Goal: Transaction & Acquisition: Purchase product/service

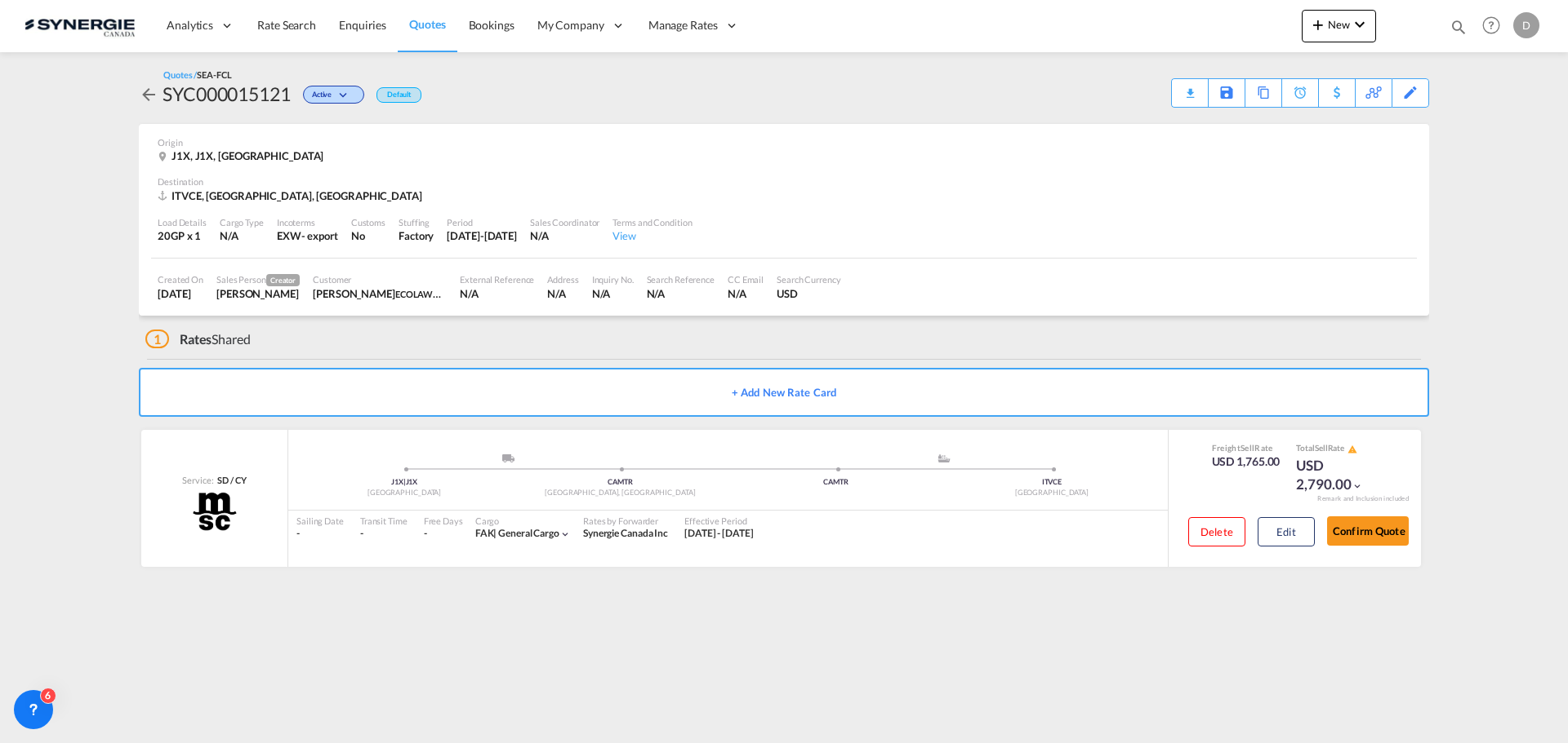
click at [1462, 25] on md-icon "icon-magnify" at bounding box center [1458, 27] width 18 height 18
drag, startPoint x: 1191, startPoint y: 27, endPoint x: 1203, endPoint y: 35, distance: 14.4
click at [1191, 27] on select "Bookings Quotes Enquiries" at bounding box center [1198, 27] width 77 height 29
select select "Quotes"
click at [1159, 13] on select "Bookings Quotes Enquiries" at bounding box center [1198, 27] width 77 height 29
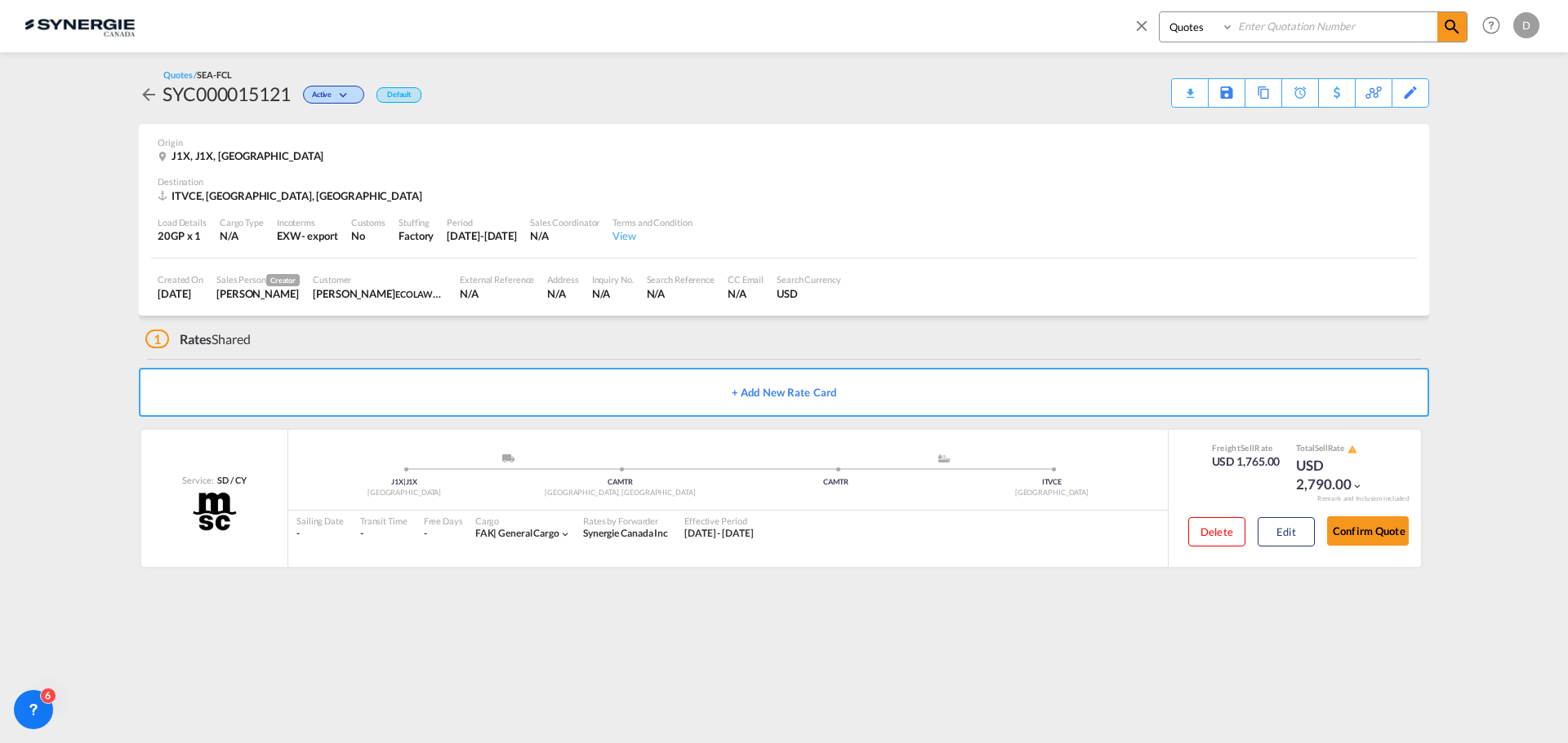
click at [1317, 34] on input at bounding box center [1335, 27] width 203 height 29
type input "15005"
click at [1453, 28] on md-icon "icon-magnify" at bounding box center [1452, 27] width 19 height 19
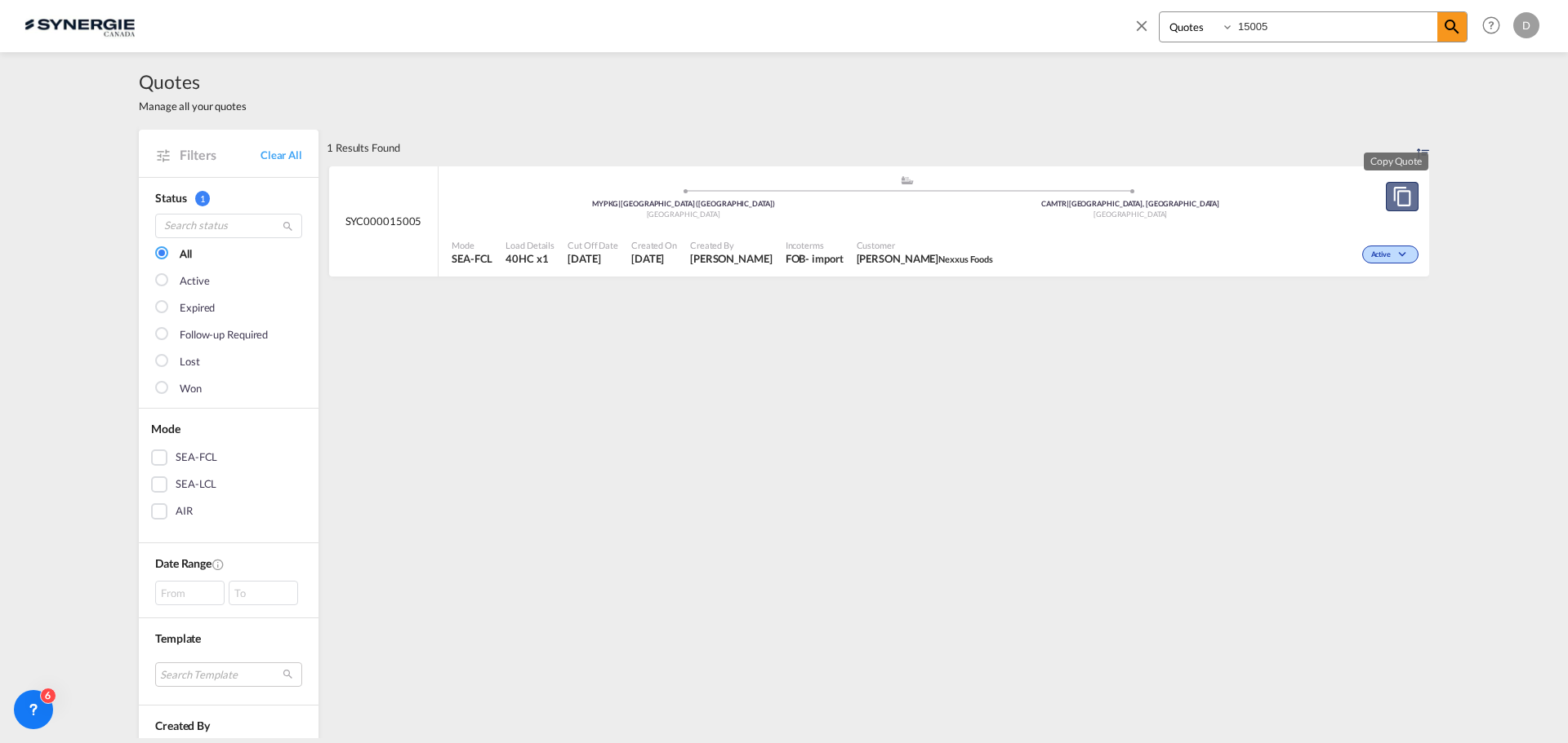
click at [1400, 194] on md-icon "assets/icons/custom/copyQuote.svg" at bounding box center [1402, 196] width 19 height 19
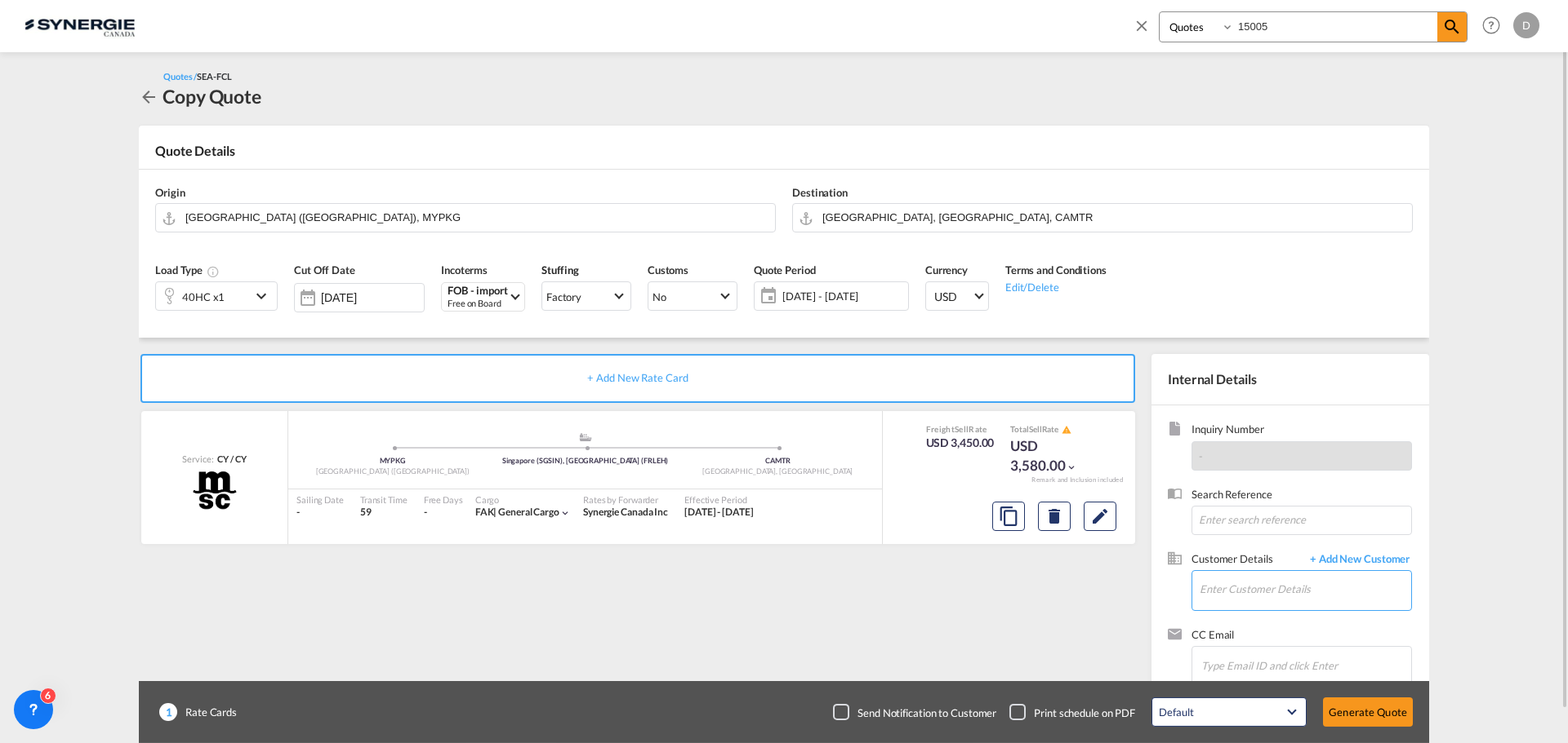
drag, startPoint x: 1250, startPoint y: 597, endPoint x: 1240, endPoint y: 591, distance: 11.7
click at [1248, 594] on input "Enter Customer Details" at bounding box center [1305, 589] width 212 height 37
paste input "[EMAIL_ADDRESS][DOMAIN_NAME]"
click at [1234, 562] on div "[PERSON_NAME] [EMAIL_ADDRESS][DOMAIN_NAME] | Nexxus Foods" at bounding box center [1305, 550] width 213 height 44
type input "Nexxus Foods, [PERSON_NAME], [EMAIL_ADDRESS][DOMAIN_NAME]"
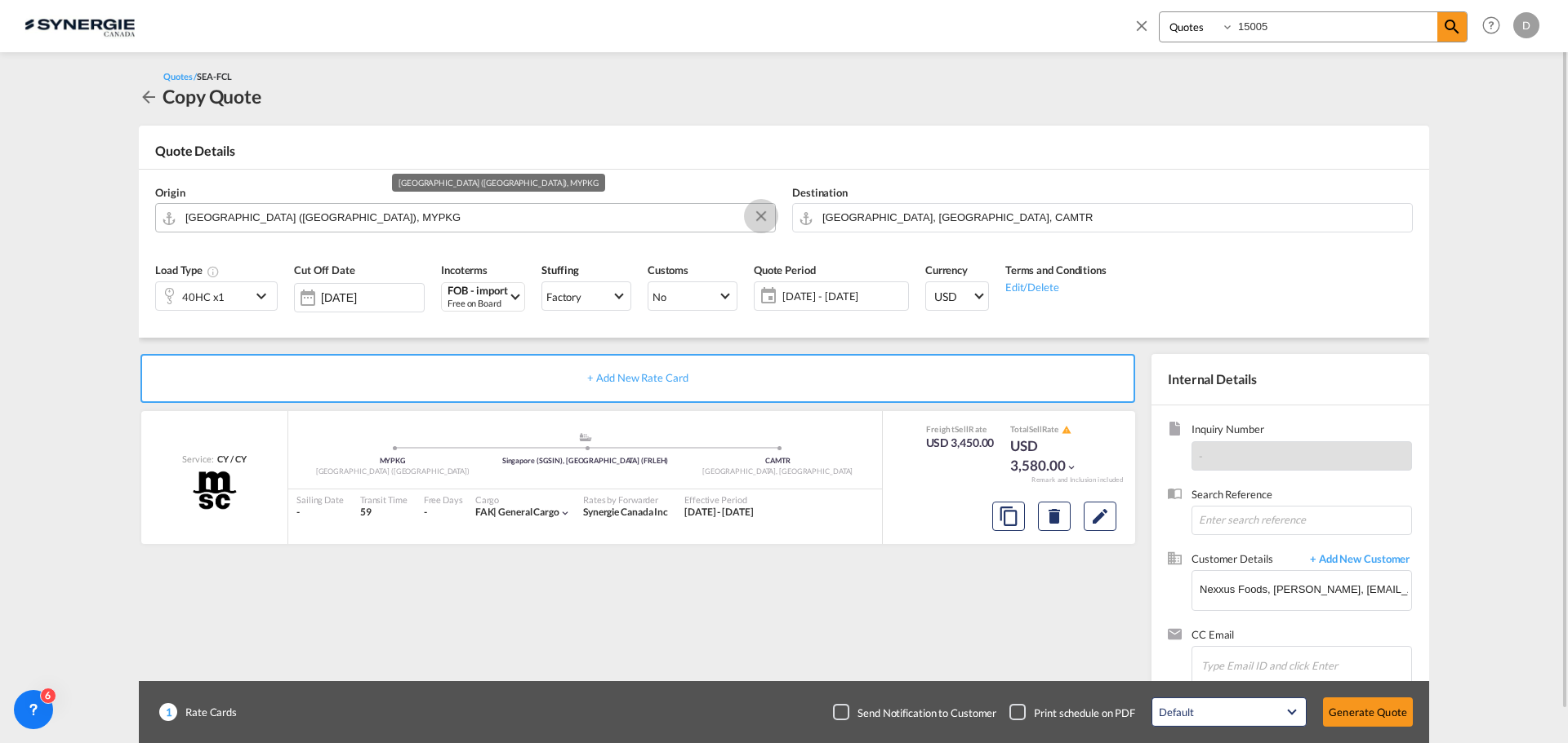
click at [761, 215] on button "Clear Input" at bounding box center [761, 215] width 24 height 24
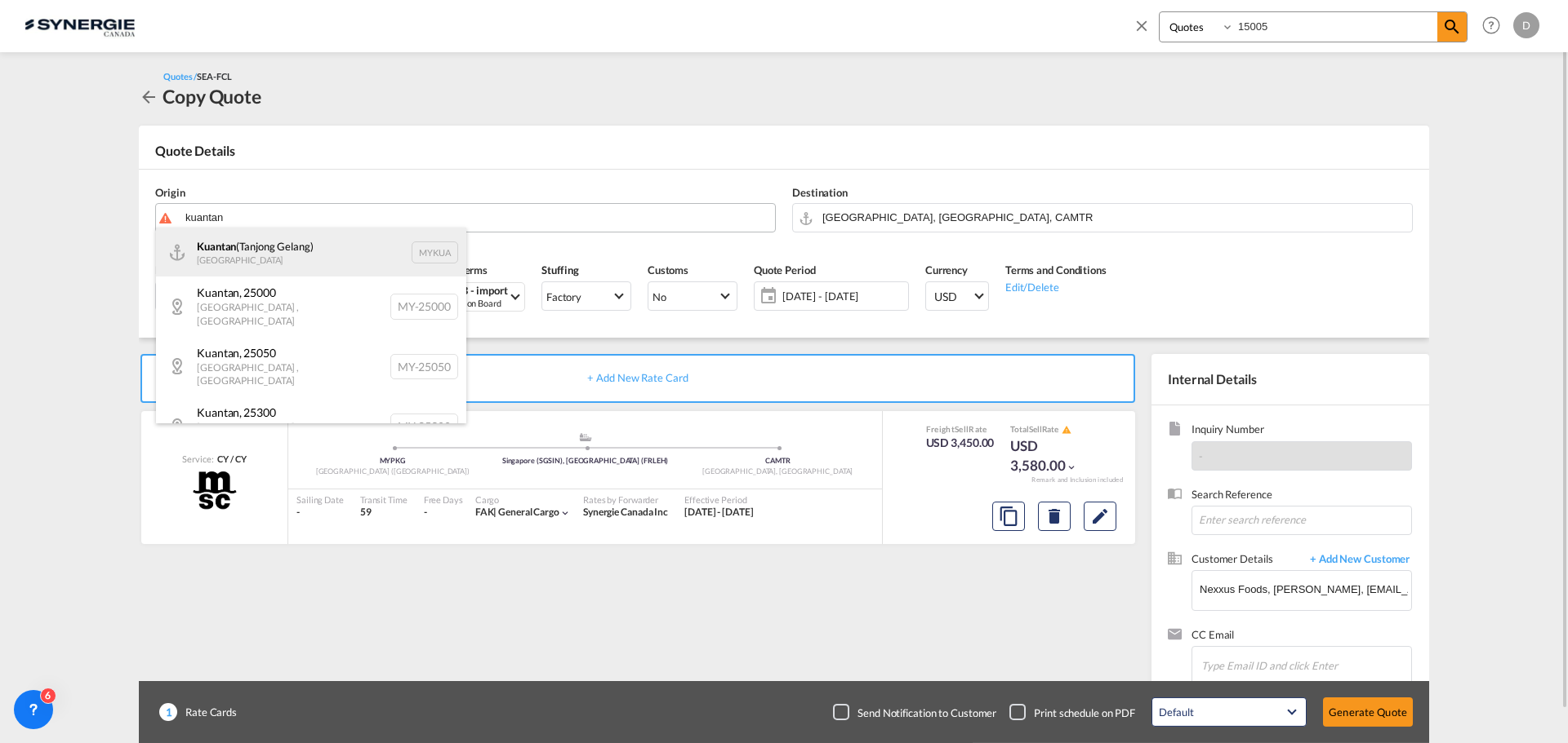
click at [261, 242] on div "Kuantan (Tanjong Gelang) [GEOGRAPHIC_DATA] MYKUA" at bounding box center [310, 252] width 310 height 49
type input "Kuantan (Tanjong Gelang), MYKUA"
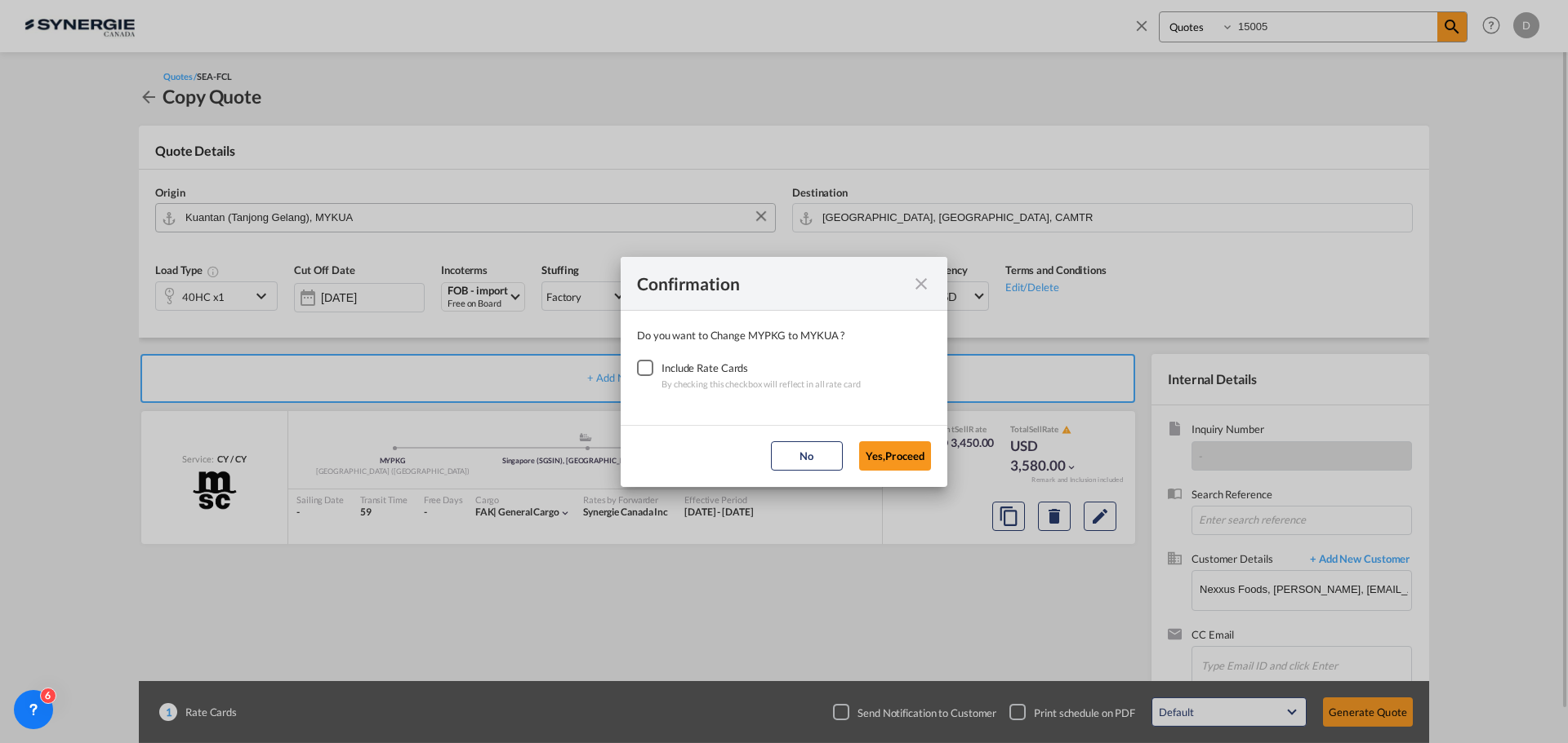
click at [644, 362] on div "Checkbox No Ink" at bounding box center [645, 367] width 16 height 16
click at [914, 462] on button "Yes,Proceed" at bounding box center [895, 456] width 72 height 29
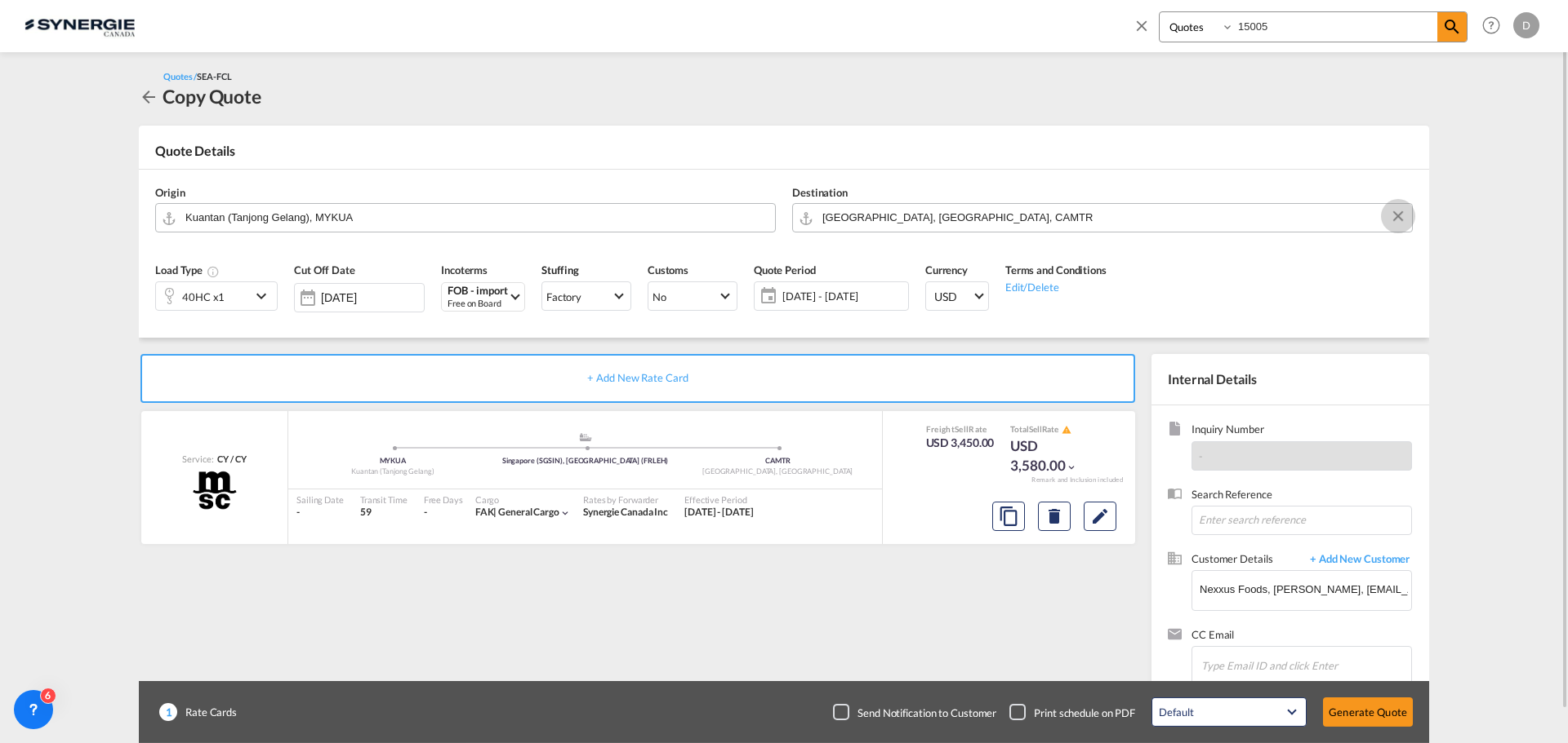
click at [1399, 214] on button "Clear Input" at bounding box center [1397, 215] width 24 height 24
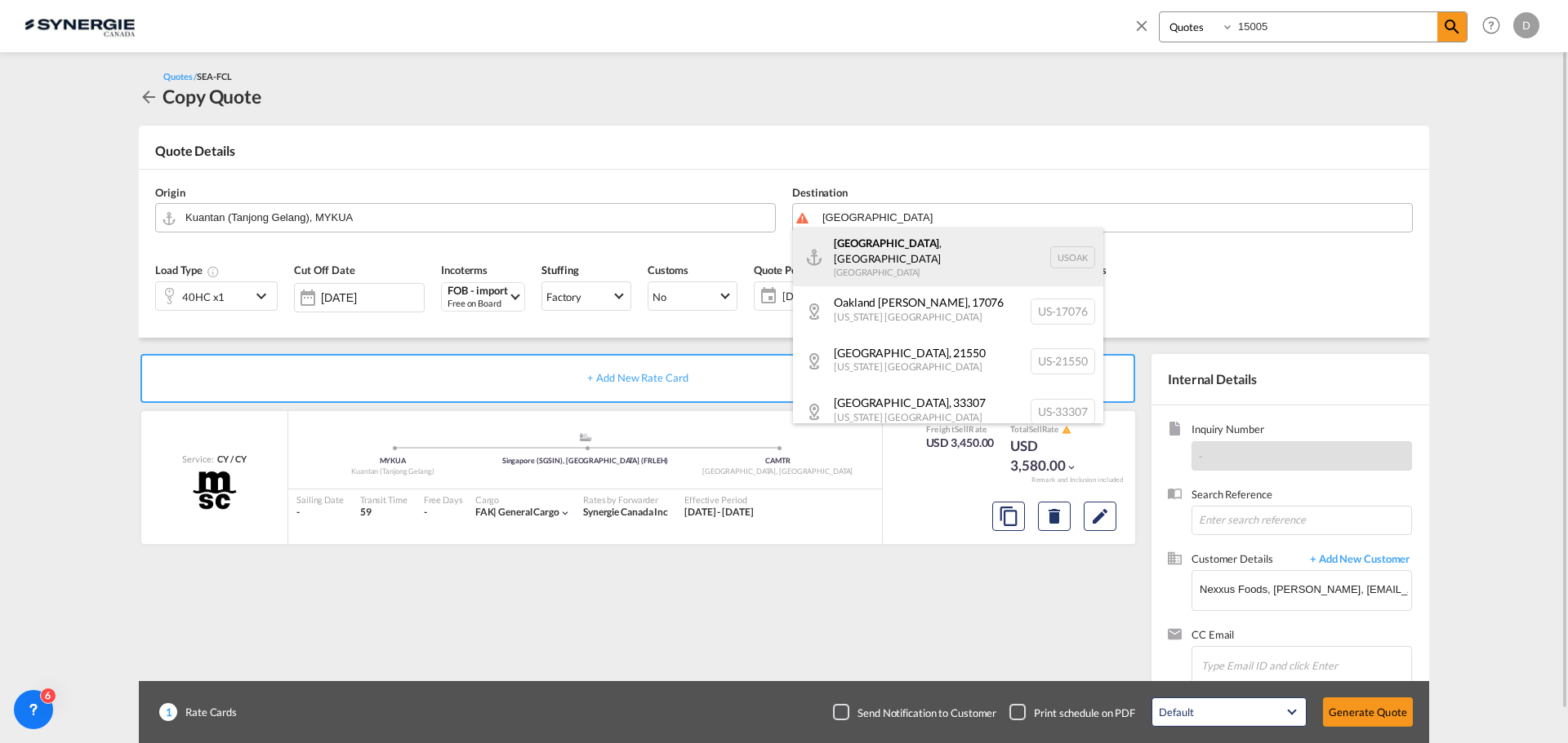
click at [883, 248] on div "[GEOGRAPHIC_DATA] , [GEOGRAPHIC_DATA] [GEOGRAPHIC_DATA] USOAK" at bounding box center [947, 257] width 310 height 59
type input "[GEOGRAPHIC_DATA], [GEOGRAPHIC_DATA], USOAK"
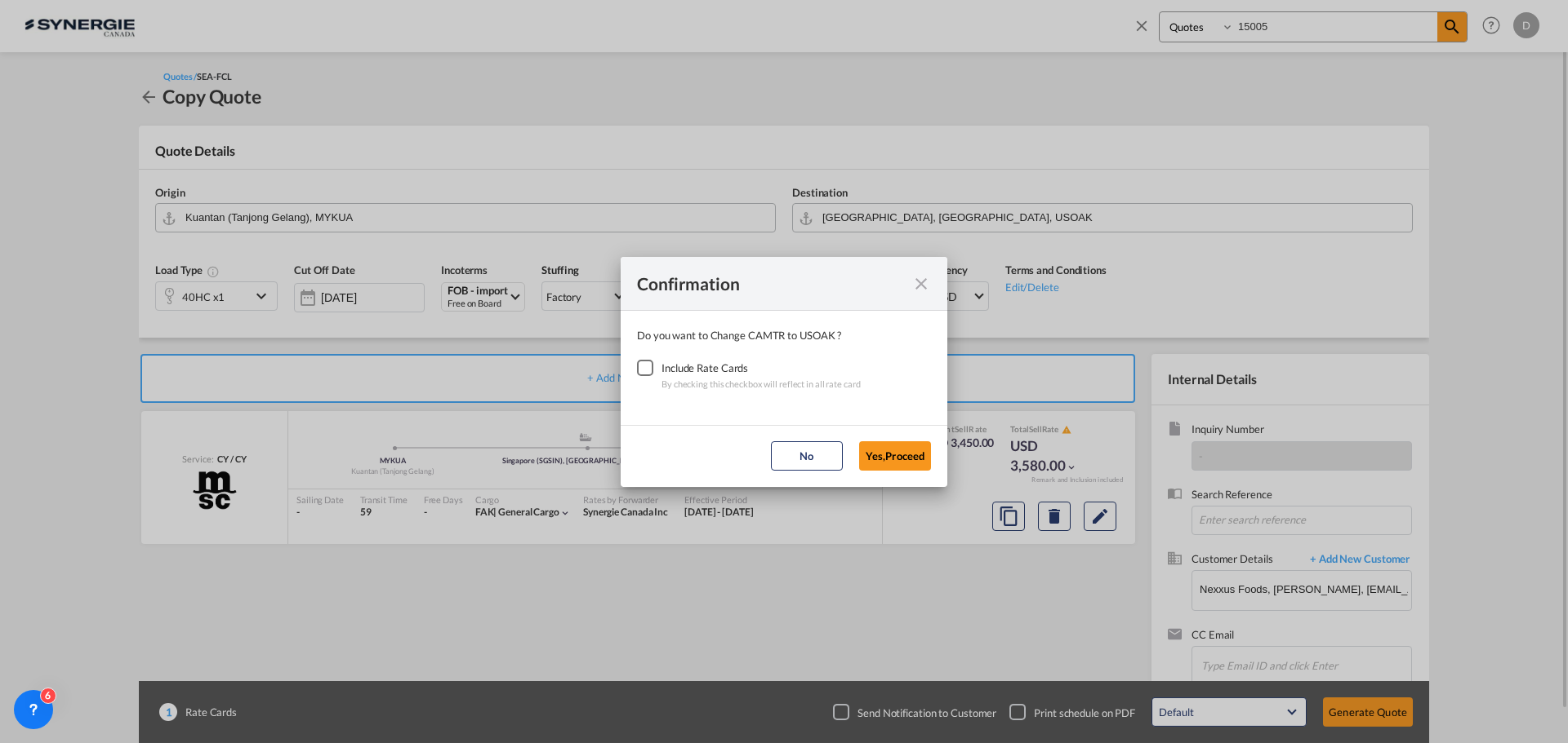
click at [651, 366] on div "Checkbox No Ink" at bounding box center [645, 367] width 16 height 16
click at [888, 460] on button "Yes,Proceed" at bounding box center [895, 456] width 72 height 29
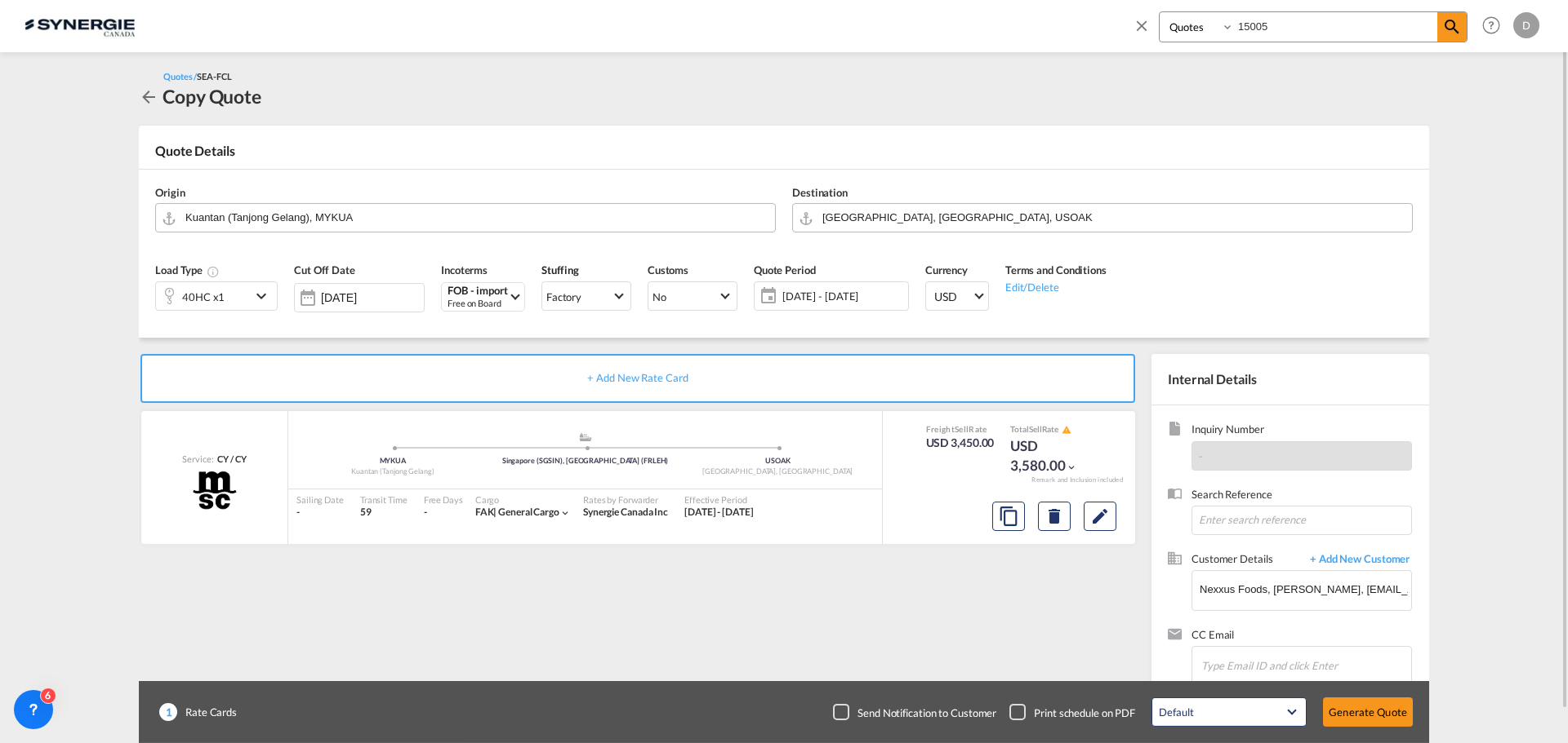
click at [831, 298] on span "[DATE] - [DATE]" at bounding box center [843, 296] width 122 height 14
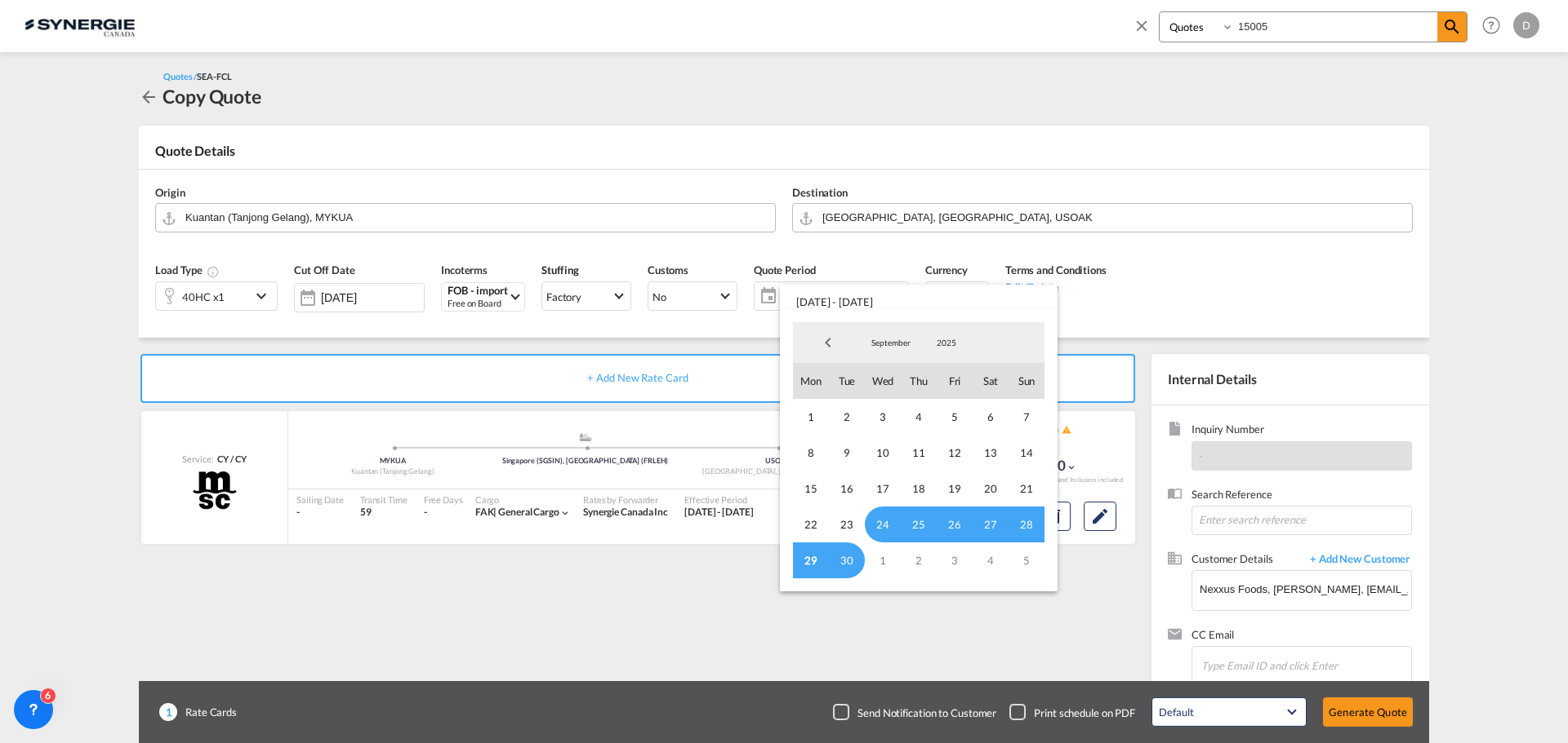
click at [816, 563] on span "29" at bounding box center [810, 560] width 36 height 36
click at [887, 342] on span "September" at bounding box center [890, 343] width 52 height 12
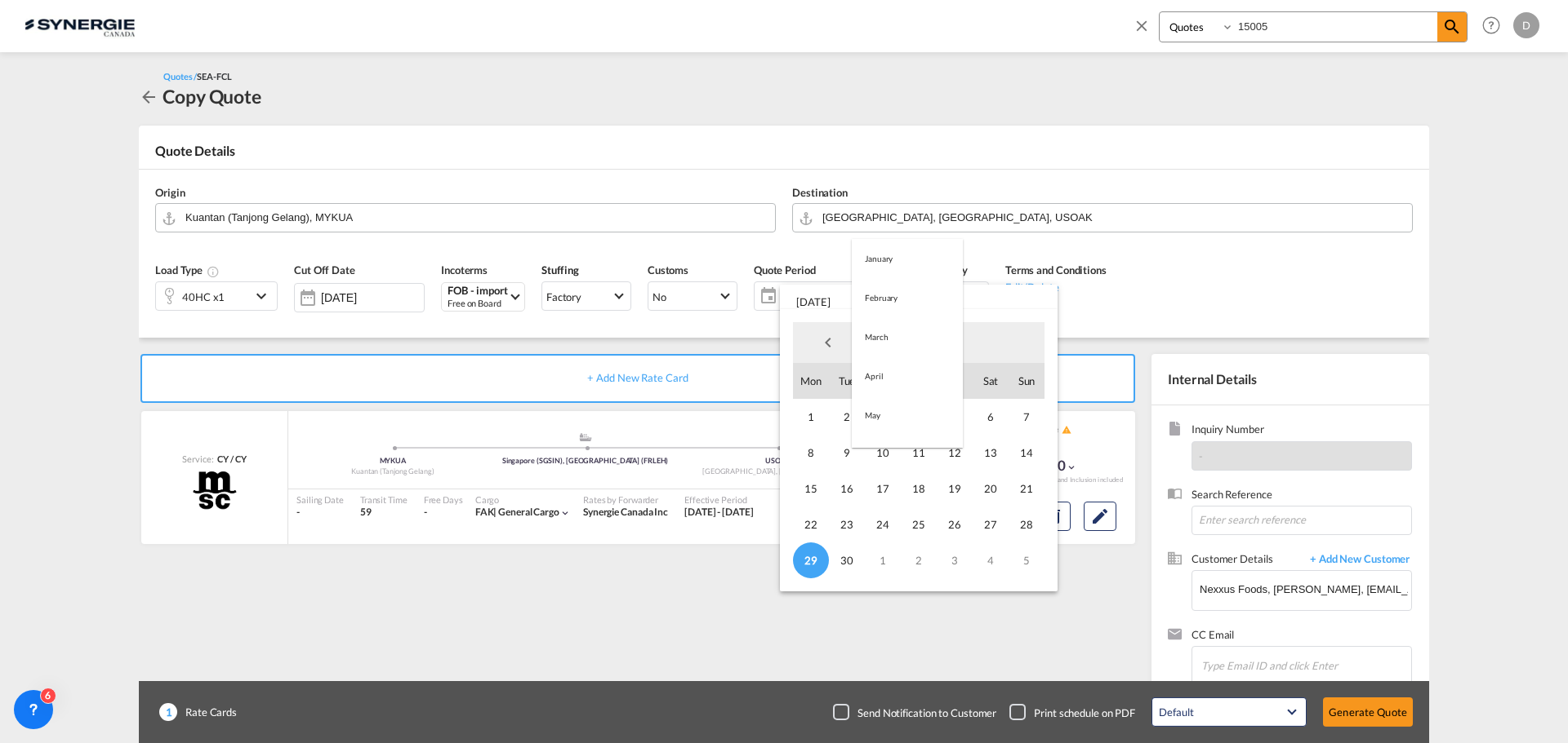
scroll to position [228, 0]
click at [894, 382] on md-option "October" at bounding box center [907, 383] width 111 height 40
click at [851, 494] on span "14" at bounding box center [846, 488] width 36 height 36
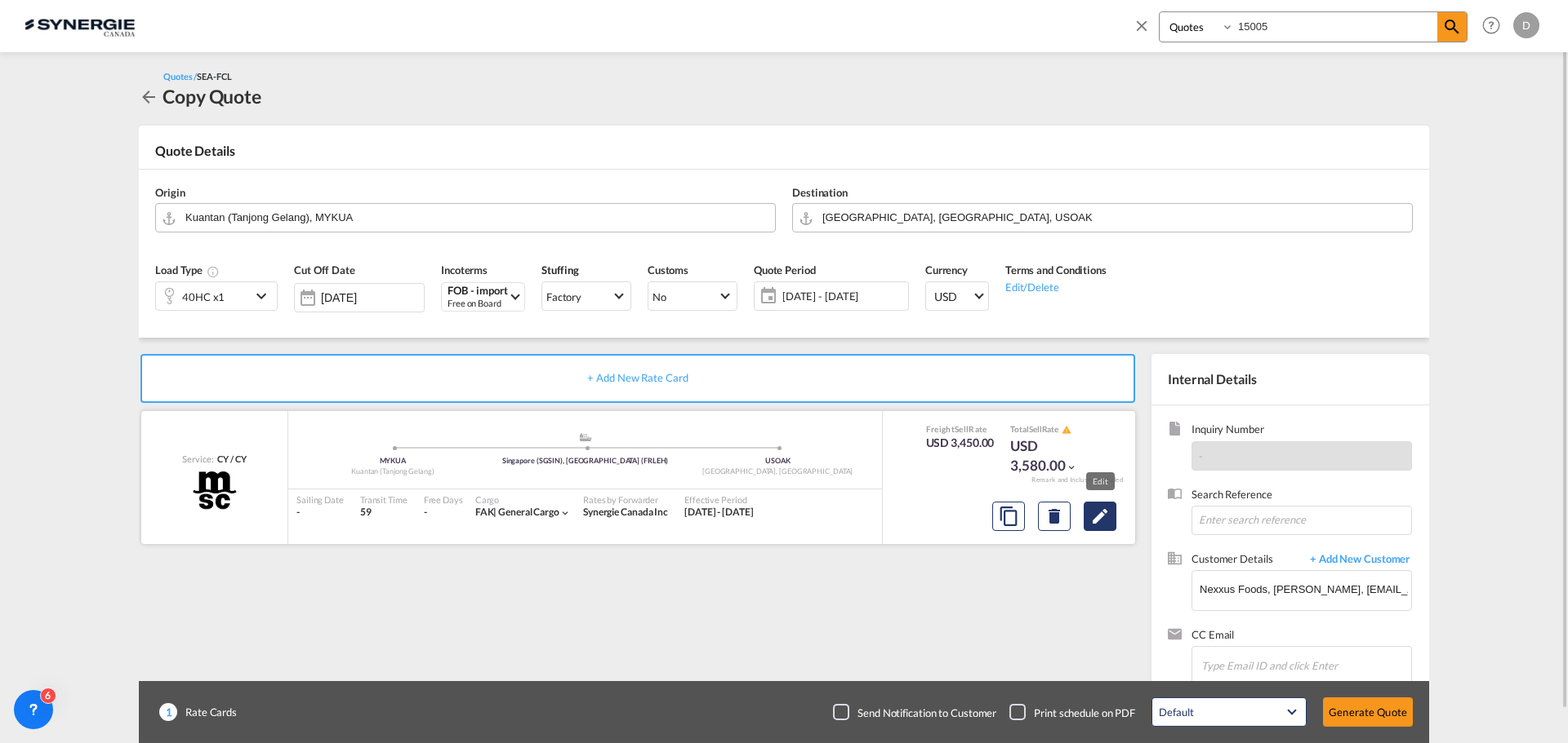
click at [1104, 517] on md-icon "Edit" at bounding box center [1100, 517] width 19 height 19
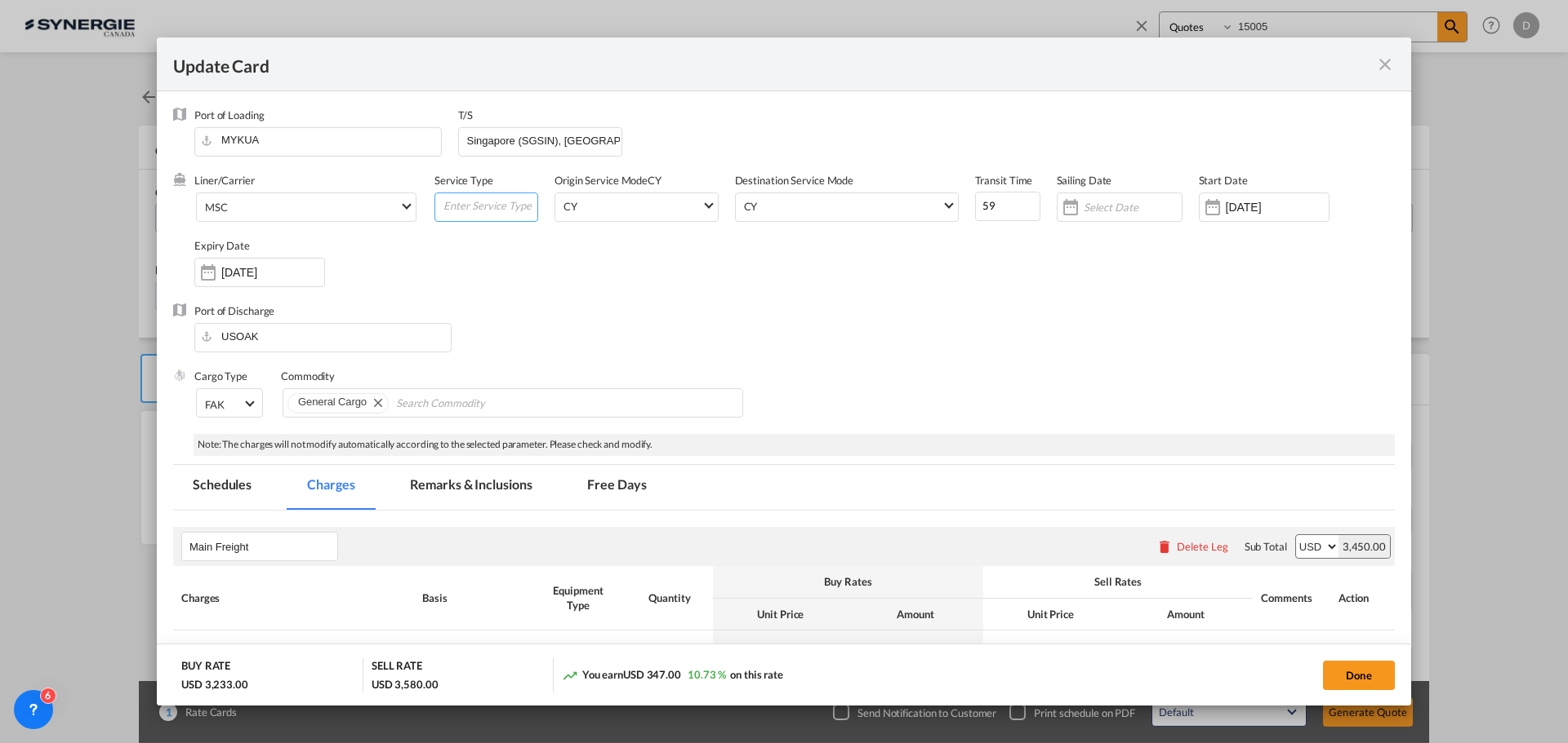
click at [473, 213] on input "Update Card Port ..." at bounding box center [489, 205] width 96 height 24
type input "Transhipment"
click at [640, 313] on div "Port of Discharge USOAK" at bounding box center [784, 336] width 1222 height 66
drag, startPoint x: 564, startPoint y: 141, endPoint x: 828, endPoint y: 143, distance: 264.0
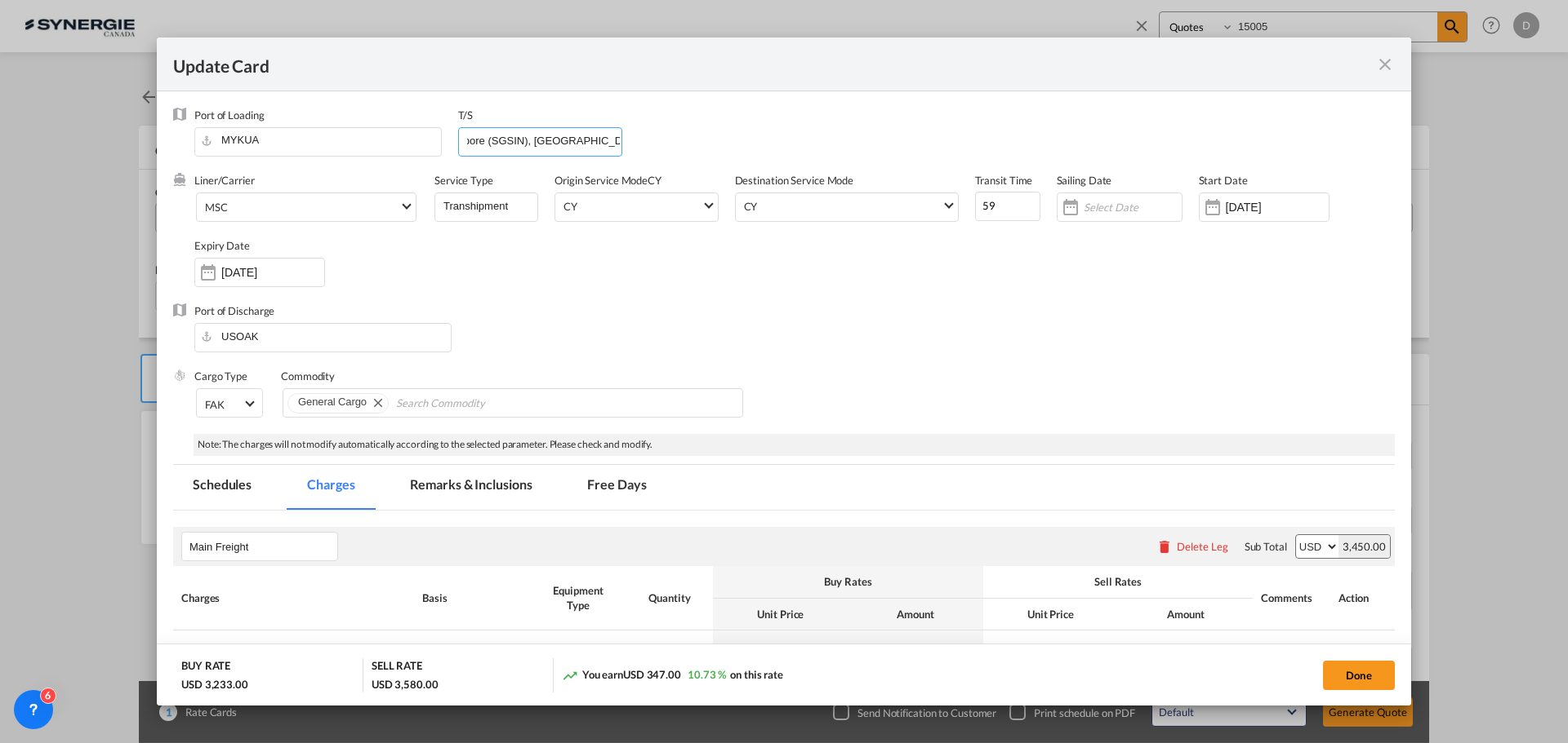
click at [828, 143] on div "Port of Loading MYKUA T/S Singapore (SGSIN), [GEOGRAPHIC_DATA] (FRLEH)" at bounding box center [795, 140] width 1201 height 66
click at [581, 143] on input "Singapore (SGSIN)," at bounding box center [543, 140] width 157 height 24
type input "[GEOGRAPHIC_DATA] (SGSIN)"
click at [599, 304] on div "Port of Discharge USOAK" at bounding box center [784, 336] width 1222 height 66
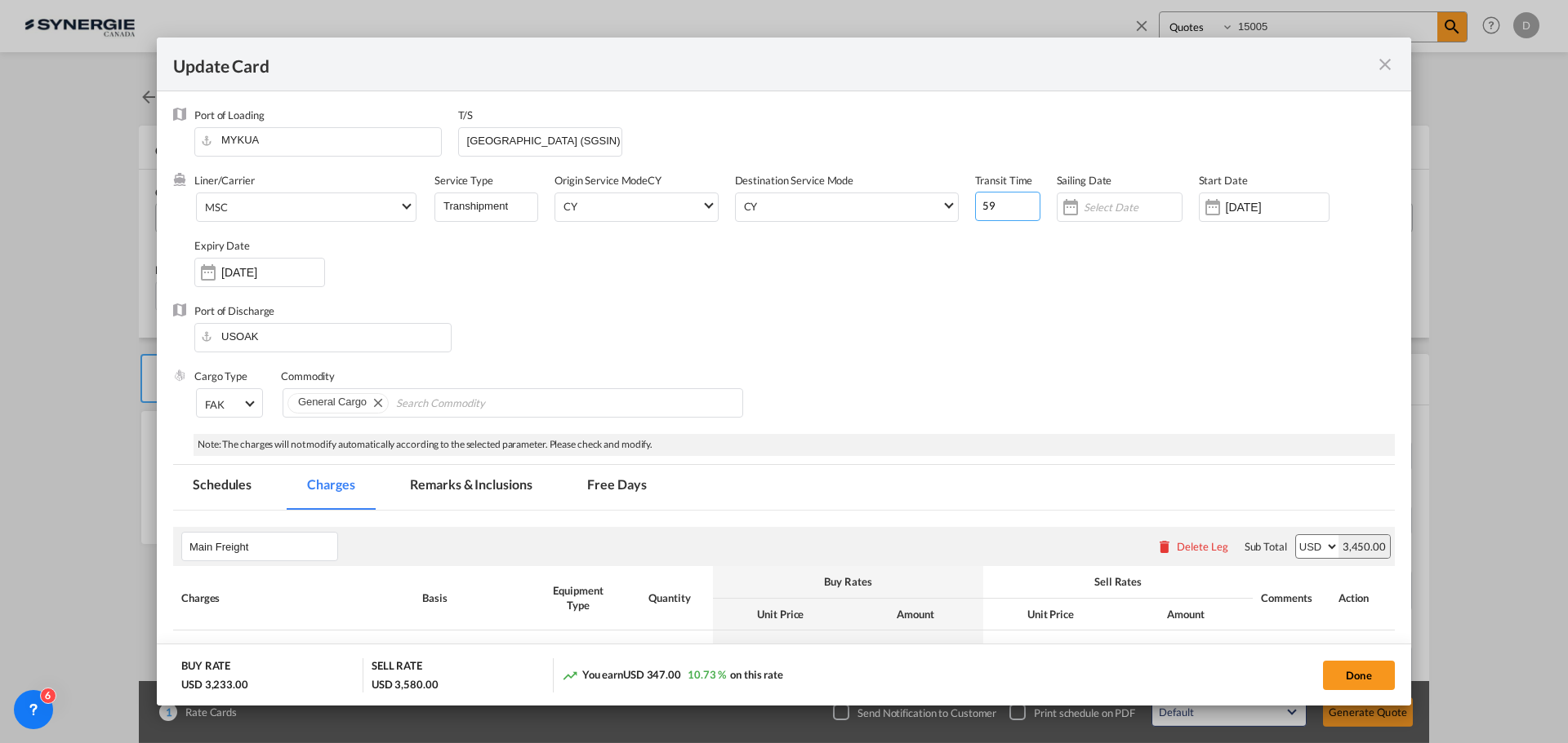
click at [982, 209] on input "59" at bounding box center [1007, 206] width 66 height 29
type input "50"
click at [1017, 278] on div "Liner/Carrier MSC Atlantic Container Line (ACL) [PERSON_NAME] Transport ([GEOGR…" at bounding box center [795, 238] width 1201 height 130
click at [1212, 211] on div "Update Card Port ..." at bounding box center [1212, 208] width 26 height 33
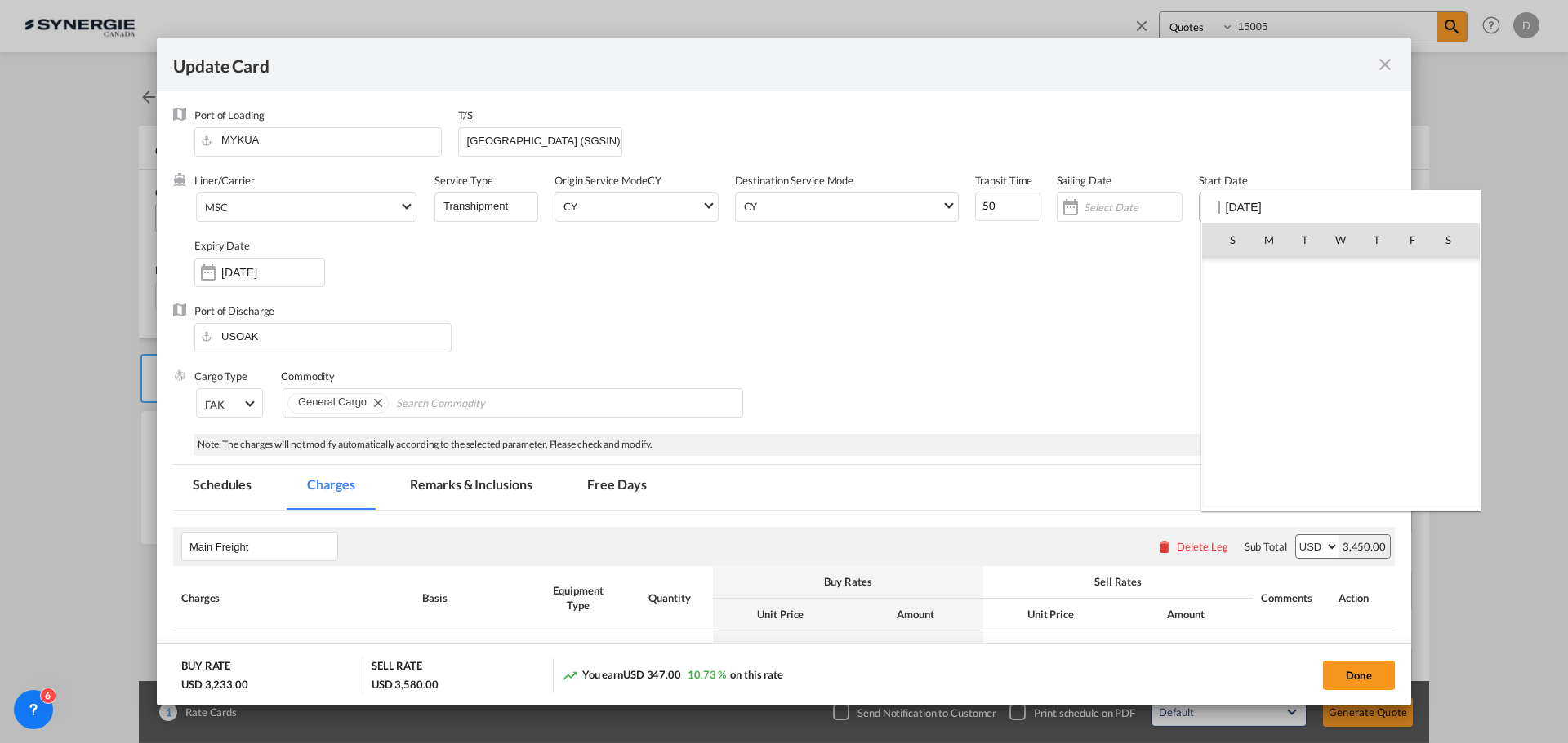
scroll to position [378016, 0]
click at [1263, 449] on span "29" at bounding box center [1268, 454] width 34 height 34
type input "[DATE]"
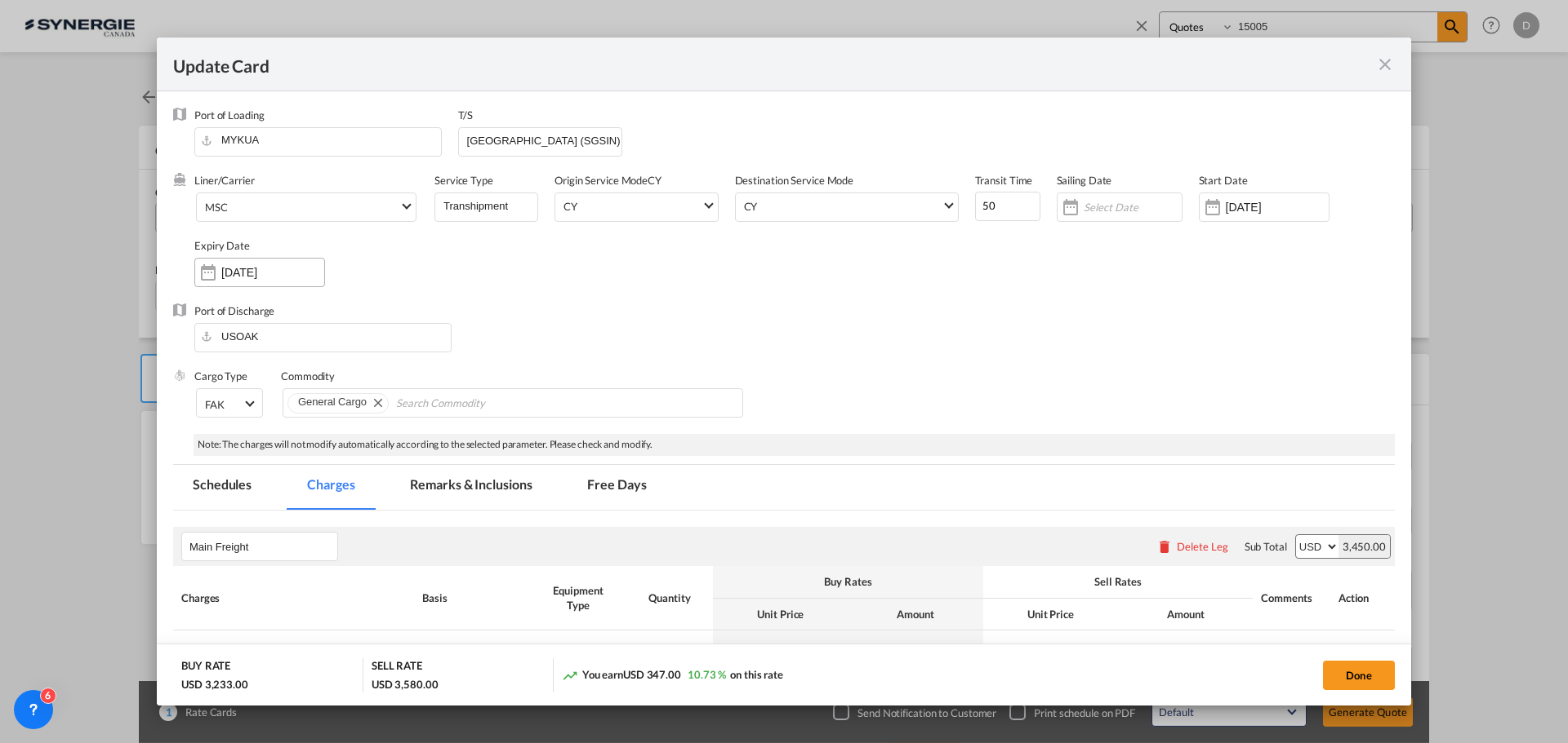
click at [209, 271] on div "Update Card Port ..." at bounding box center [208, 272] width 26 height 33
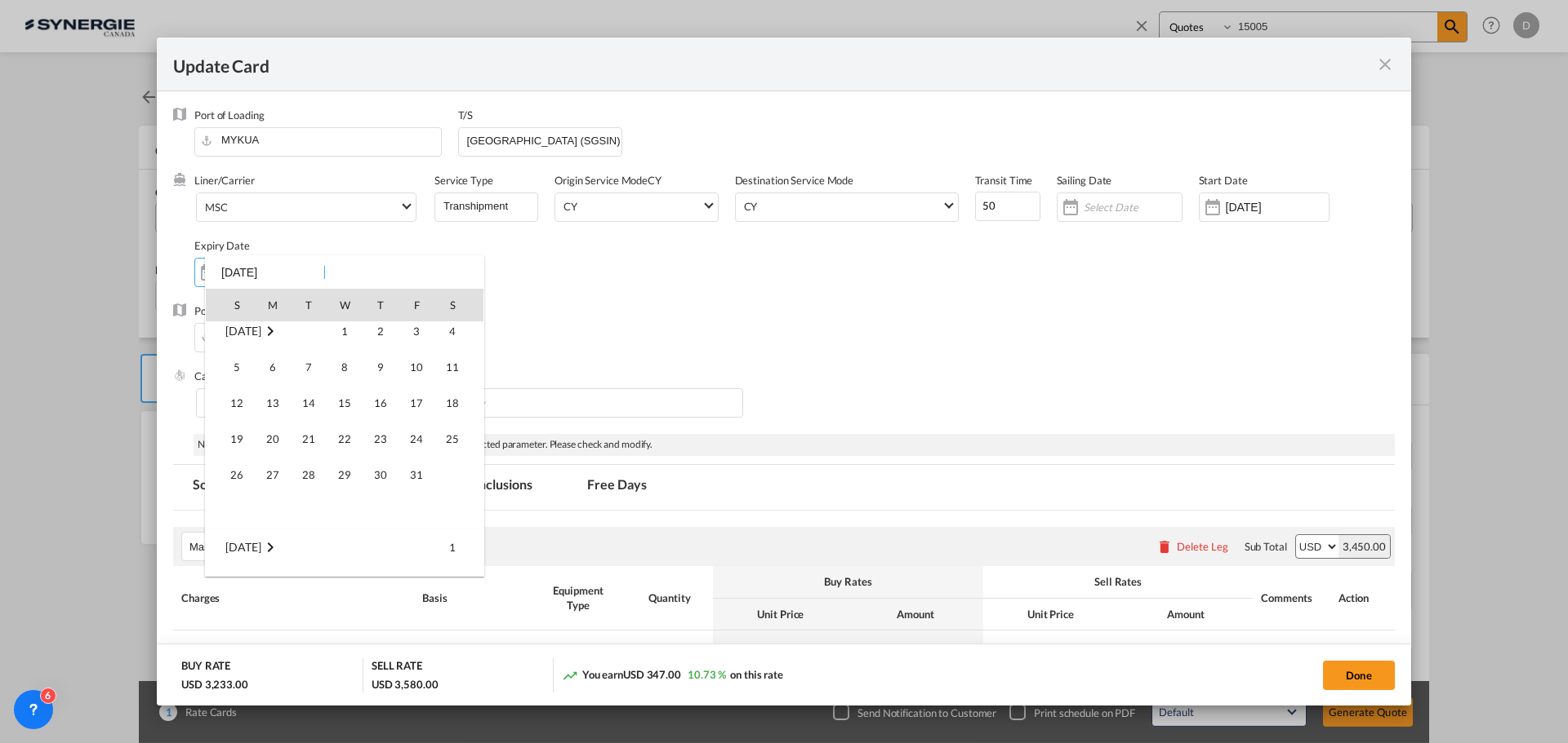
scroll to position [244, 0]
click at [306, 380] on span "14" at bounding box center [308, 384] width 33 height 33
type input "[DATE]"
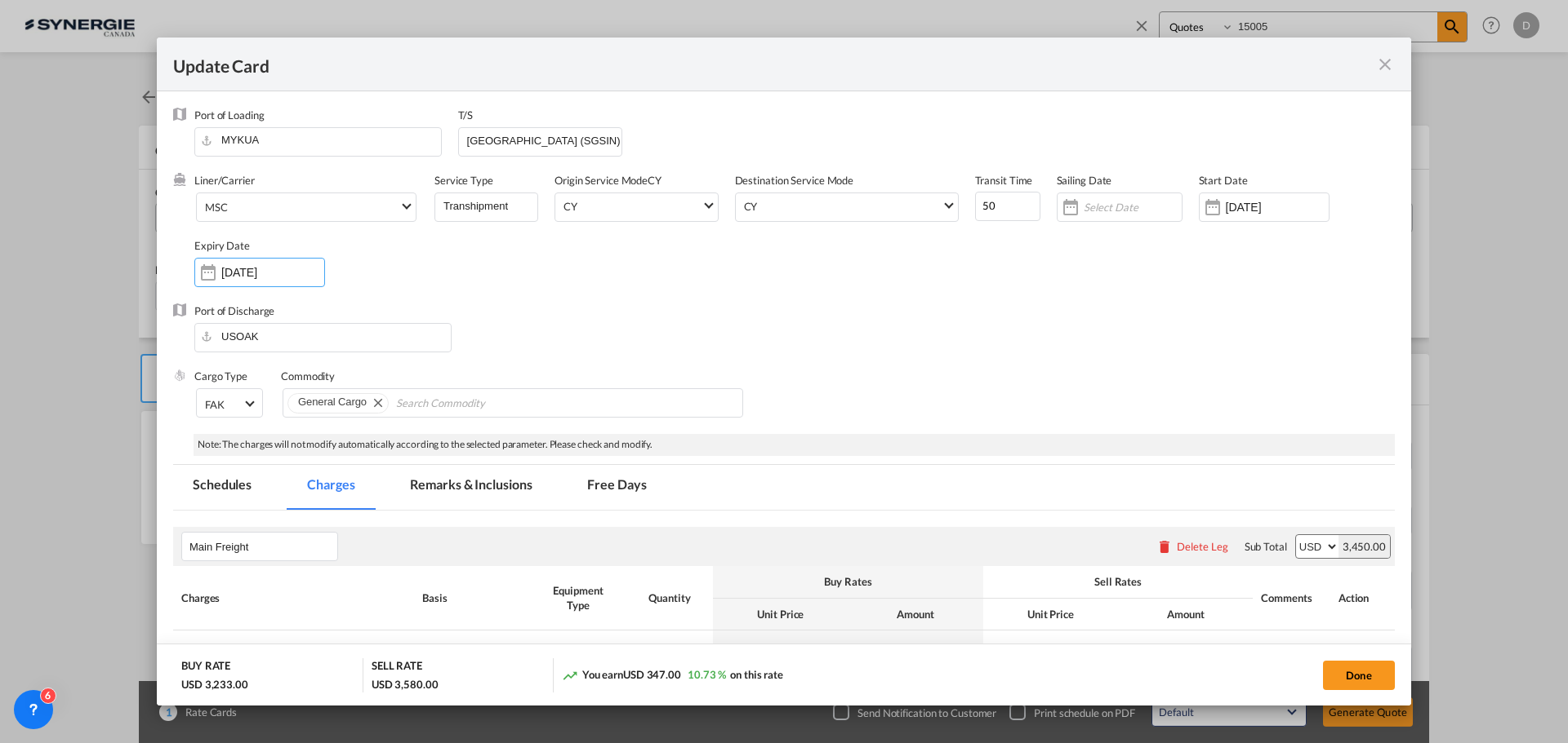
click at [643, 305] on div "Port of Discharge USOAK" at bounding box center [784, 336] width 1222 height 66
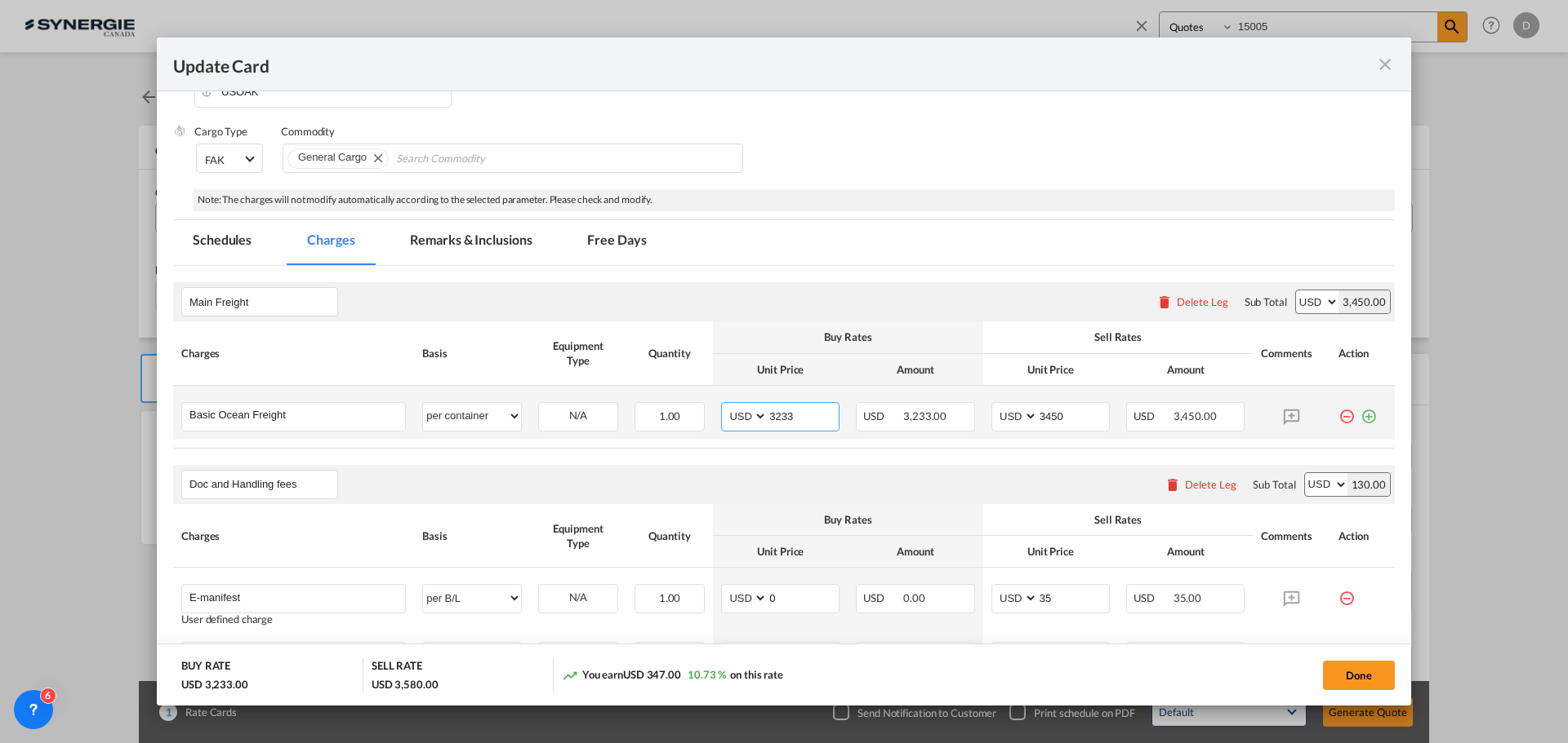
click at [782, 414] on input "3233" at bounding box center [802, 414] width 71 height 24
type input "2445"
click at [1046, 418] on input "3450" at bounding box center [1073, 414] width 71 height 24
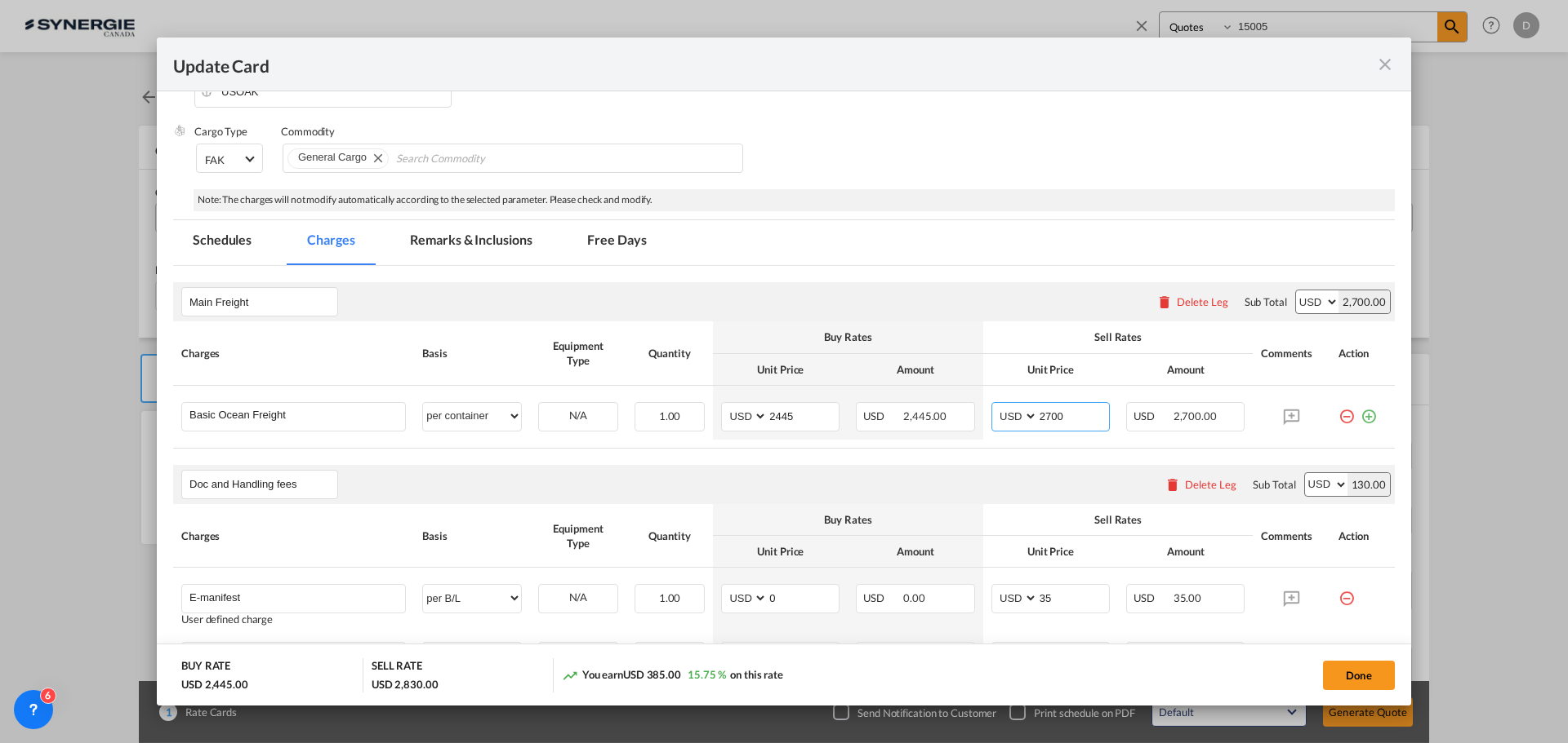
type input "2700"
drag, startPoint x: 780, startPoint y: 474, endPoint x: 790, endPoint y: 465, distance: 13.5
click at [787, 468] on div "Doc and Handling fees Please enter leg name Leg Name Already Exists Delete Leg …" at bounding box center [784, 484] width 1222 height 40
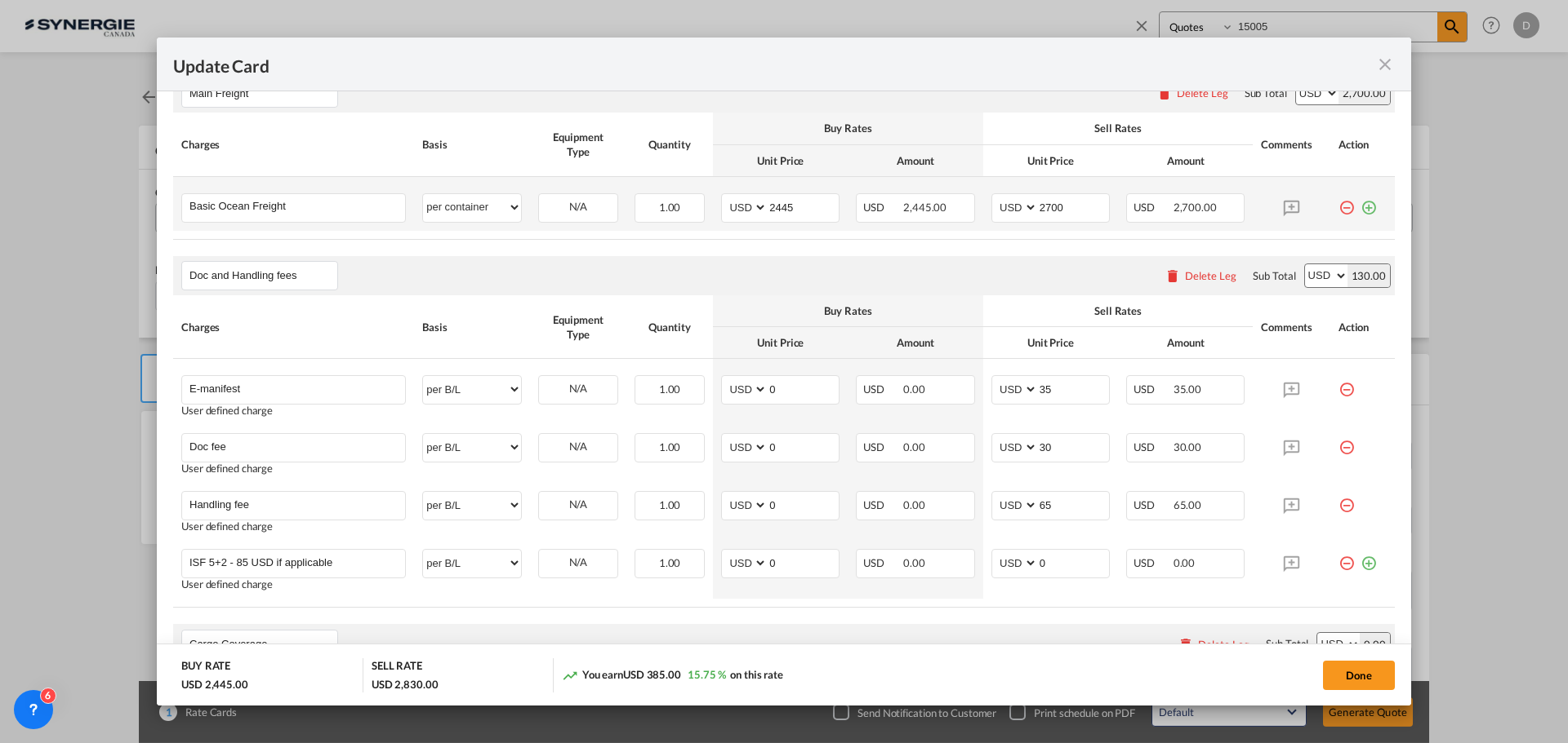
scroll to position [490, 0]
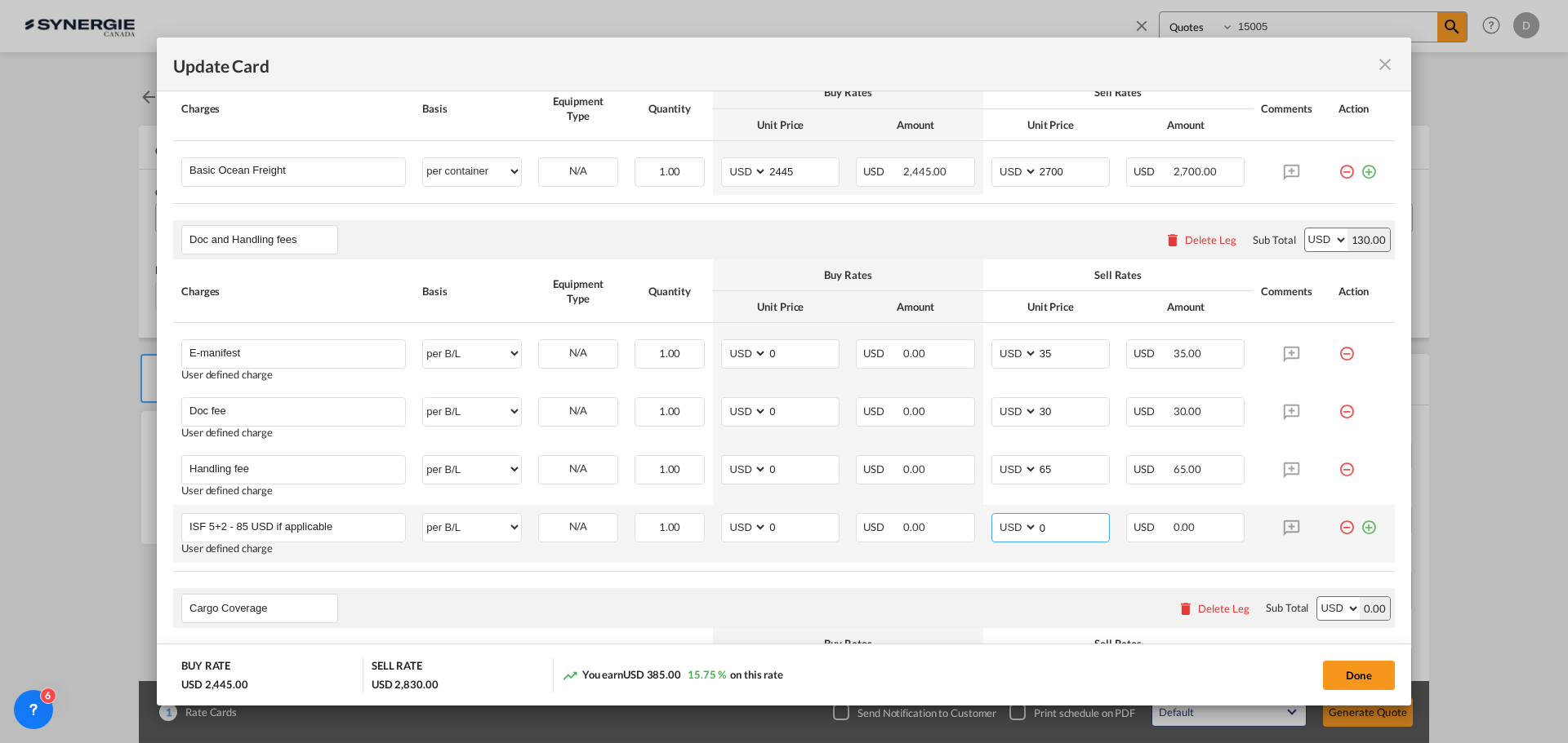
drag, startPoint x: 1030, startPoint y: 526, endPoint x: 1085, endPoint y: 523, distance: 55.1
click at [1085, 523] on md-input-container "0" at bounding box center [1073, 528] width 72 height 28
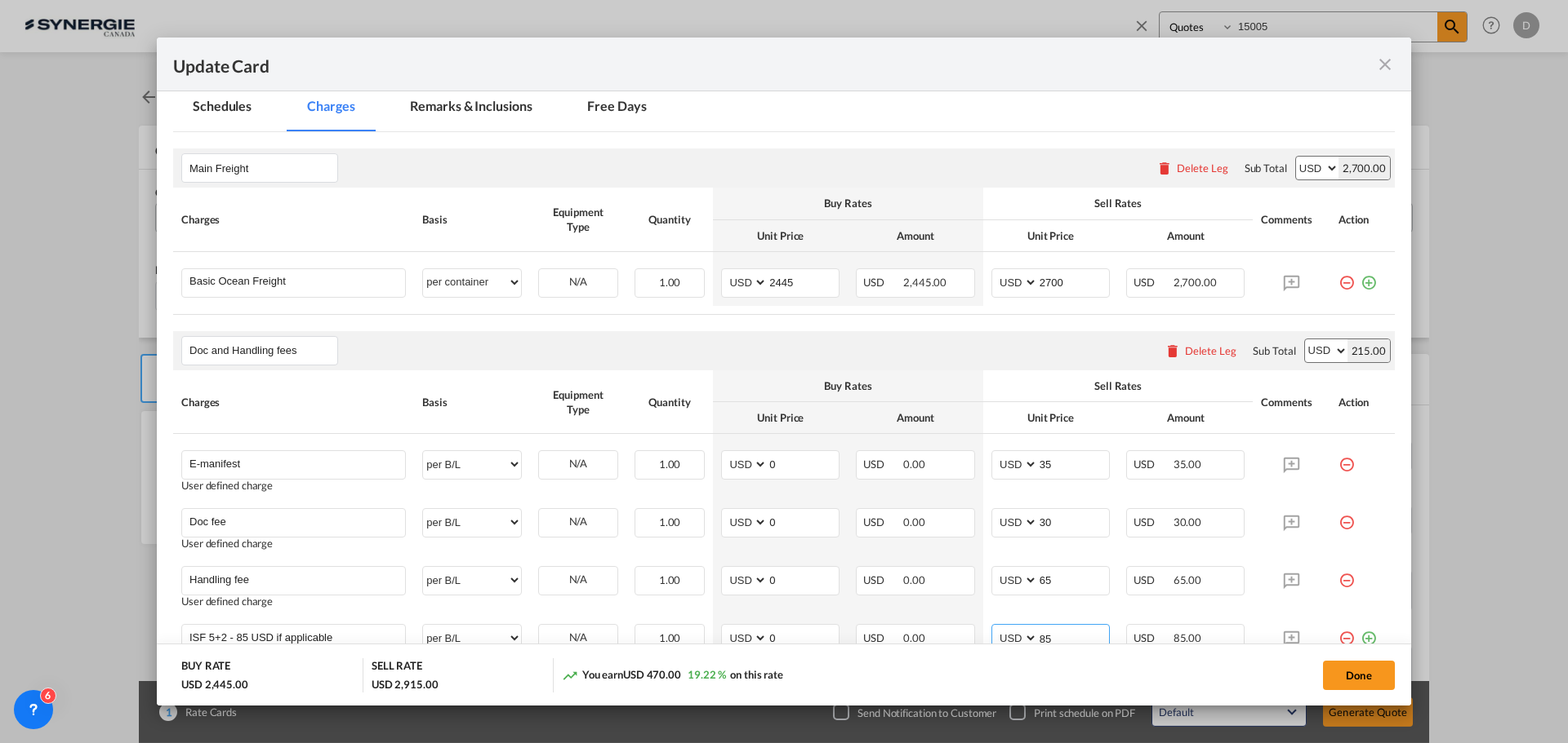
scroll to position [163, 0]
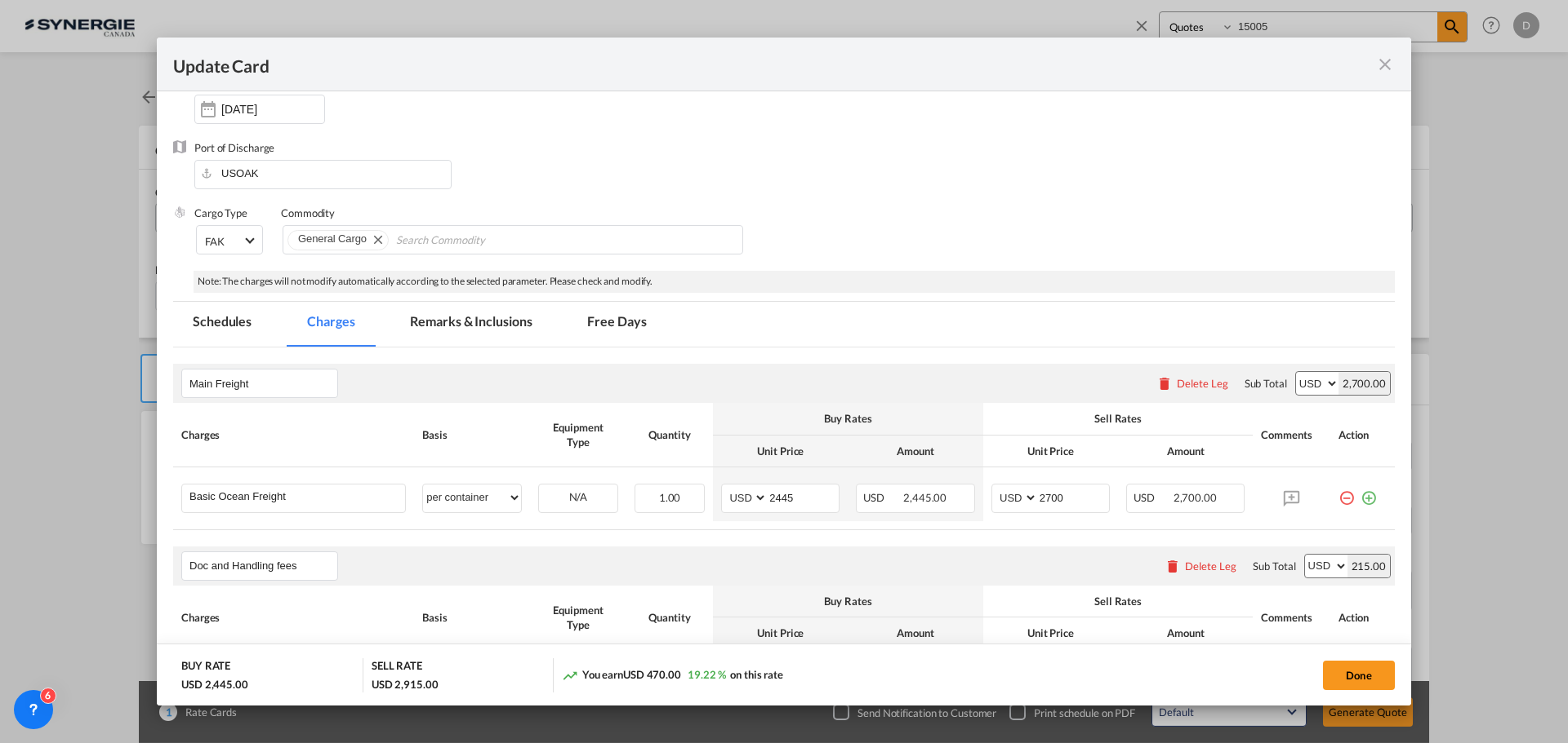
type input "85"
click at [532, 329] on md-tab-item "Remarks & Inclusions" at bounding box center [471, 325] width 160 height 44
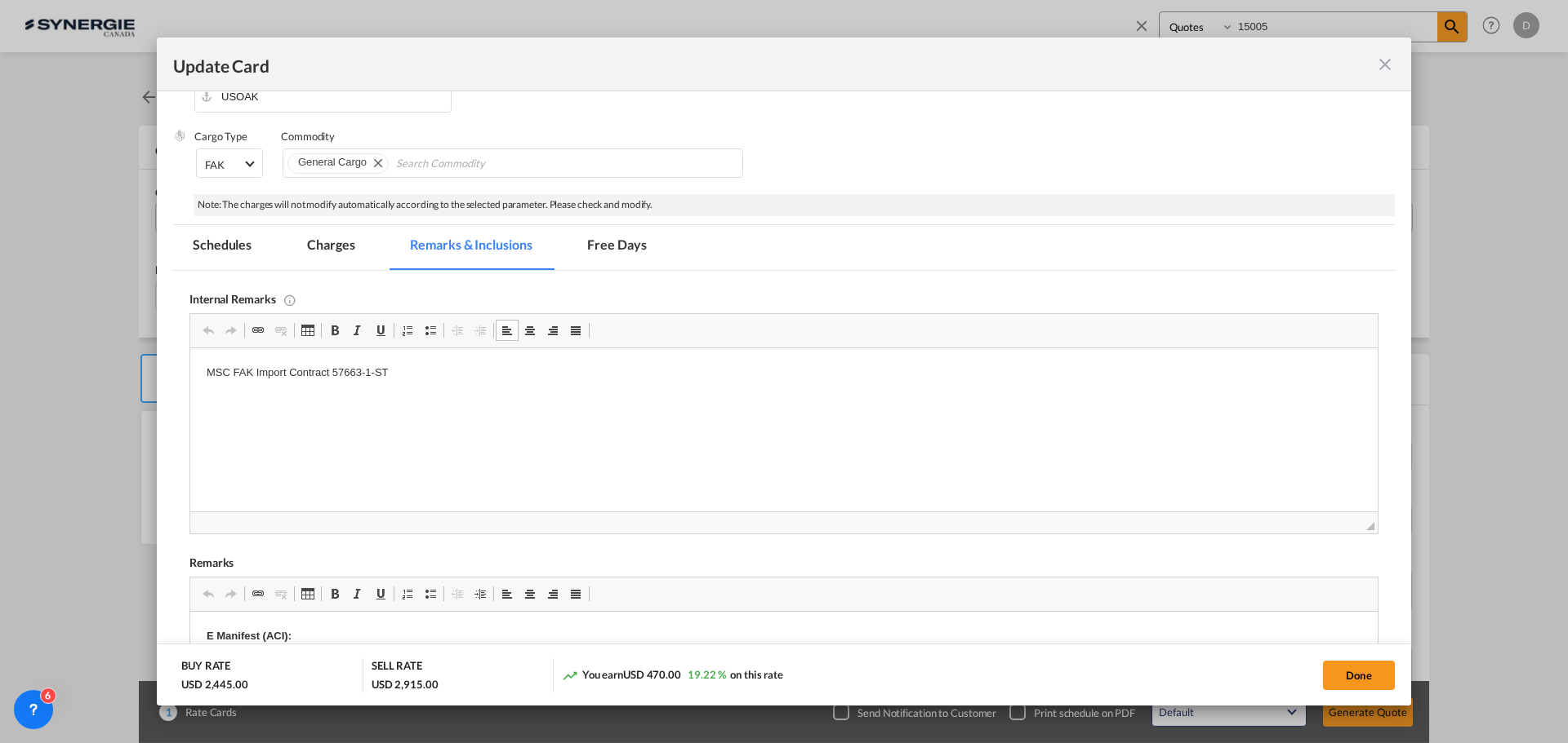
scroll to position [244, 0]
drag, startPoint x: 392, startPoint y: 367, endPoint x: 190, endPoint y: 359, distance: 202.2
click at [190, 359] on html "MSC FAK Import Contract 57663-1-ST" at bounding box center [784, 369] width 1187 height 50
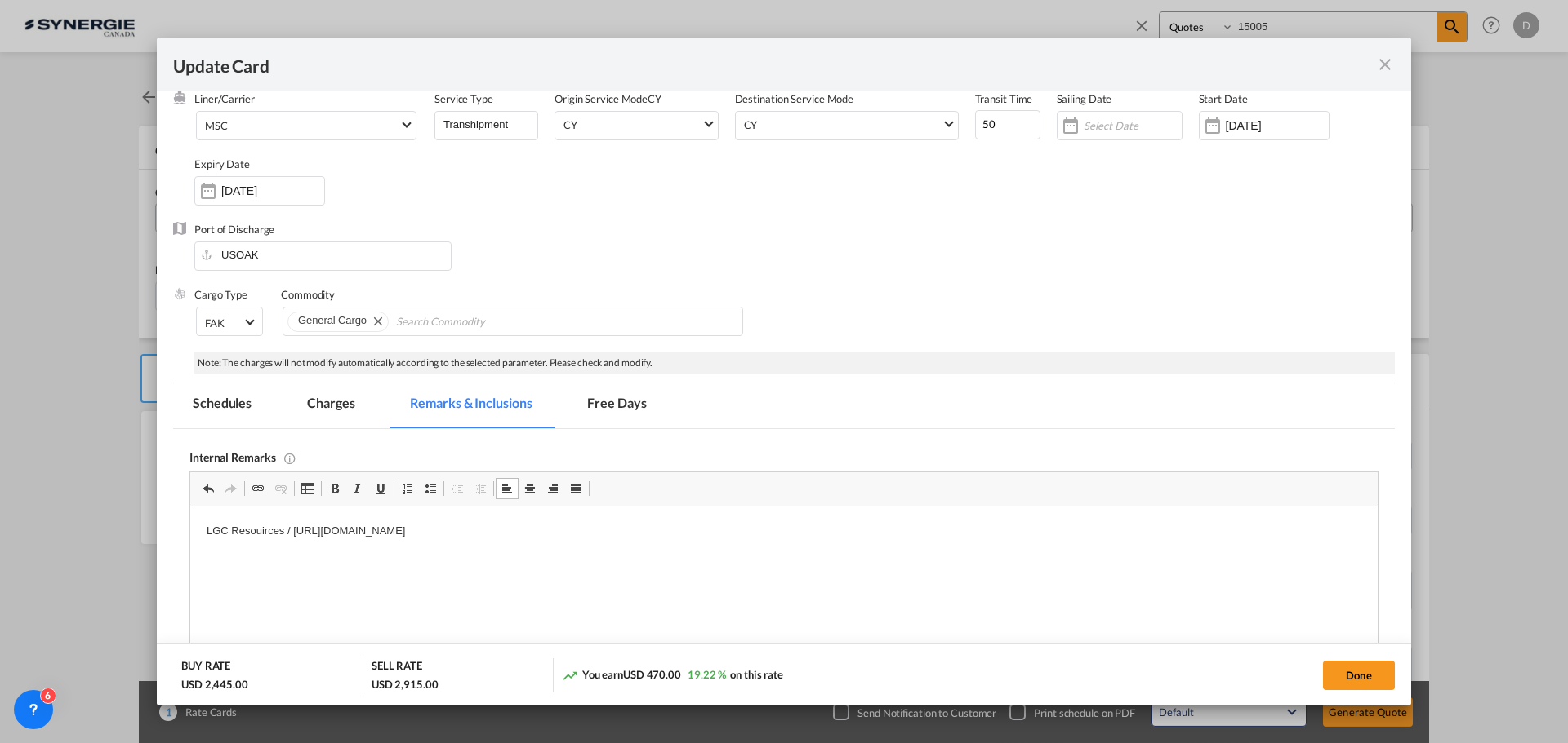
scroll to position [0, 0]
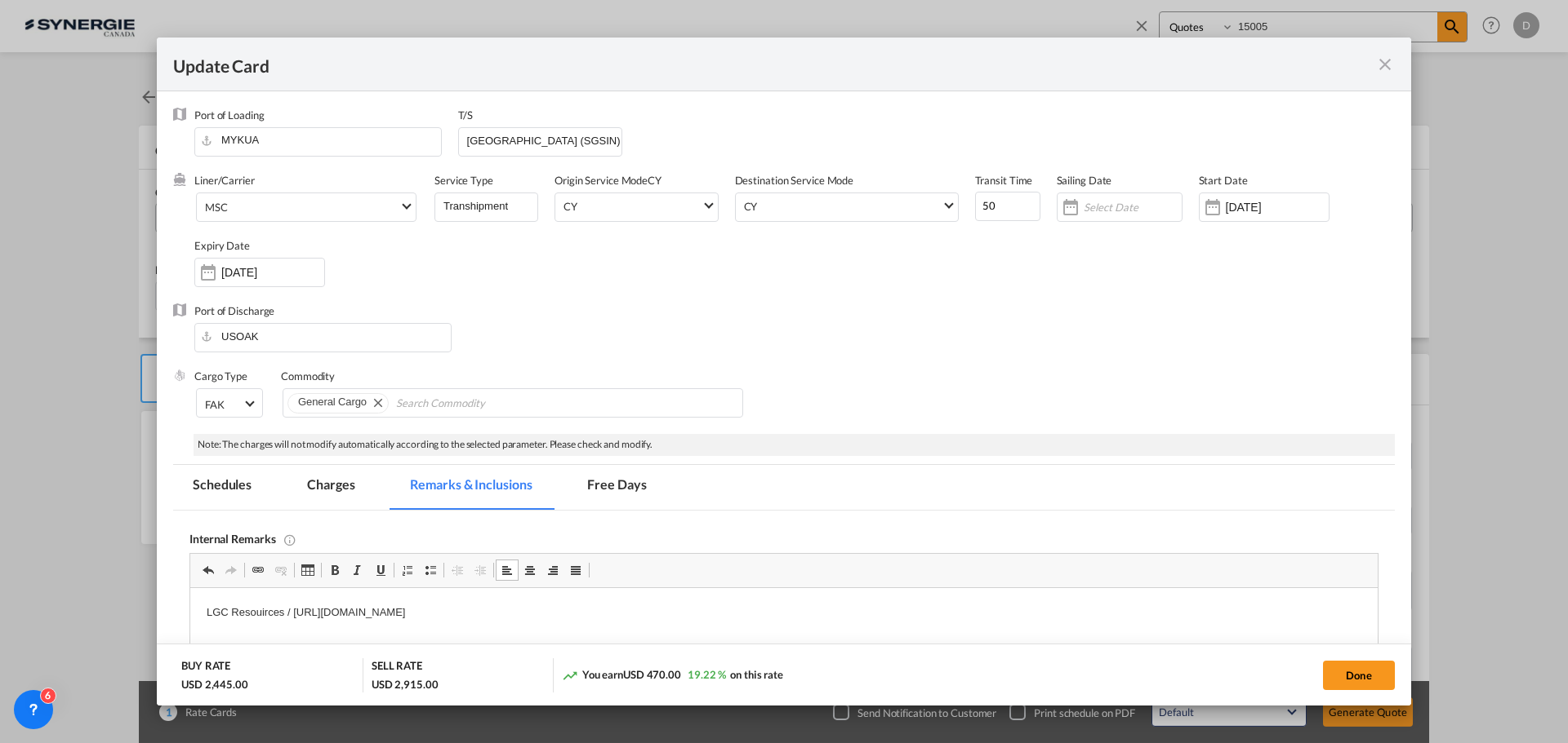
click at [334, 488] on md-tab-item "Charges" at bounding box center [331, 487] width 87 height 44
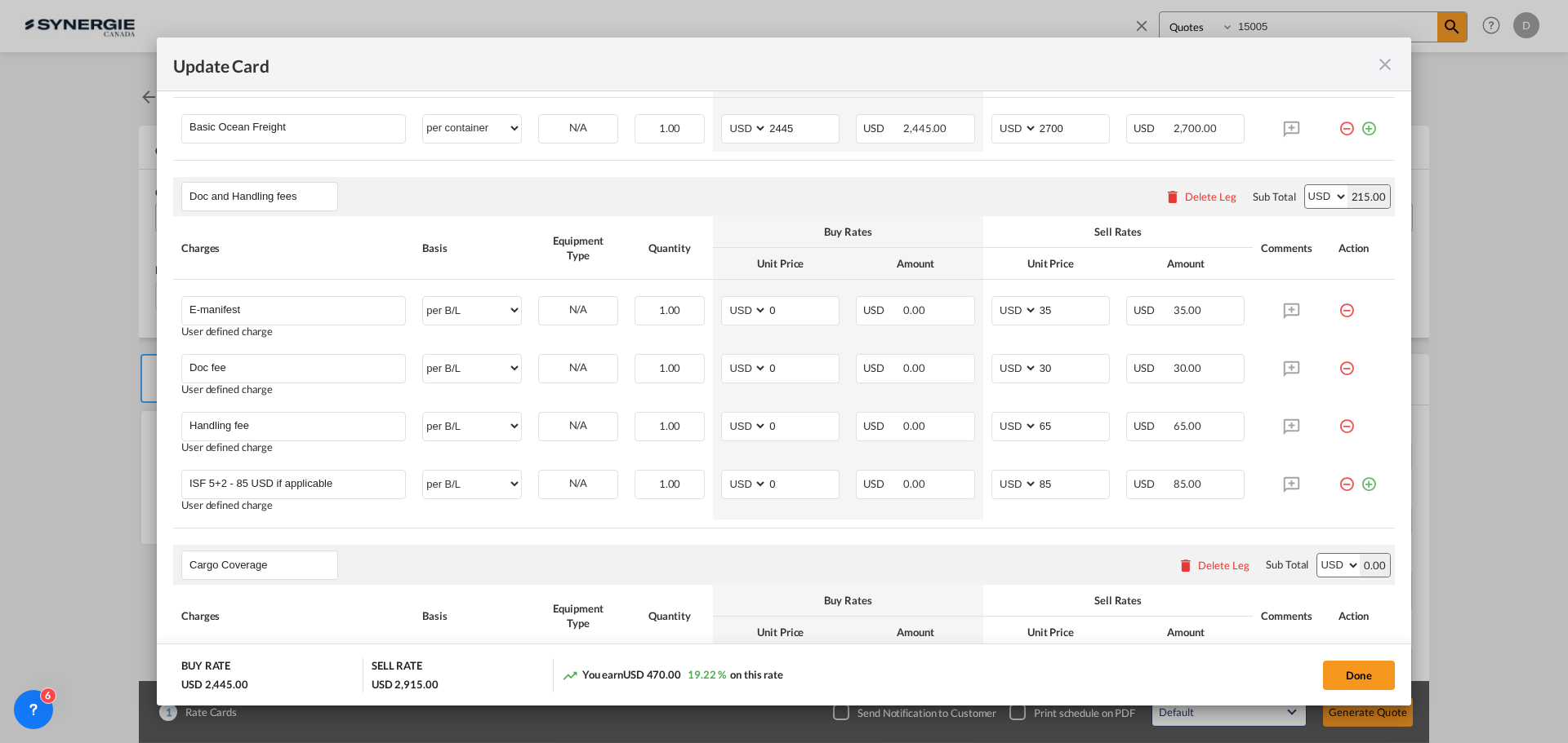
scroll to position [571, 0]
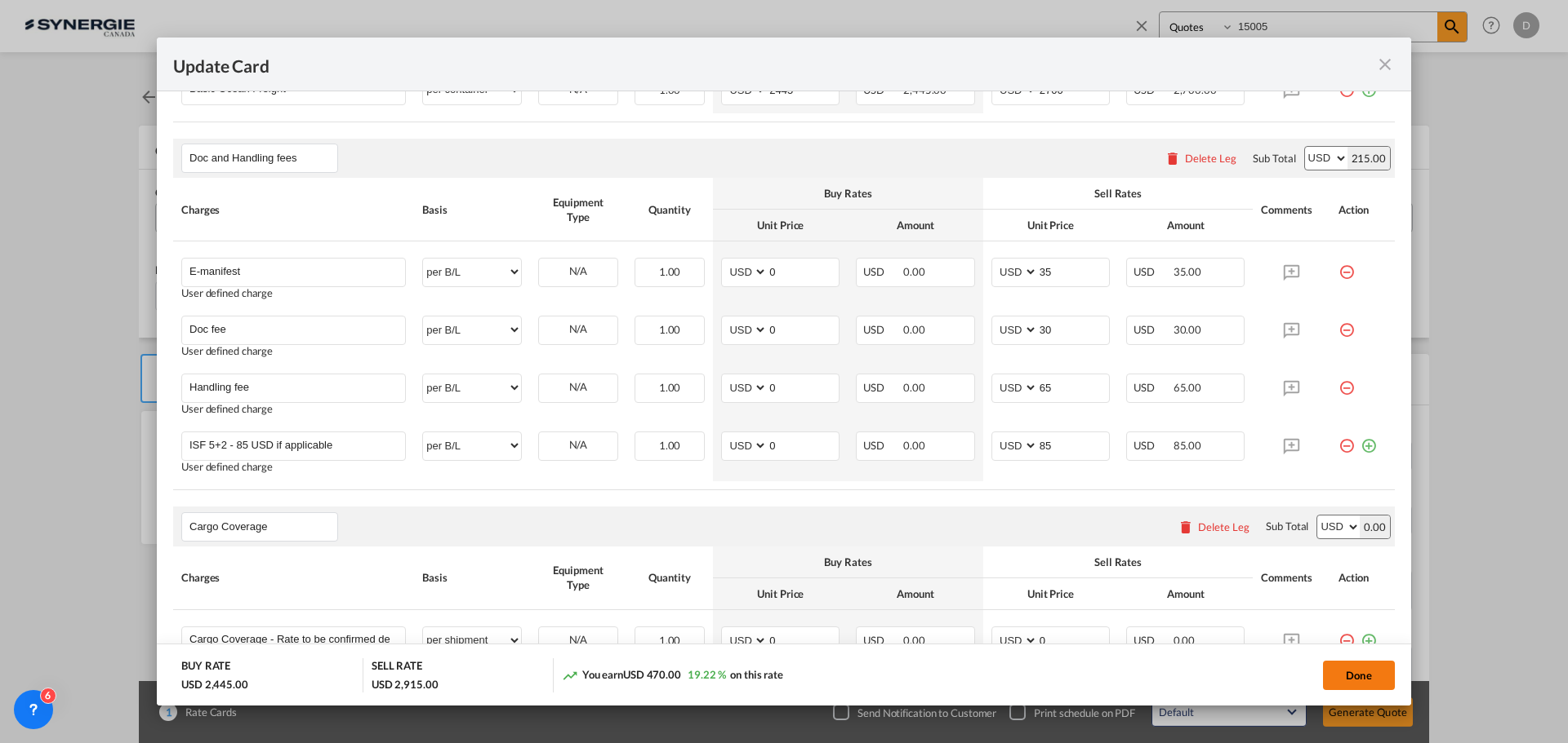
click at [1356, 682] on button "Done" at bounding box center [1358, 675] width 72 height 29
type input "[DATE]"
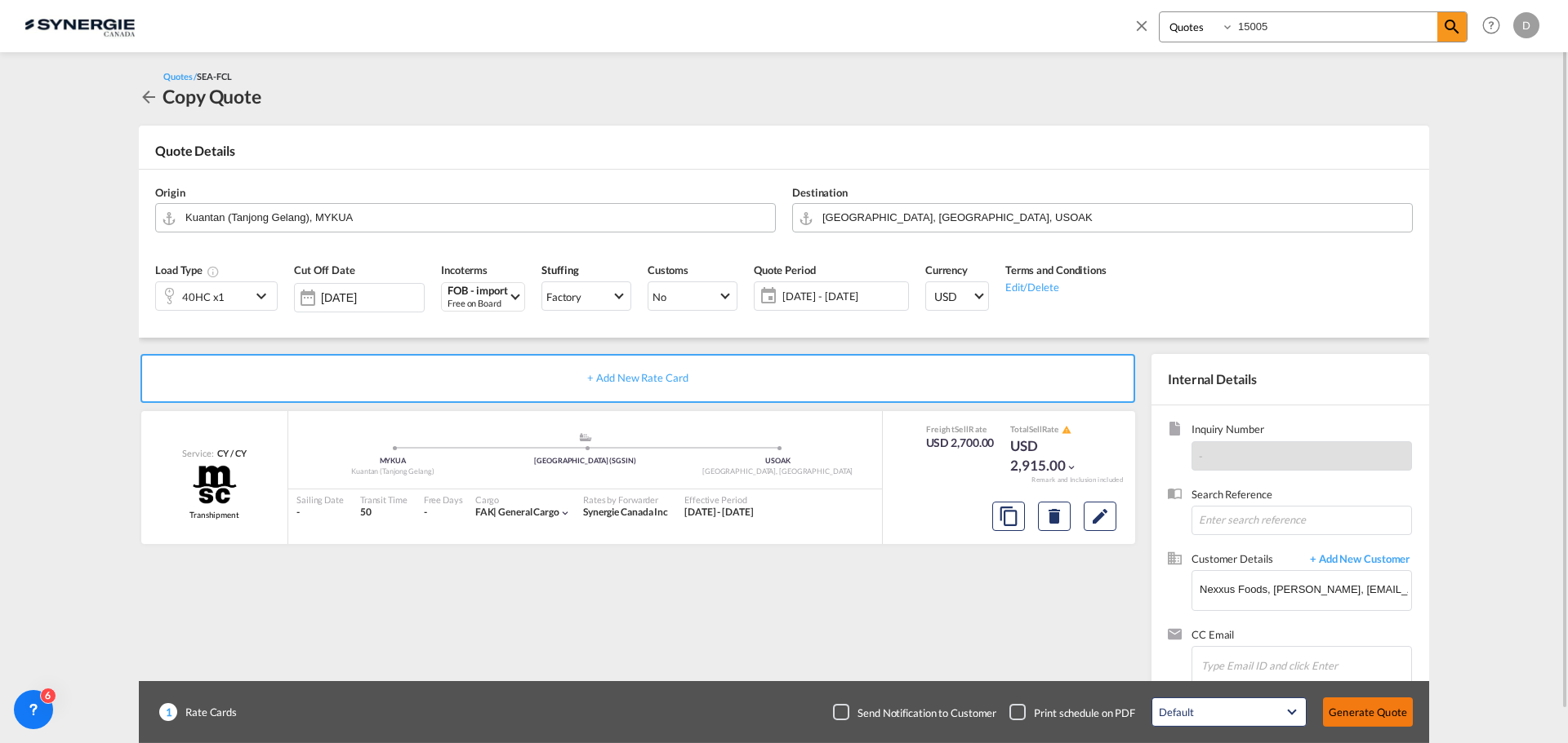
click at [1386, 711] on button "Generate Quote" at bounding box center [1367, 712] width 90 height 29
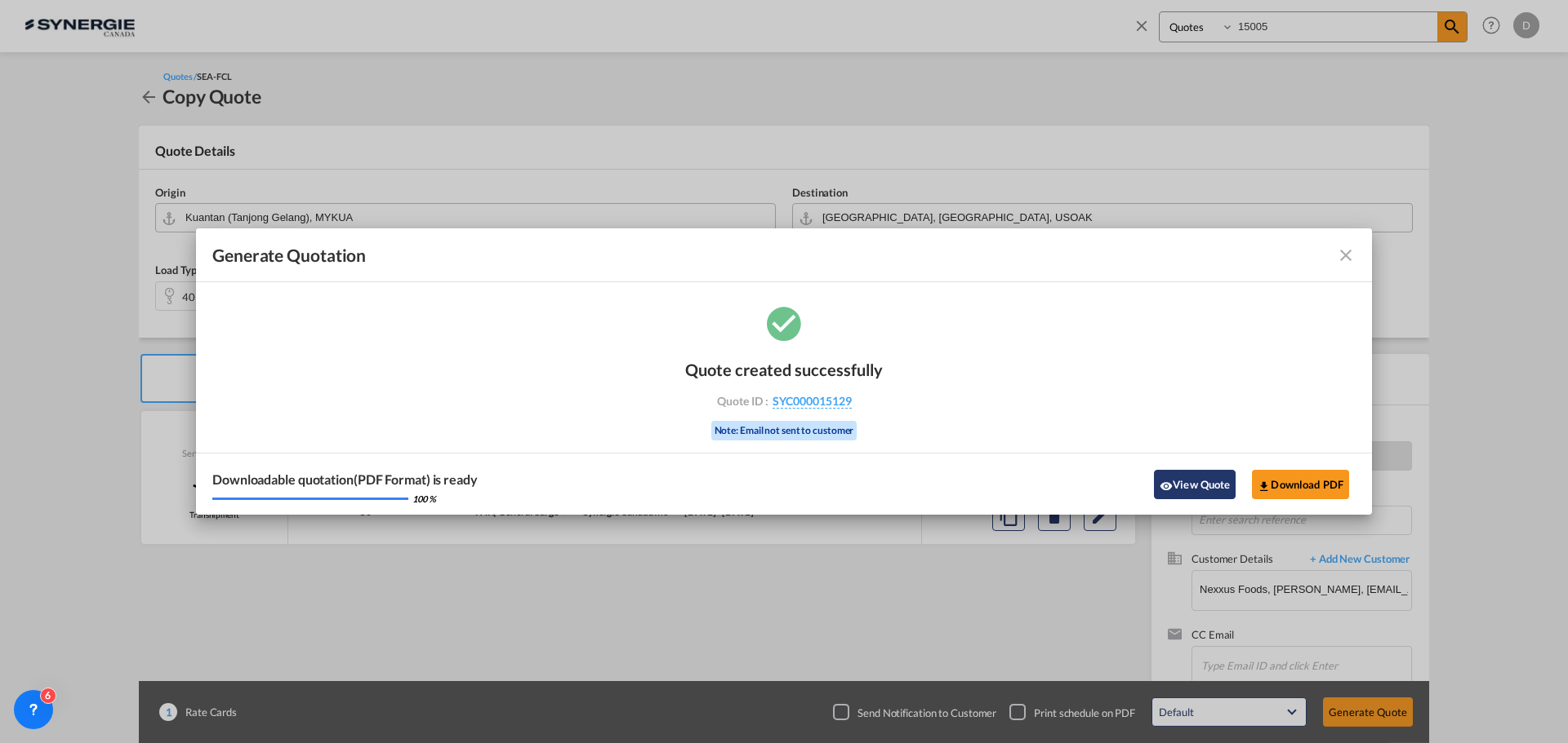
click at [1174, 478] on button "View Quote" at bounding box center [1194, 485] width 81 height 29
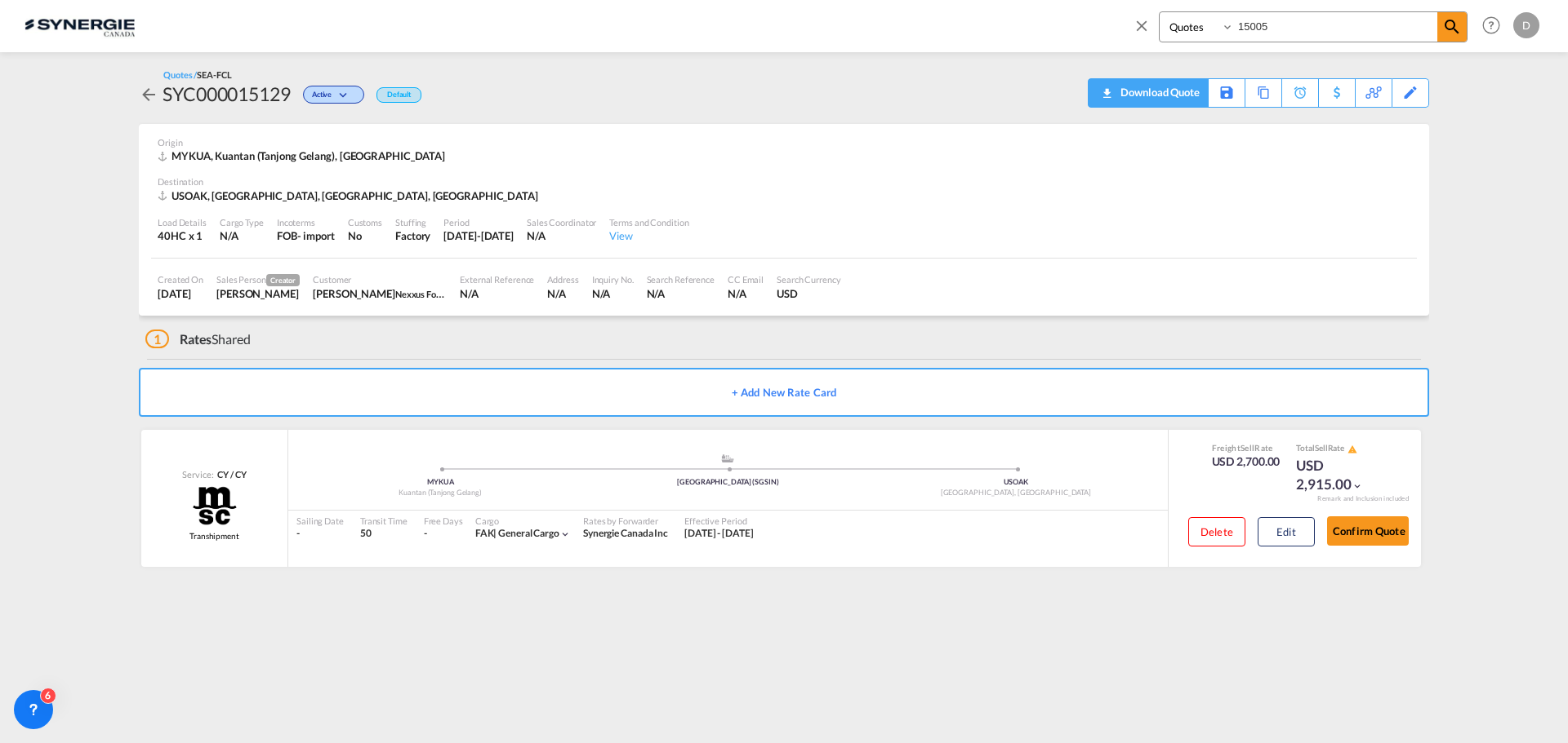
click at [1176, 98] on div "Download Quote" at bounding box center [1158, 92] width 83 height 26
click at [1259, 92] on div "Copy Quote" at bounding box center [1244, 93] width 55 height 28
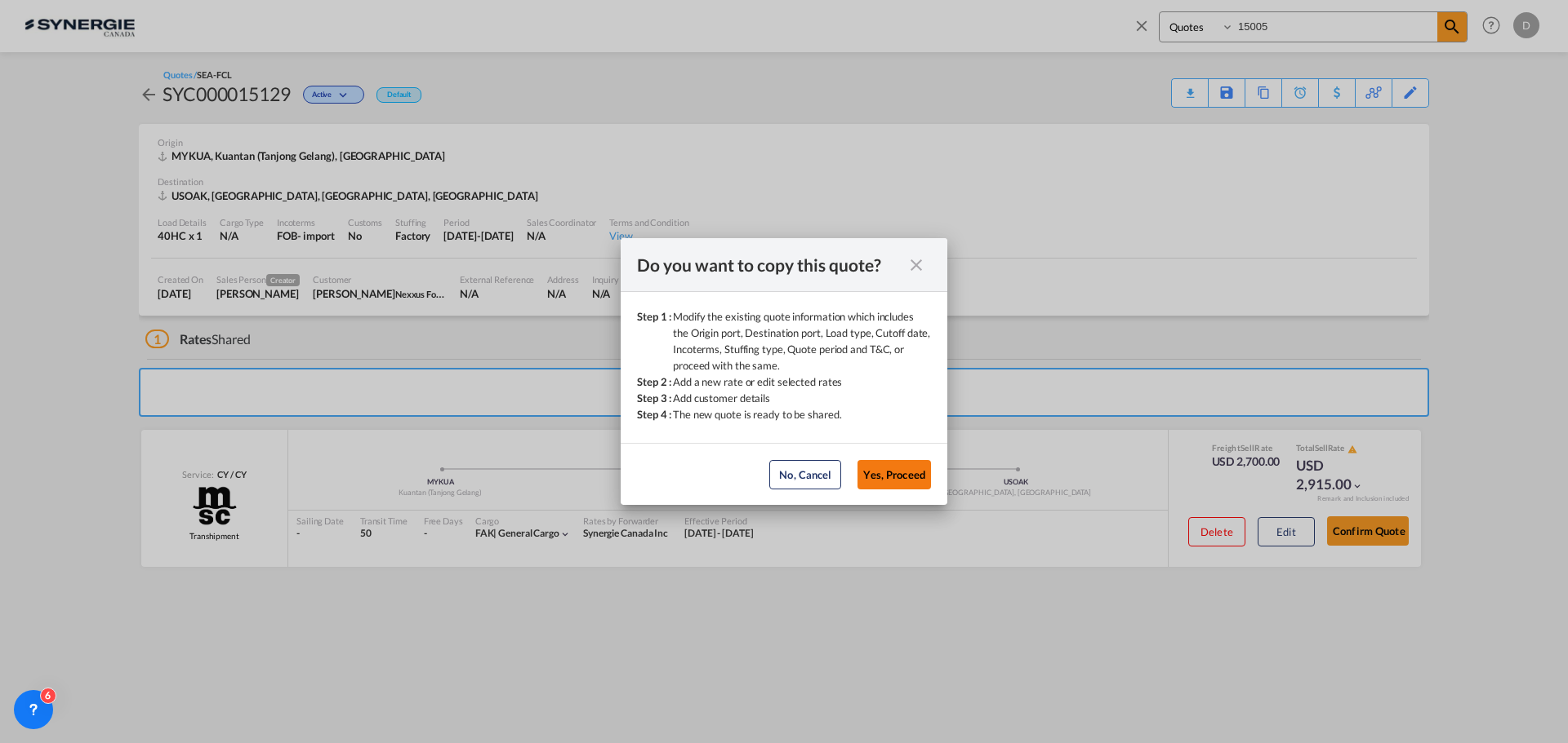
click at [887, 475] on button "Yes, Proceed" at bounding box center [894, 474] width 73 height 29
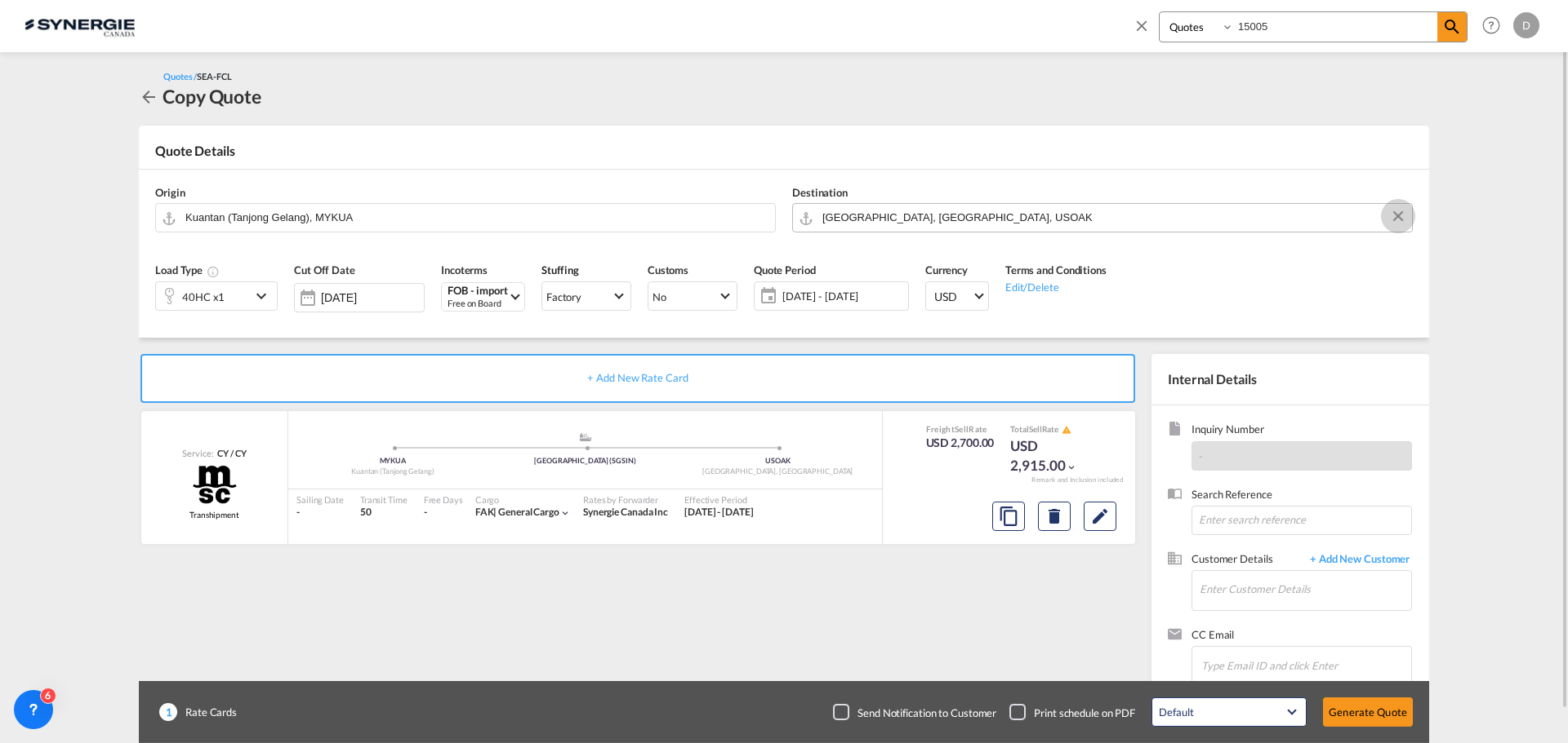
click at [1398, 216] on button "Clear Input" at bounding box center [1397, 215] width 24 height 24
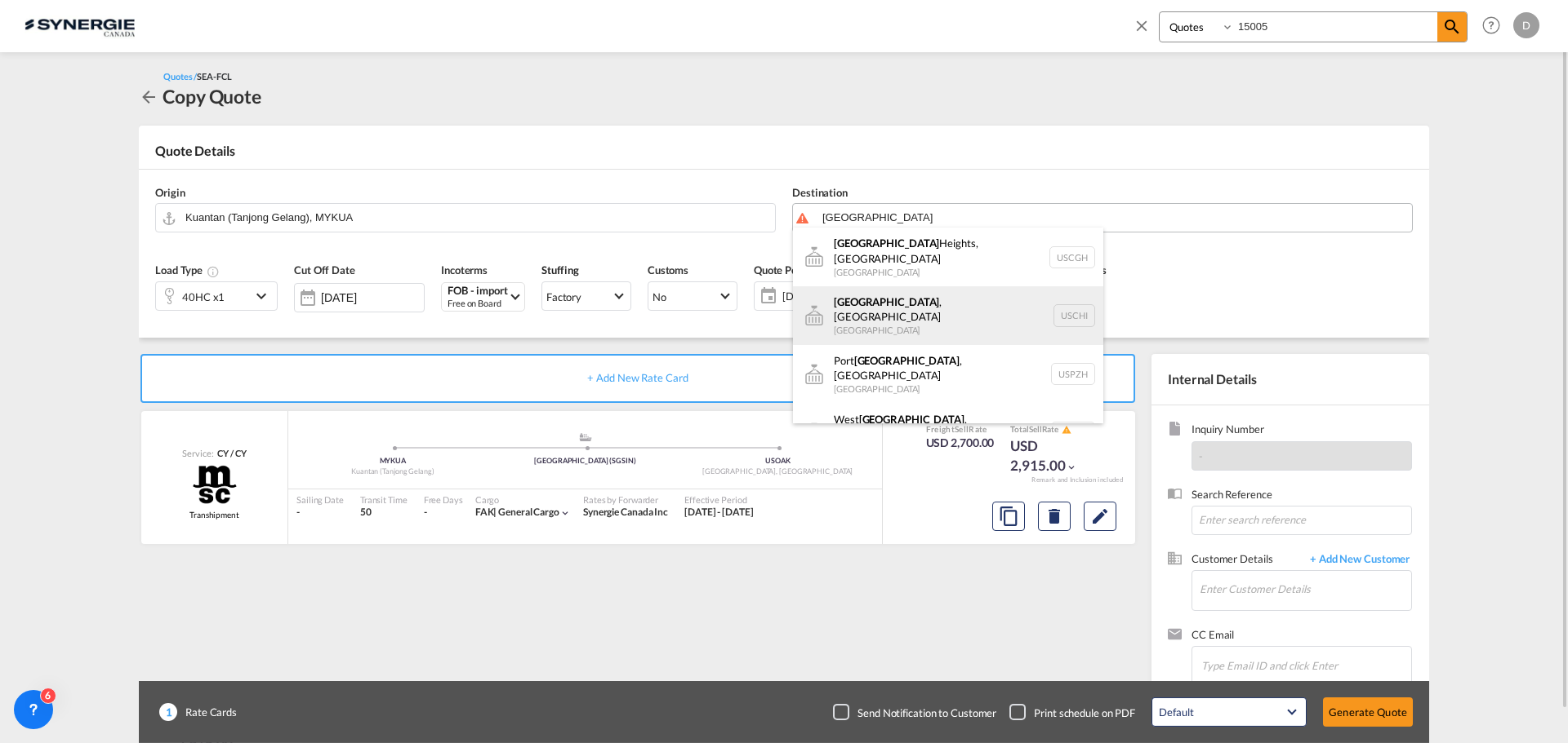
click at [876, 292] on div "[GEOGRAPHIC_DATA] , [GEOGRAPHIC_DATA] [GEOGRAPHIC_DATA] [GEOGRAPHIC_DATA]" at bounding box center [947, 315] width 310 height 59
type input "[GEOGRAPHIC_DATA], [GEOGRAPHIC_DATA], USCHI"
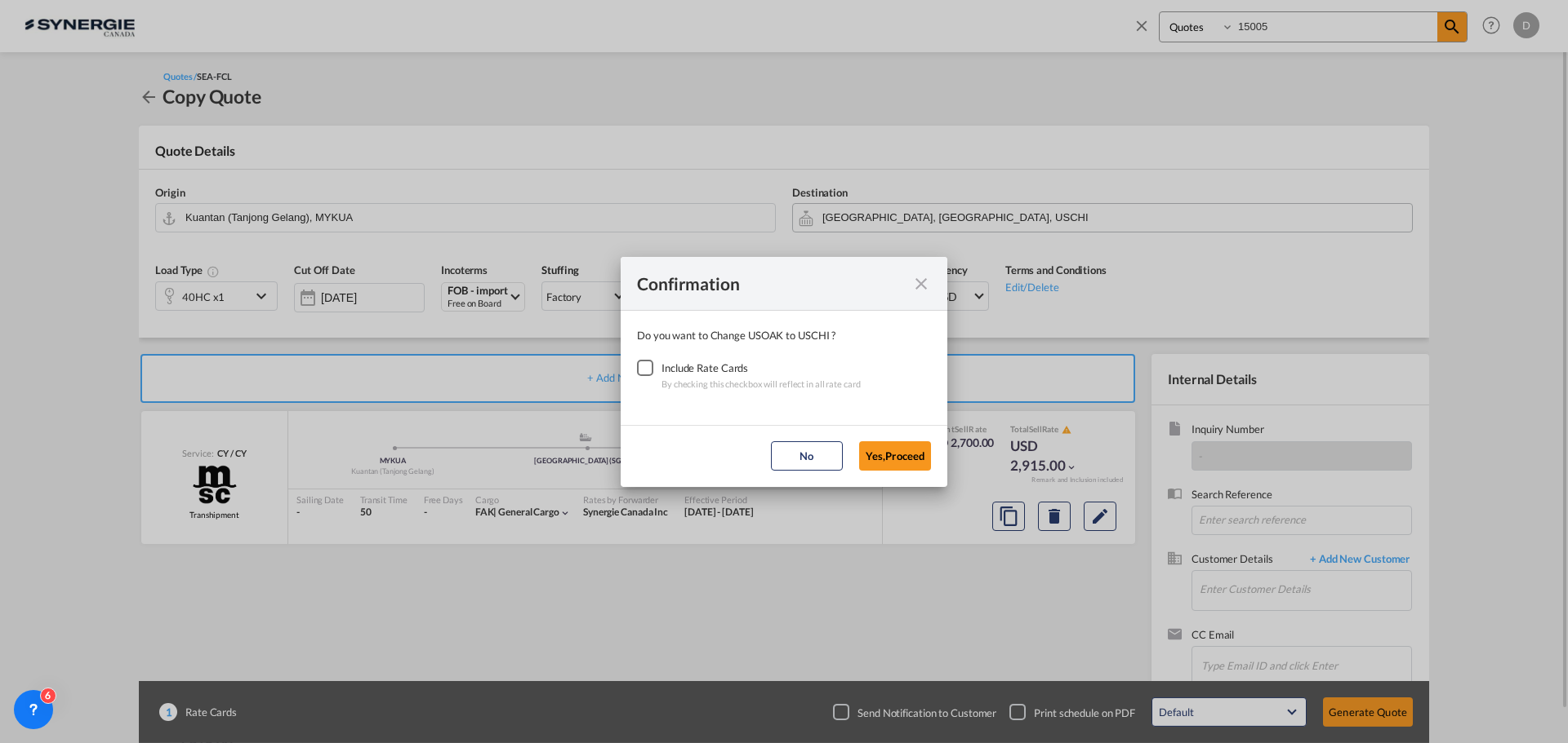
drag, startPoint x: 644, startPoint y: 367, endPoint x: 665, endPoint y: 367, distance: 21.0
click at [644, 366] on div "Checkbox No Ink" at bounding box center [645, 367] width 16 height 16
click at [891, 465] on button "Yes,Proceed" at bounding box center [895, 456] width 72 height 29
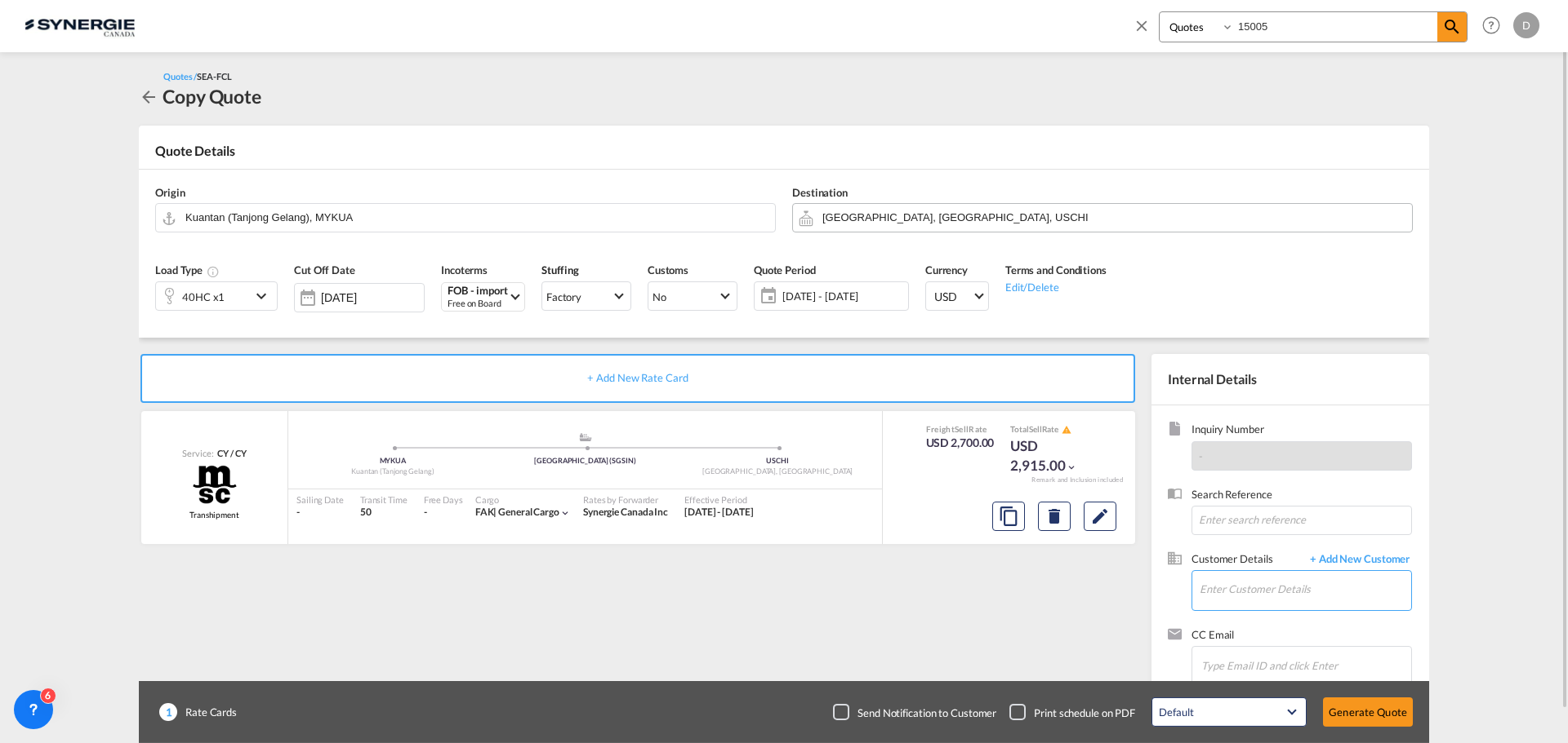
click at [1248, 595] on input "Enter Customer Details" at bounding box center [1305, 589] width 212 height 37
paste input "[EMAIL_ADDRESS][DOMAIN_NAME]"
click at [1307, 538] on div "[PERSON_NAME] [EMAIL_ADDRESS][DOMAIN_NAME] | Nexxus Foods" at bounding box center [1353, 550] width 310 height 44
type input "Nexxus Foods, [PERSON_NAME], [EMAIL_ADDRESS][DOMAIN_NAME]"
click at [1105, 517] on md-icon "Edit" at bounding box center [1100, 517] width 19 height 19
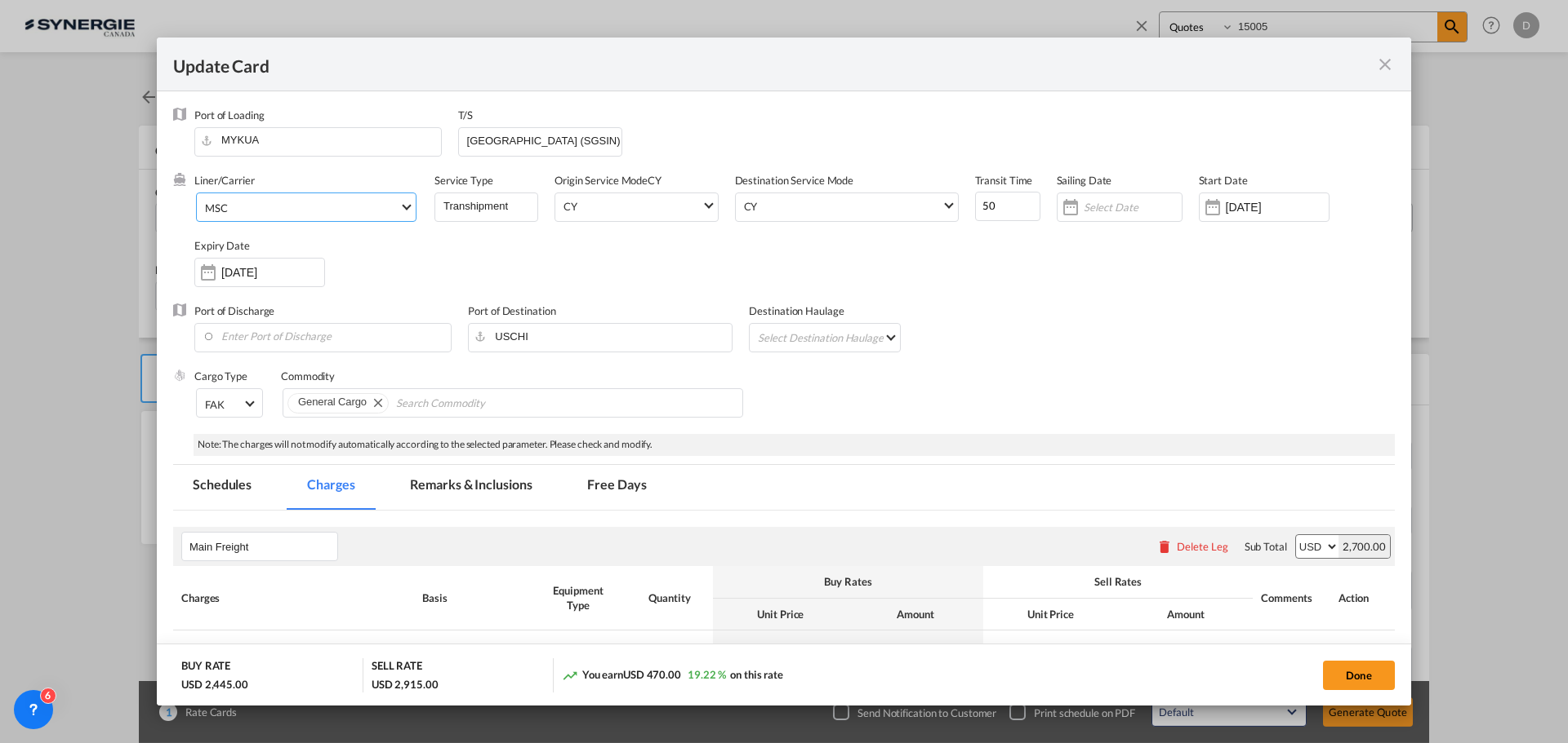
click at [402, 203] on span "Select Liner: MSC" at bounding box center [406, 205] width 9 height 9
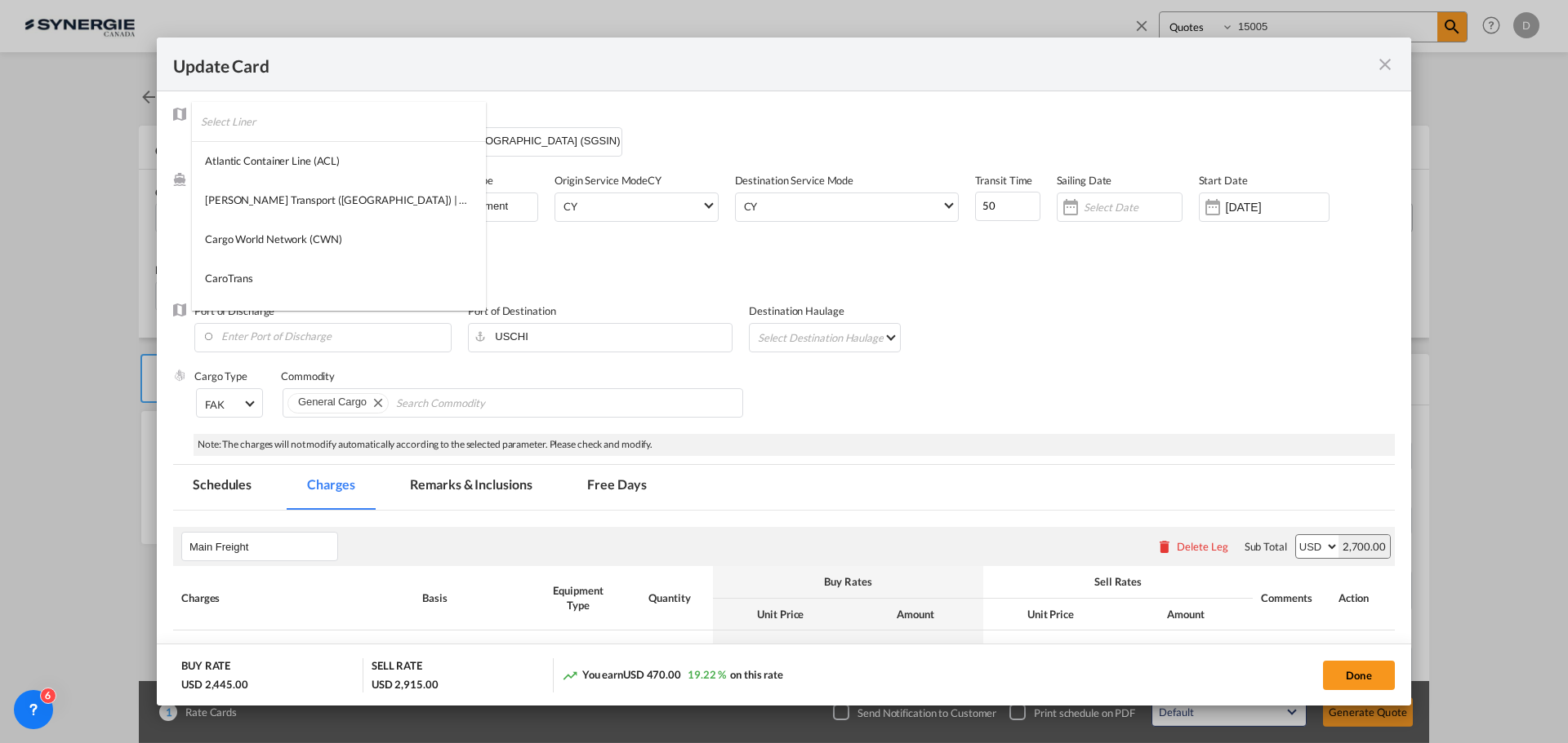
click at [251, 119] on input "search" at bounding box center [343, 122] width 285 height 40
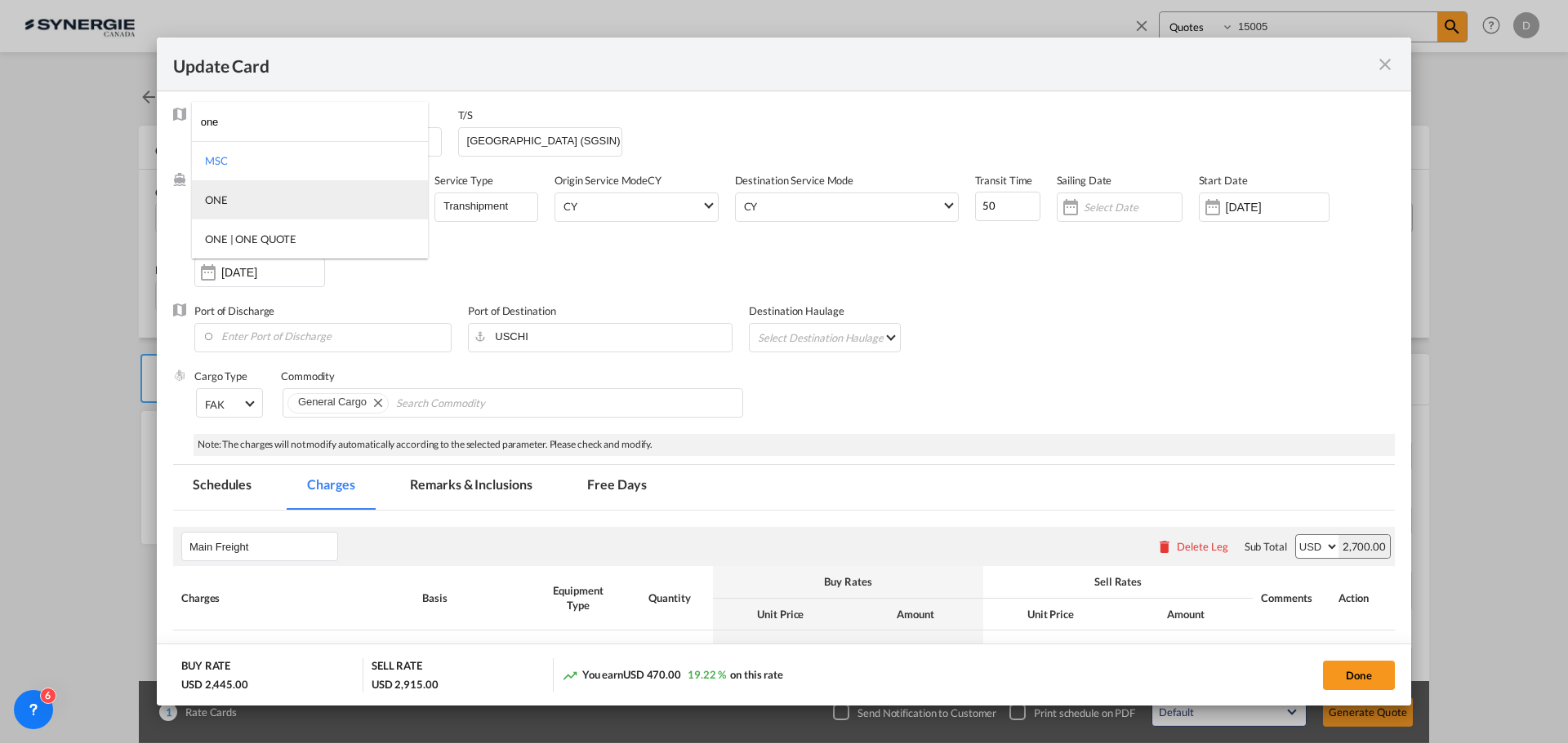
type input "one"
click at [217, 200] on div "ONE" at bounding box center [217, 199] width 23 height 14
click at [983, 208] on input "50" at bounding box center [1007, 206] width 66 height 29
type input "55"
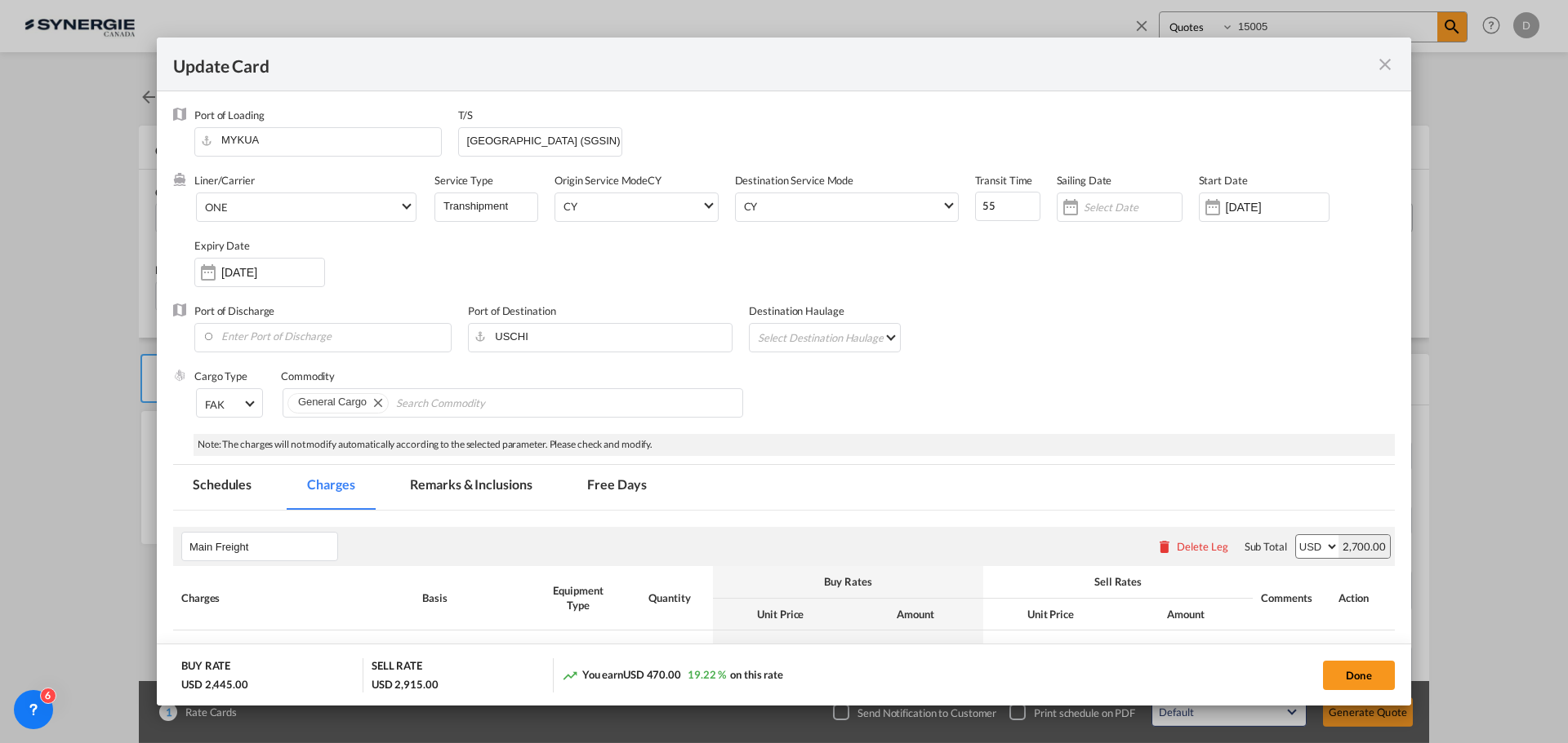
click at [1026, 300] on div "Liner/Carrier ONE Service Type Transhipment Origin Service Mode [GEOGRAPHIC_DAT…" at bounding box center [795, 238] width 1201 height 130
drag, startPoint x: 562, startPoint y: 140, endPoint x: 410, endPoint y: 139, distance: 152.0
click at [410, 139] on div "Port of Loading MYKUA T/S Singapore (SGSIN)" at bounding box center [795, 140] width 1201 height 66
type input "Tacoma"
click at [1069, 312] on div "Port of Discharge Port of Destination USCHI Destination Haulage Select Destinat…" at bounding box center [784, 336] width 1222 height 66
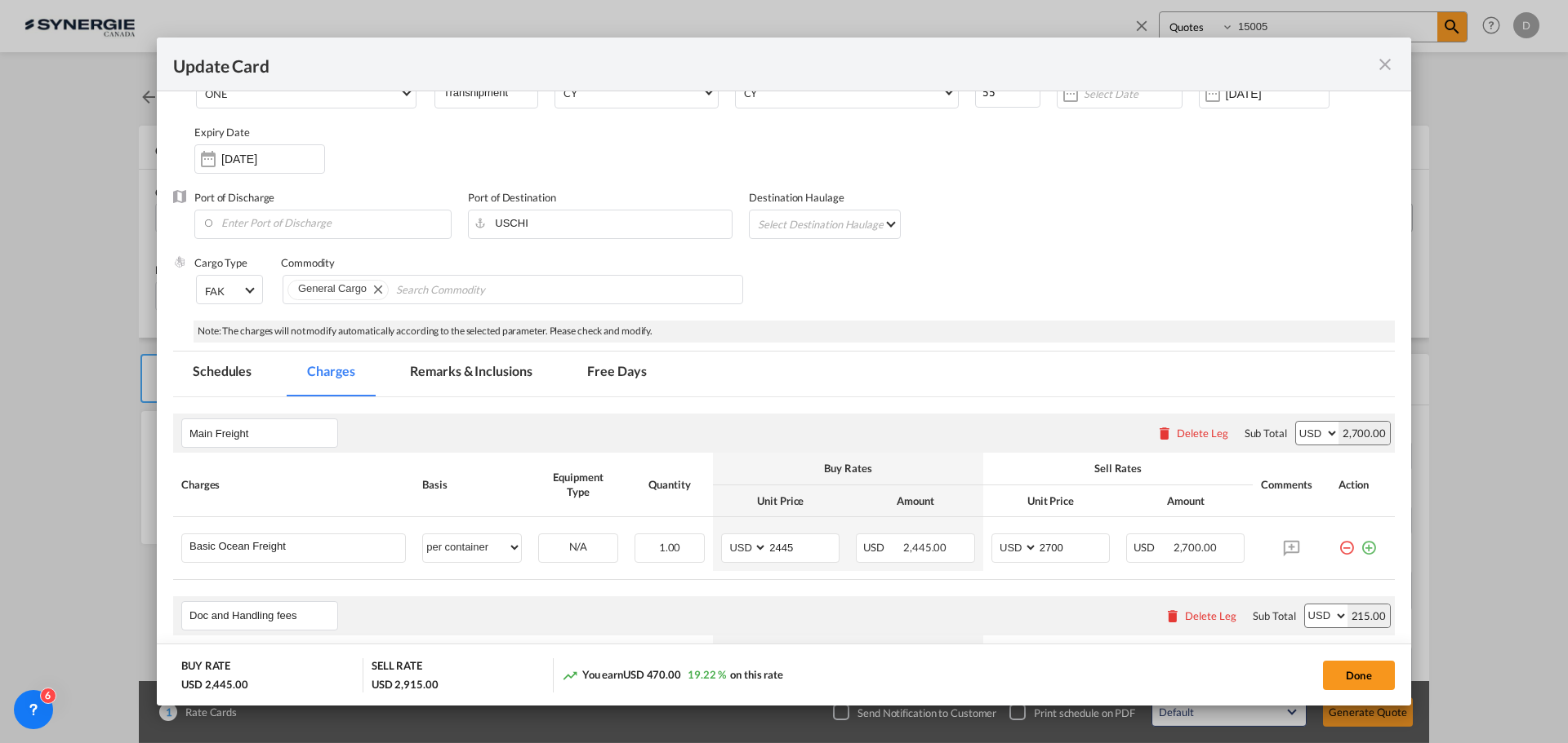
scroll to position [244, 0]
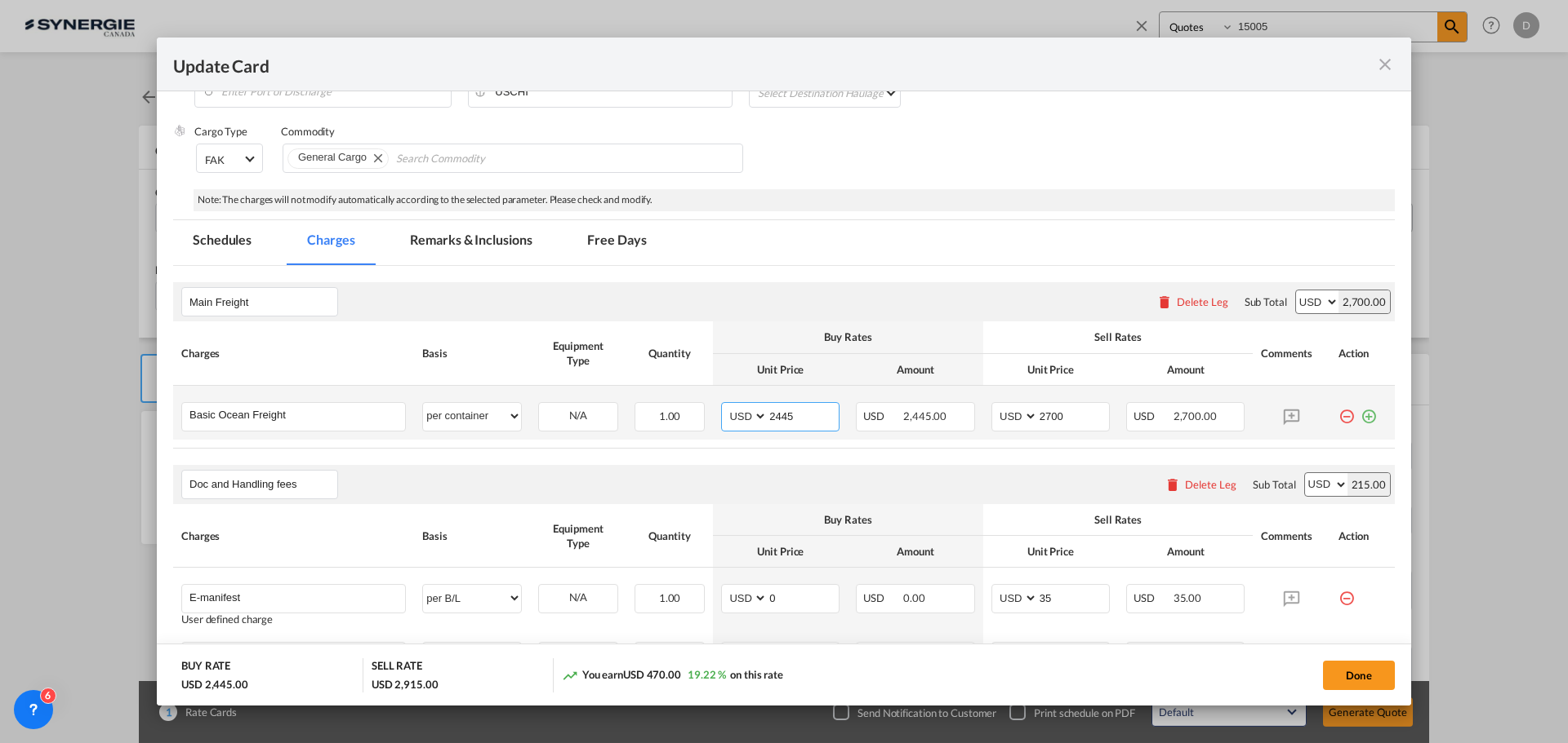
click at [771, 417] on input "2445" at bounding box center [802, 414] width 71 height 24
type input "4895"
type input "5150"
click at [893, 472] on div "Doc and Handling fees Please enter leg name Leg Name Already Exists Delete Leg …" at bounding box center [784, 484] width 1222 height 40
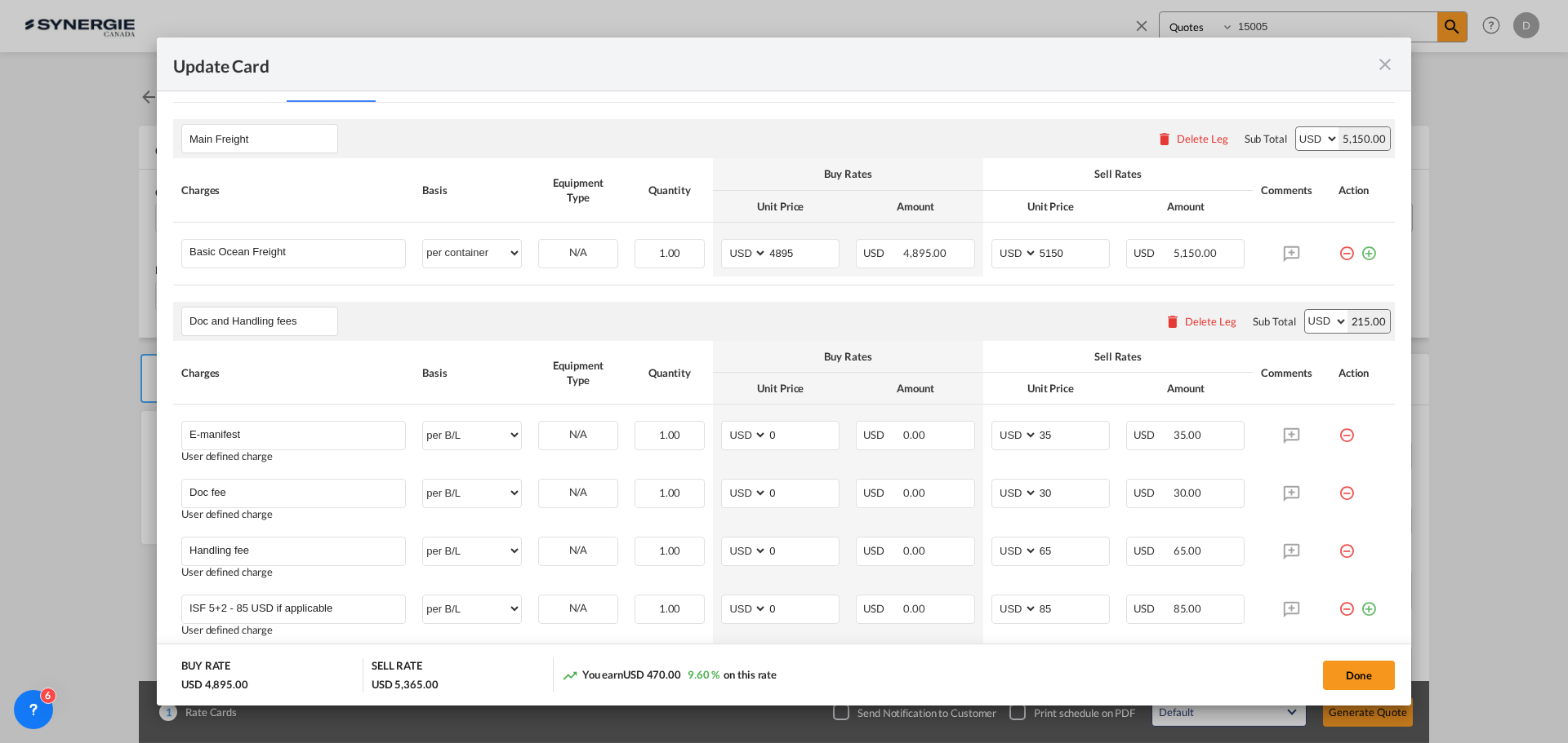
scroll to position [81, 0]
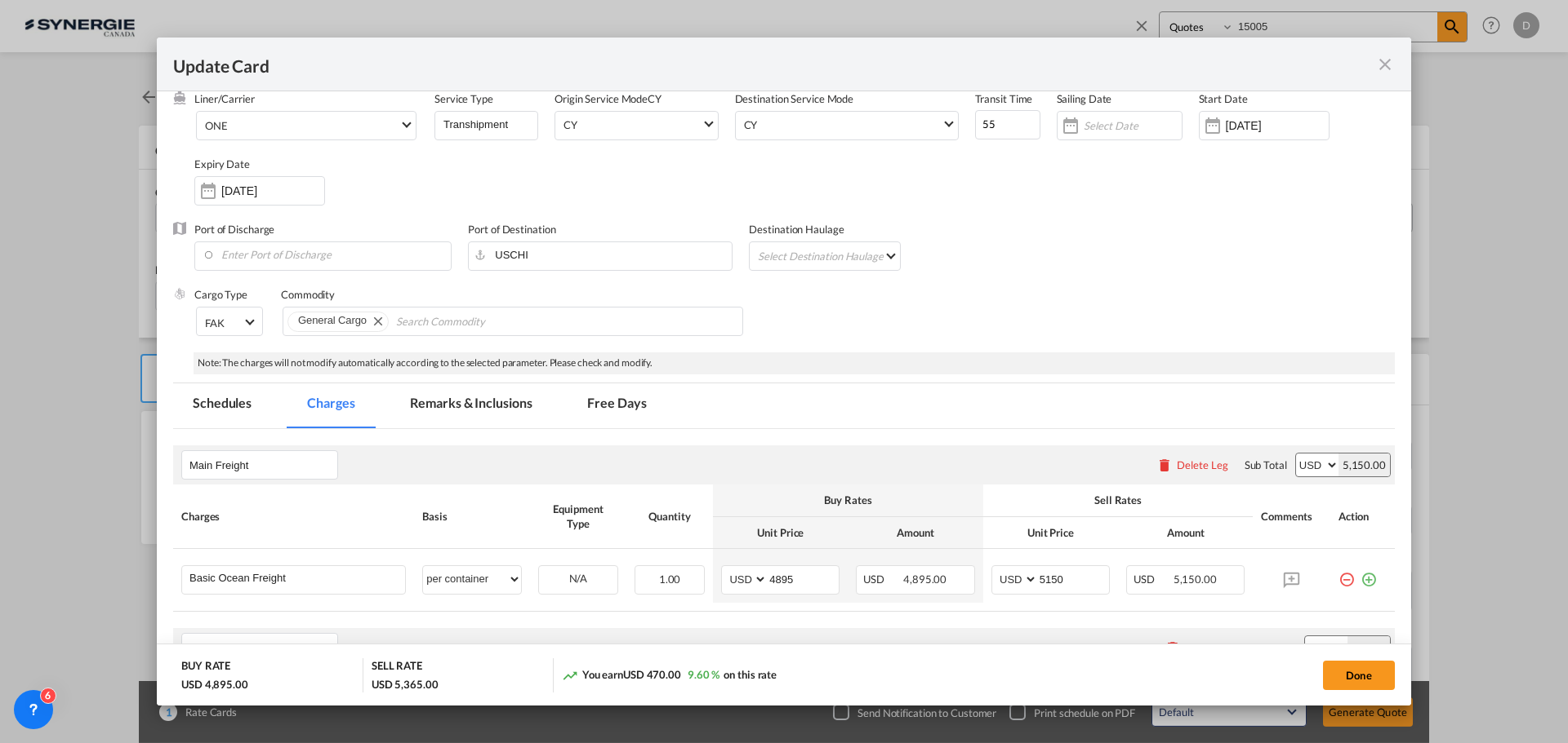
click at [464, 396] on md-tab-item "Remarks & Inclusions" at bounding box center [471, 406] width 160 height 44
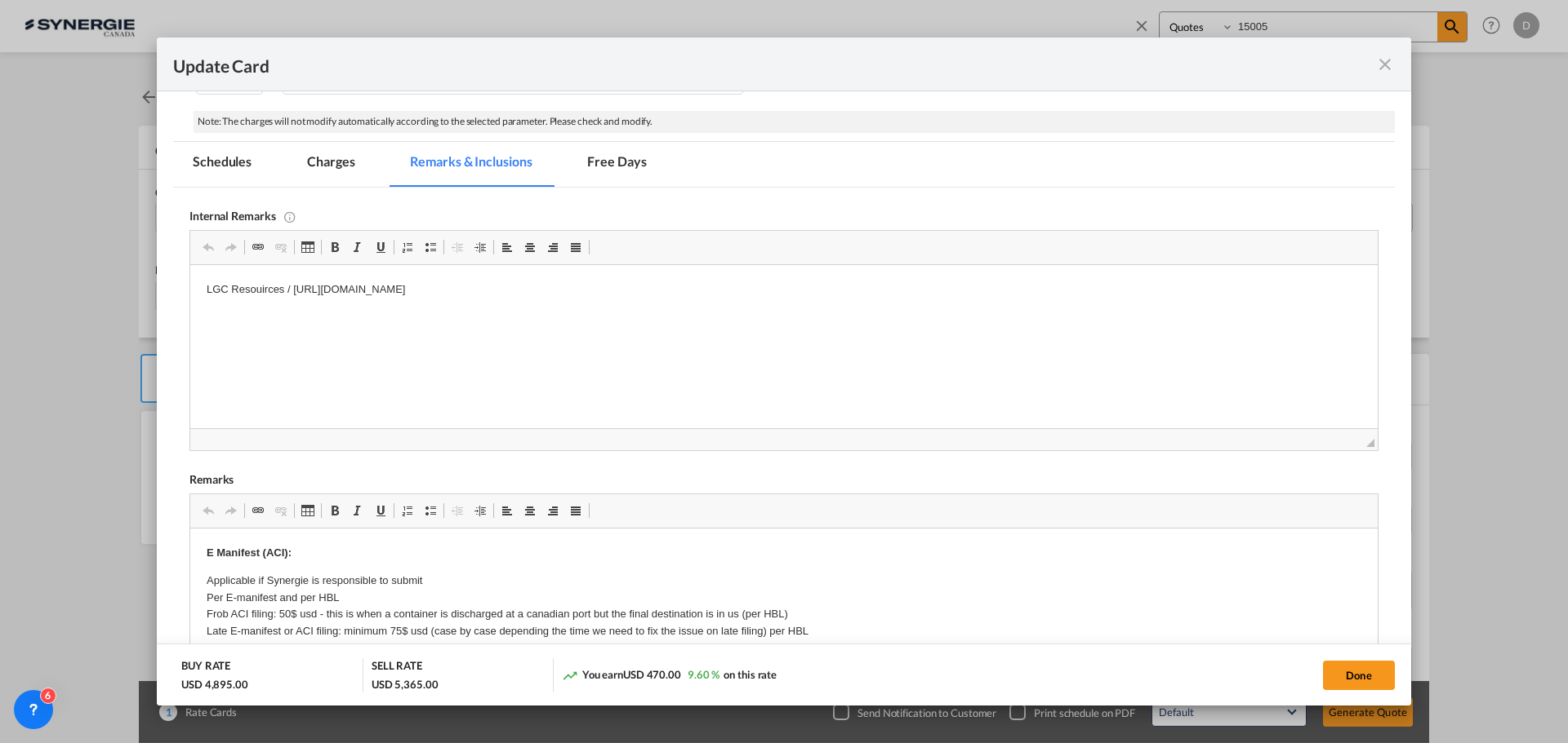
scroll to position [327, 0]
click at [1350, 680] on button "Done" at bounding box center [1358, 675] width 72 height 29
type input "[DATE]"
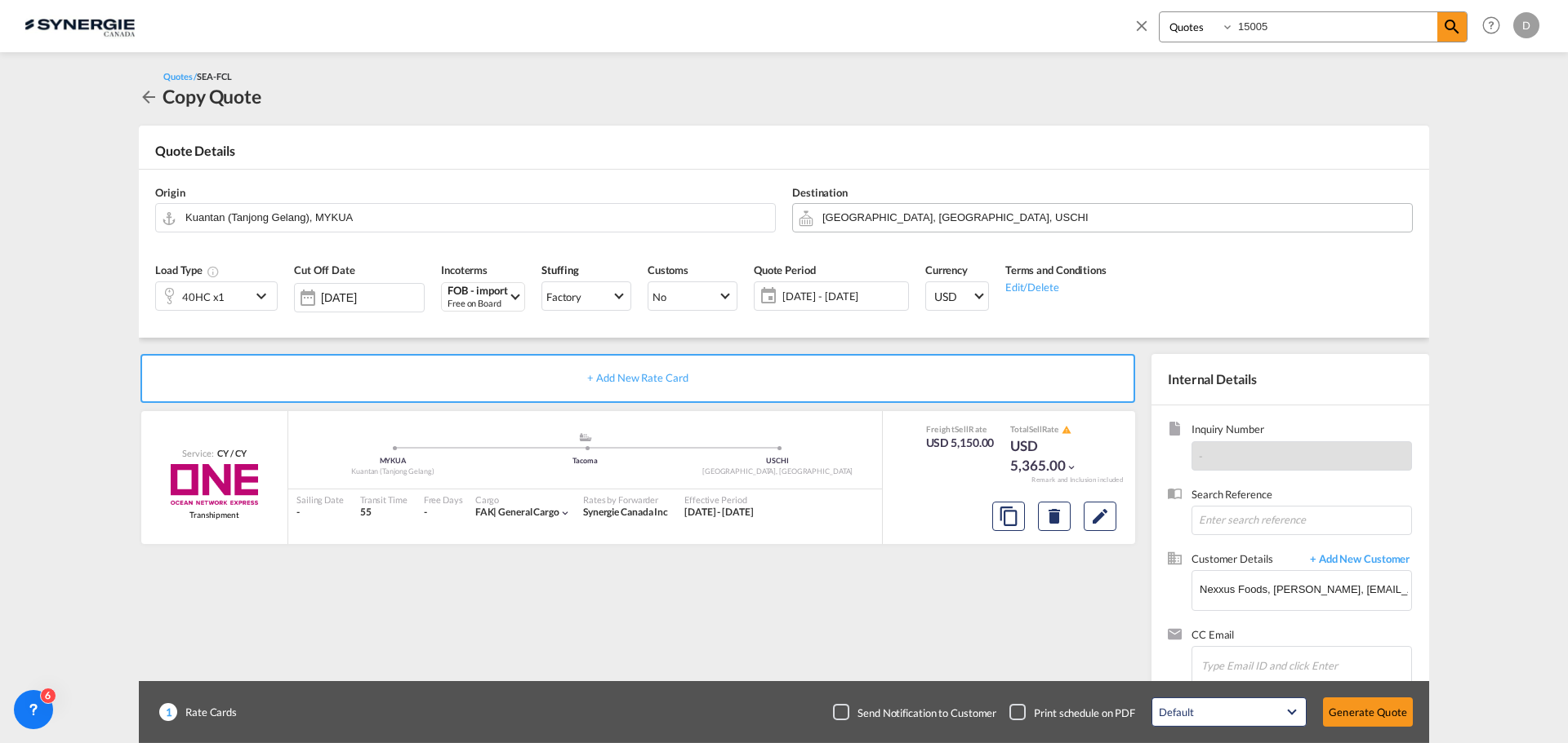
scroll to position [185, 0]
drag, startPoint x: 1355, startPoint y: 713, endPoint x: 1343, endPoint y: 717, distance: 12.6
click at [1343, 717] on button "Generate Quote" at bounding box center [1367, 712] width 90 height 29
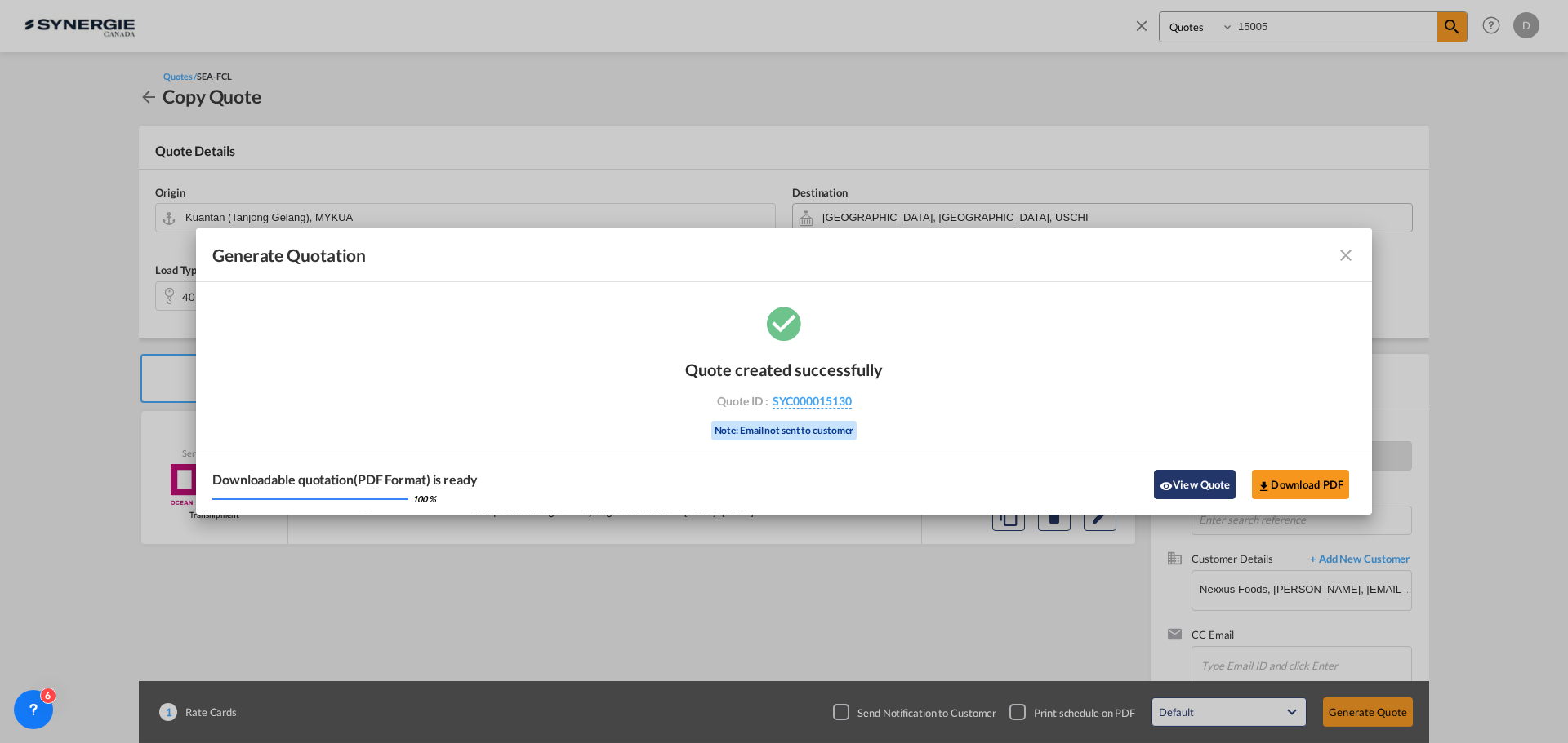
click at [1164, 484] on md-icon "icon-eye" at bounding box center [1166, 487] width 14 height 14
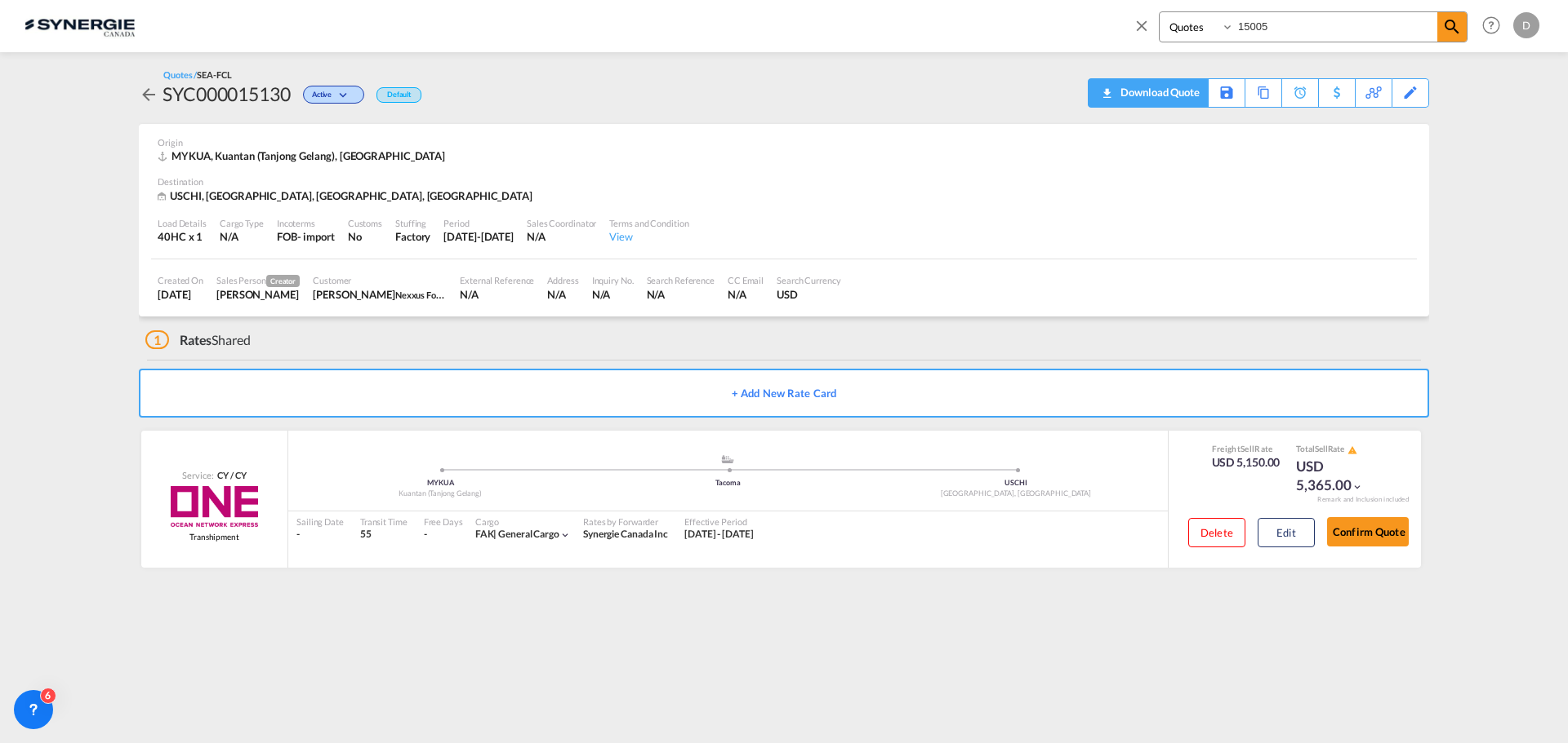
click at [1181, 93] on div "Download Quote" at bounding box center [1158, 92] width 83 height 26
click at [1138, 23] on md-icon "icon-close" at bounding box center [1141, 25] width 18 height 18
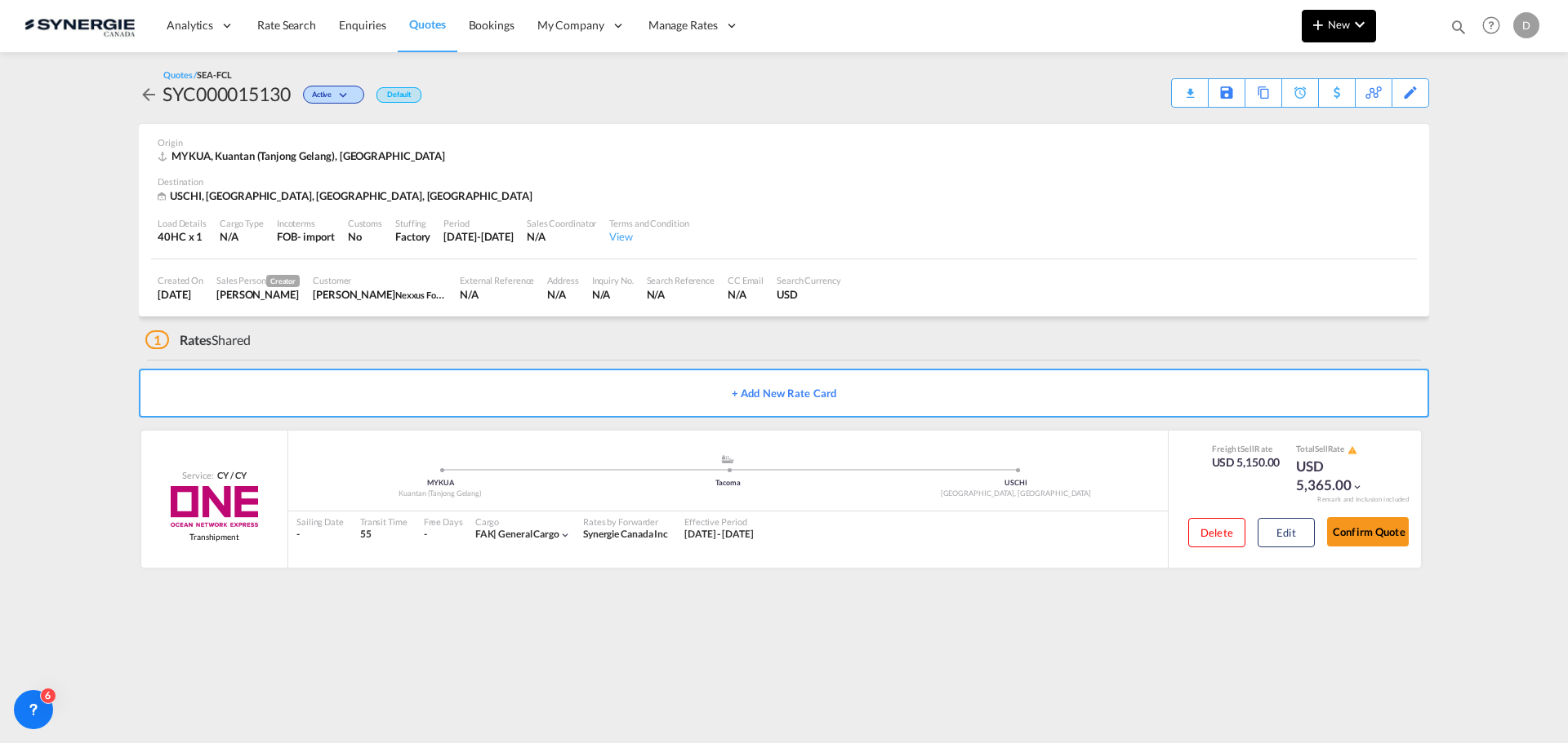
click at [1338, 29] on span "New" at bounding box center [1338, 25] width 61 height 14
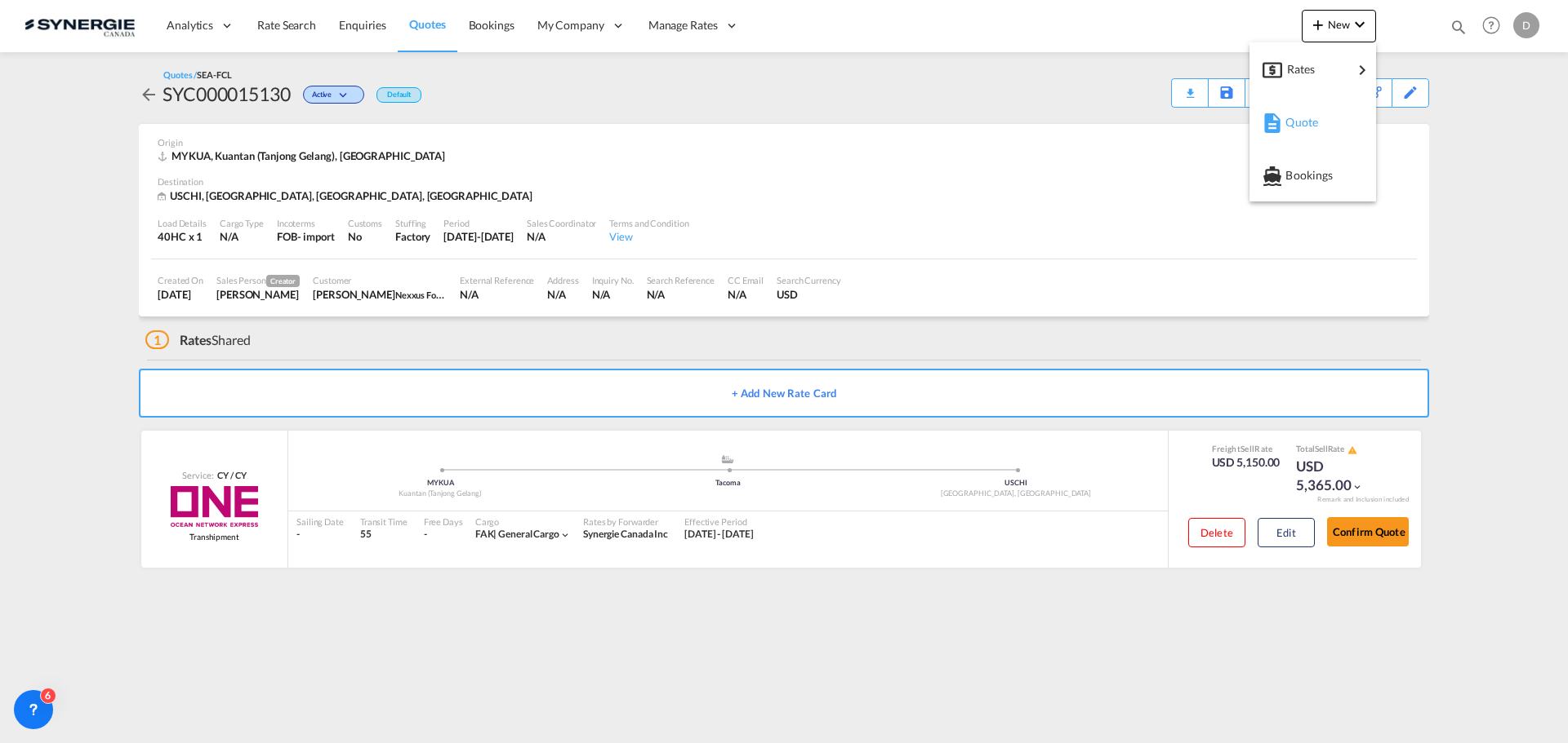
click at [1303, 116] on span "Quote" at bounding box center [1293, 123] width 18 height 33
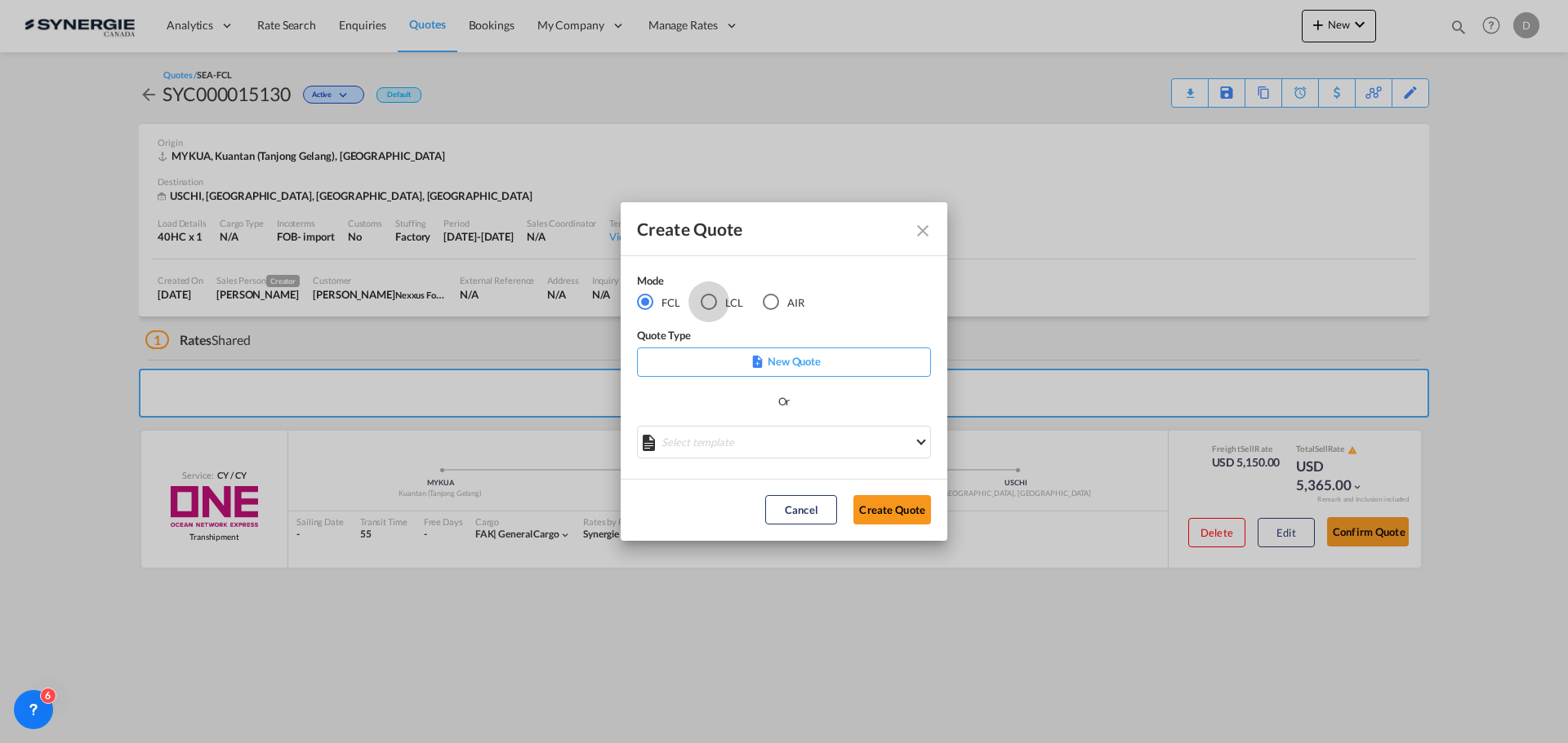
click at [711, 296] on div "LCL" at bounding box center [709, 301] width 16 height 16
click at [749, 447] on md-select "Select template *NEW* UBV [GEOGRAPHIC_DATA] consol LCL [PERSON_NAME] | [DATE] N…" at bounding box center [784, 443] width 294 height 33
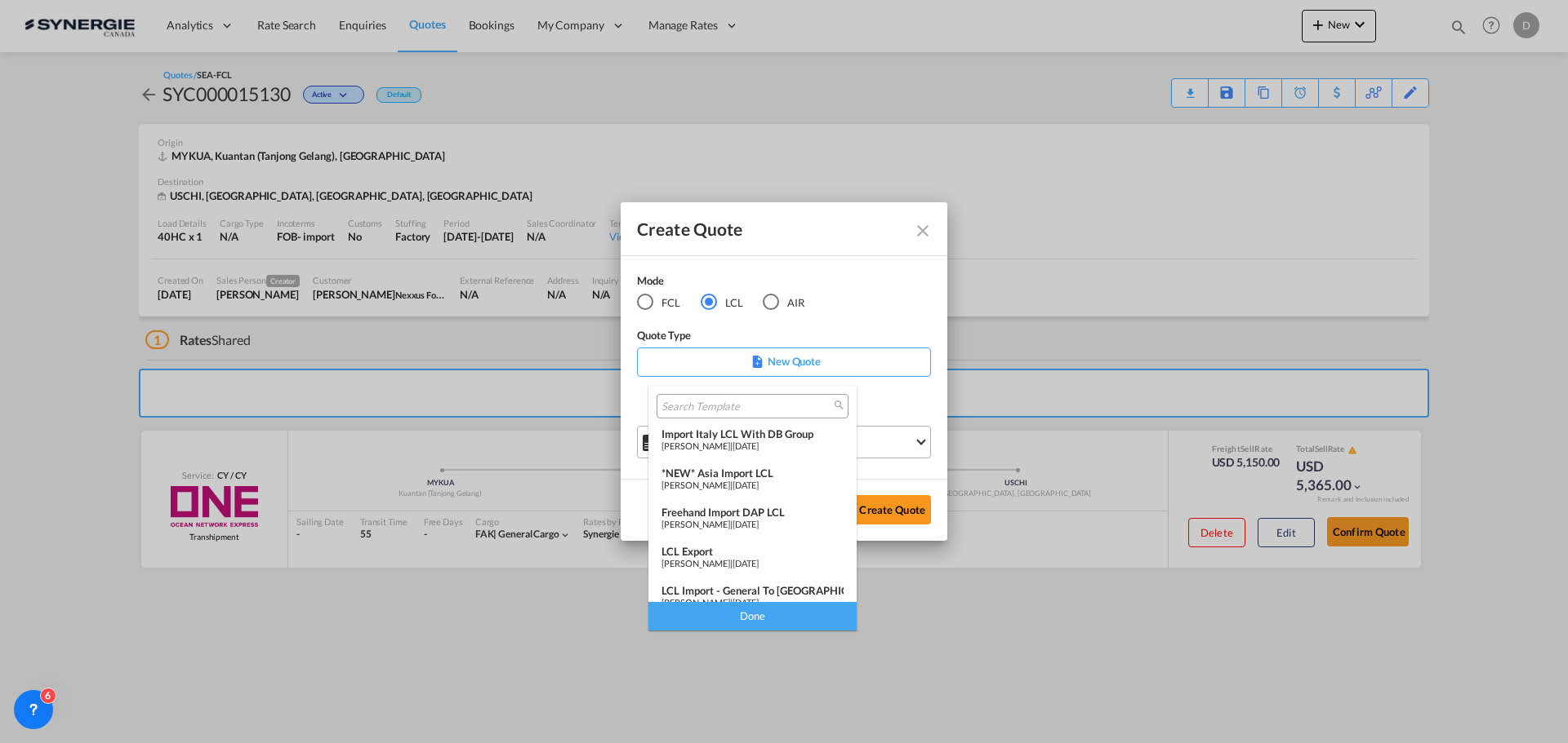
scroll to position [213, 0]
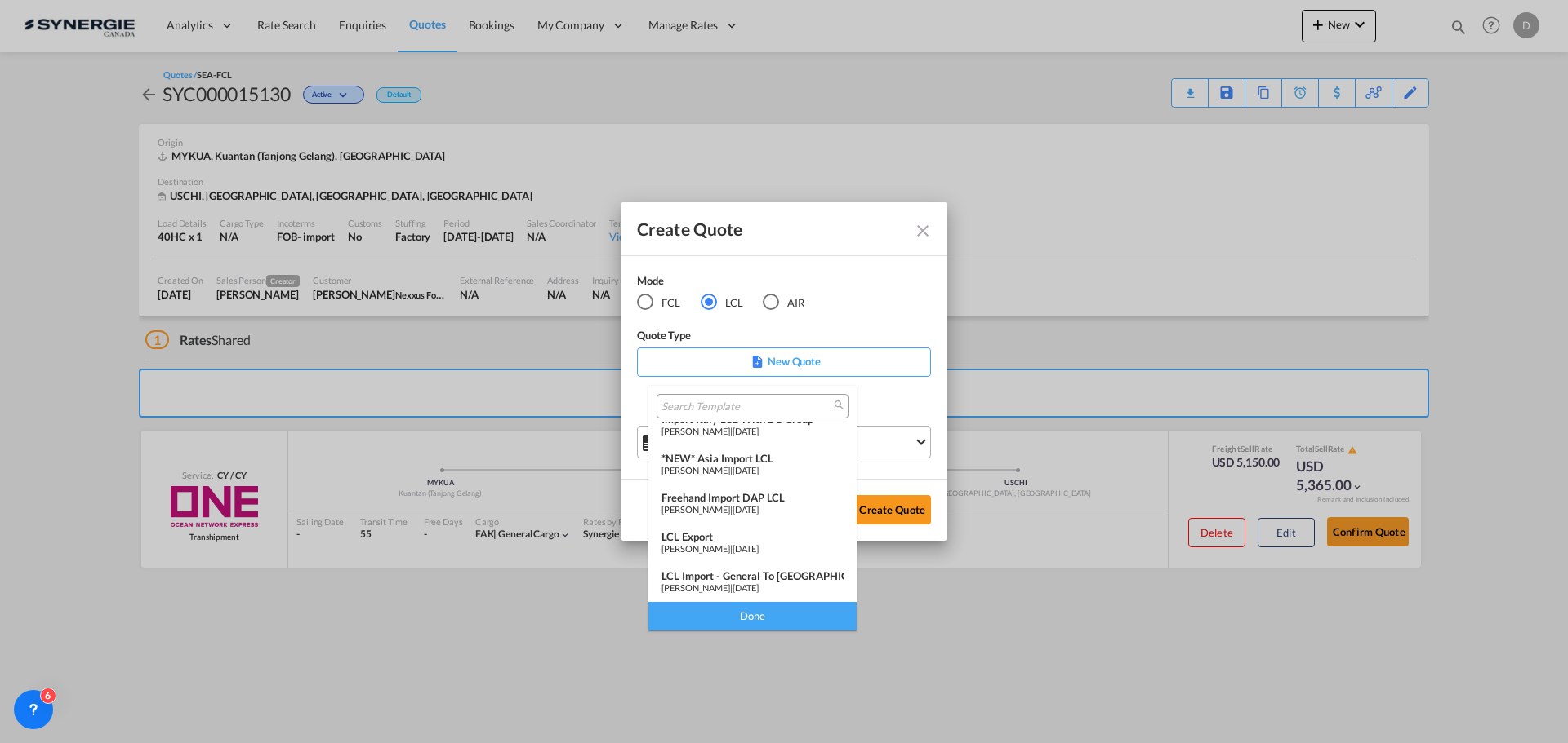
click at [762, 588] on div "[PERSON_NAME] | [DATE]" at bounding box center [752, 587] width 182 height 11
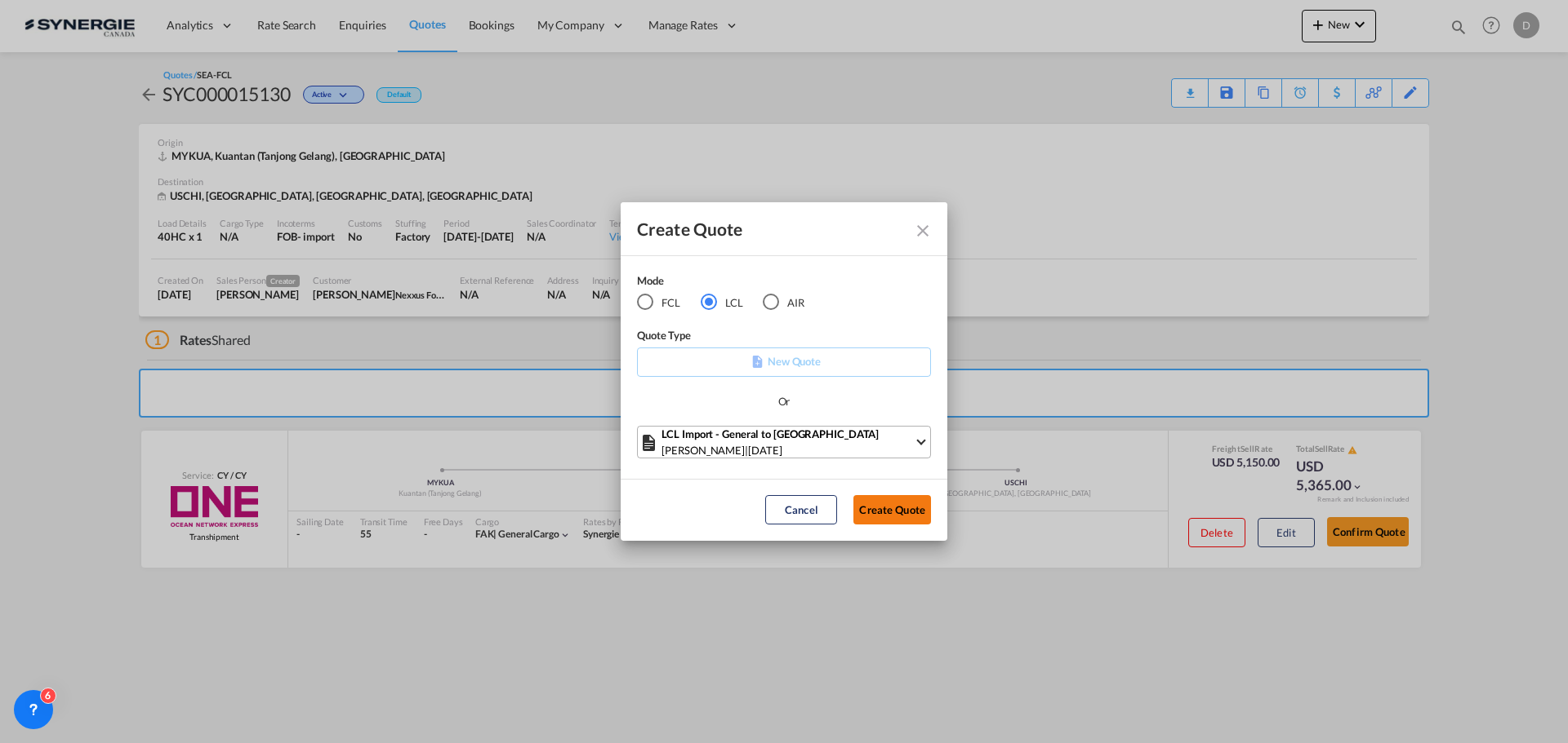
click at [896, 504] on button "Create Quote" at bounding box center [892, 510] width 77 height 29
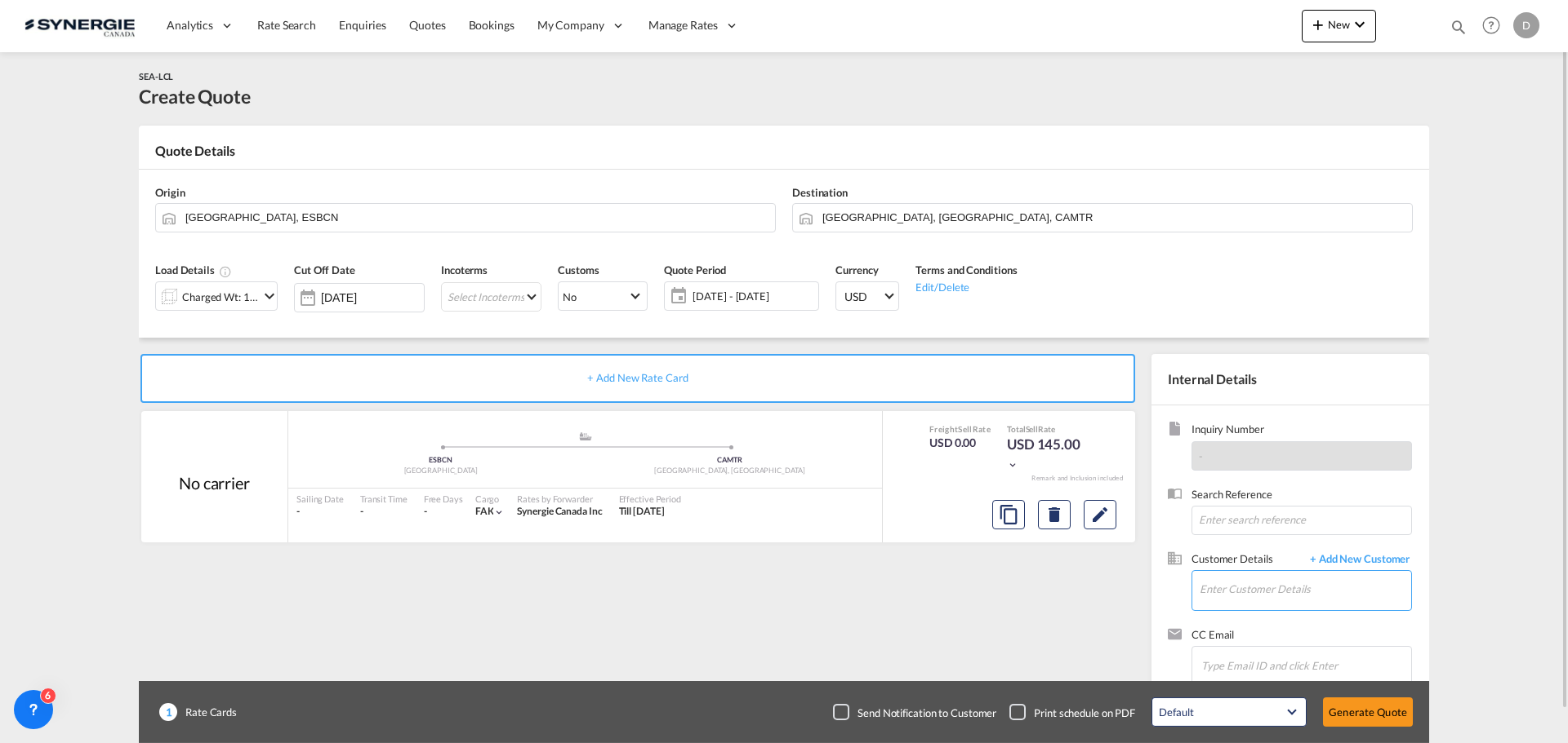
click at [1299, 585] on input "Enter Customer Details" at bounding box center [1305, 589] width 212 height 37
paste input "[PERSON_NAME][EMAIL_ADDRESS][DOMAIN_NAME]"
type input "[PERSON_NAME][EMAIL_ADDRESS][DOMAIN_NAME]"
click at [1383, 557] on span "+ Add New Customer" at bounding box center [1356, 560] width 110 height 18
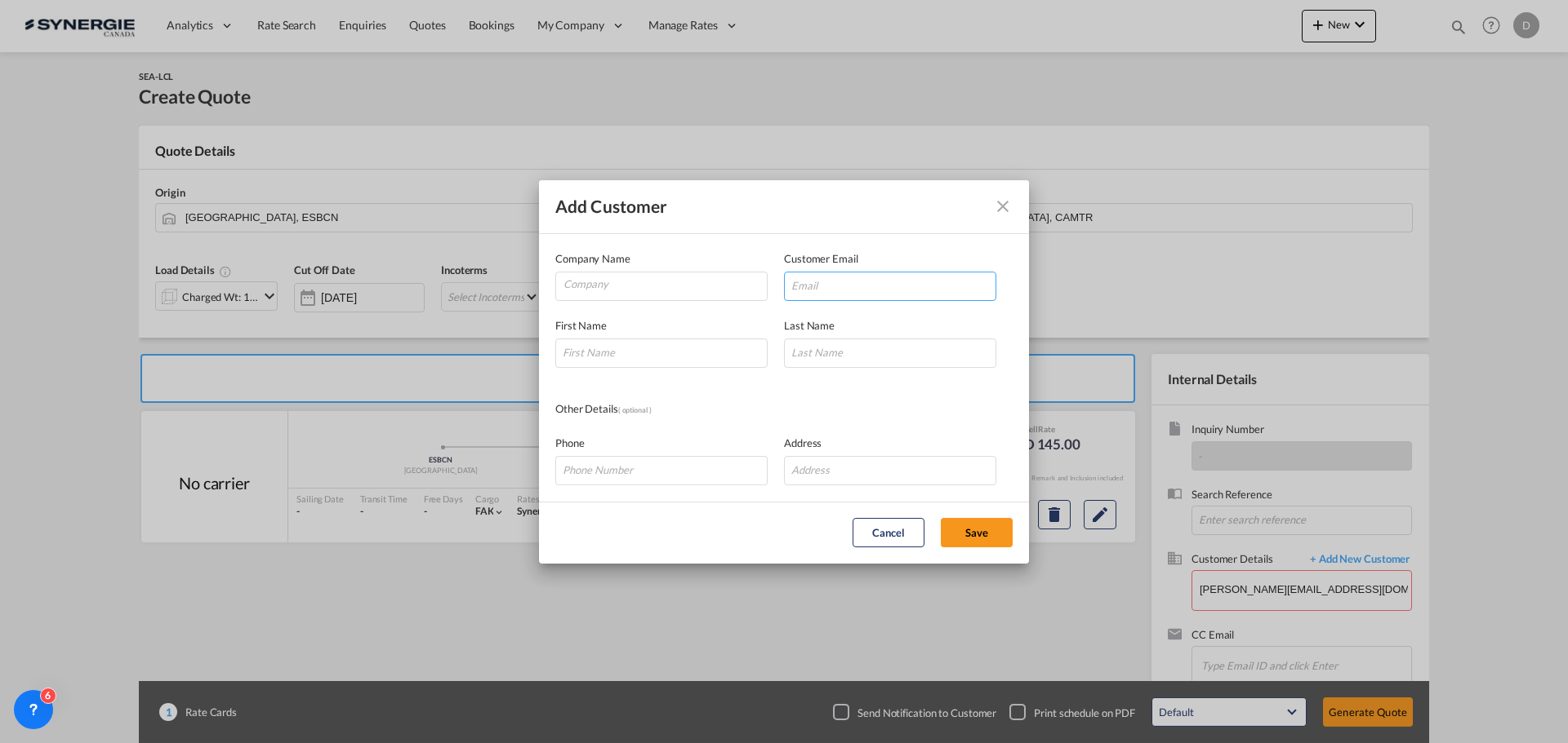
click at [833, 289] on input "Add Customer Company ..." at bounding box center [890, 286] width 213 height 29
paste input "[PERSON_NAME][EMAIL_ADDRESS][DOMAIN_NAME]"
type input "[PERSON_NAME][EMAIL_ADDRESS][DOMAIN_NAME]"
click at [627, 353] on input "Add Customer Company ..." at bounding box center [661, 354] width 213 height 29
paste input "[PERSON_NAME]"
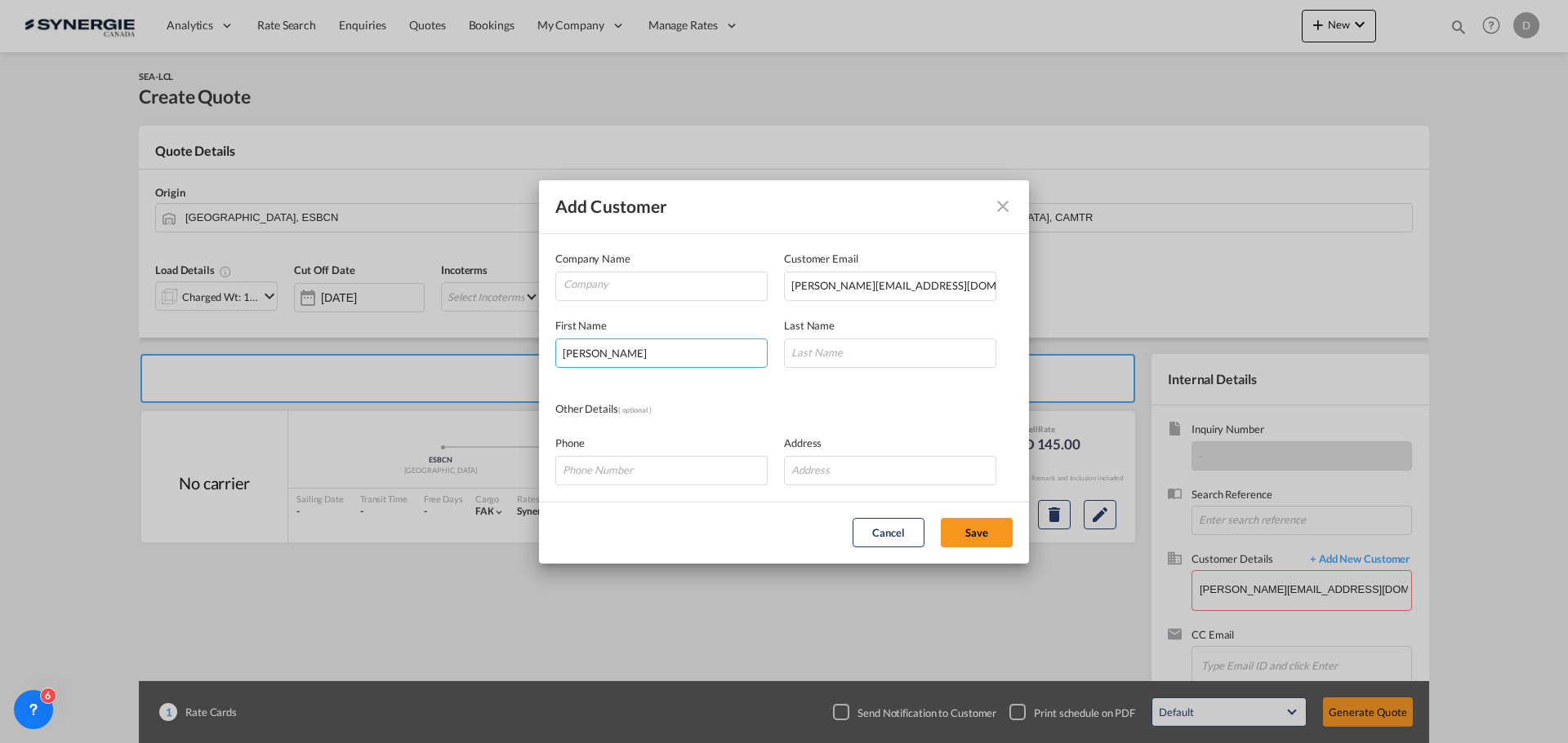
click at [629, 353] on input "[PERSON_NAME]" at bounding box center [661, 354] width 213 height 29
type input "[PERSON_NAME]"
click at [861, 342] on input "Add Customer Company ..." at bounding box center [890, 354] width 213 height 29
paste input "[PERSON_NAME]"
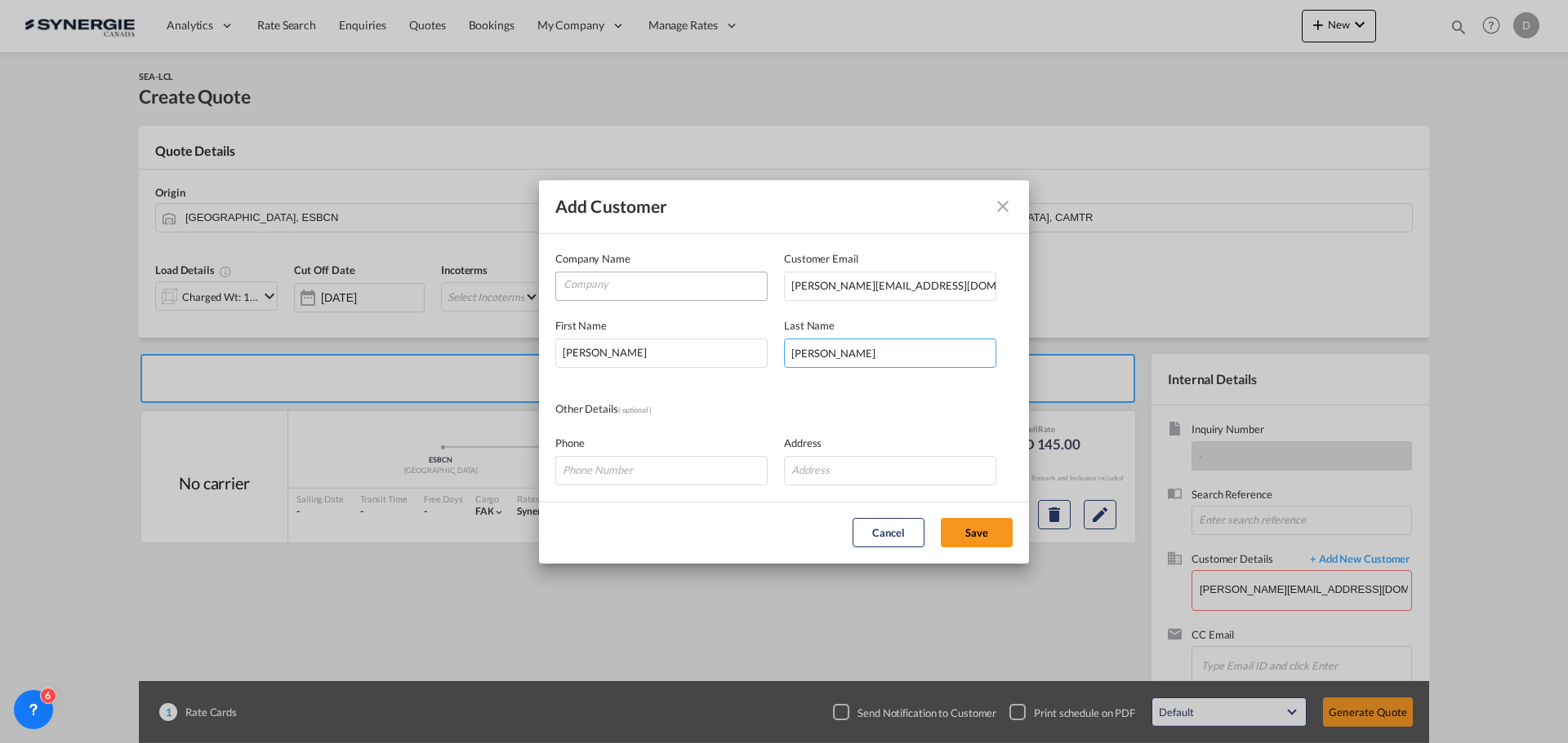
type input "[PERSON_NAME]"
click at [629, 294] on input "Company" at bounding box center [665, 284] width 203 height 24
type input "Synergie Canada"
click at [962, 523] on button "Save" at bounding box center [976, 532] width 72 height 29
type input "Synergie Canada, [PERSON_NAME], [PERSON_NAME][EMAIL_ADDRESS][DOMAIN_NAME]"
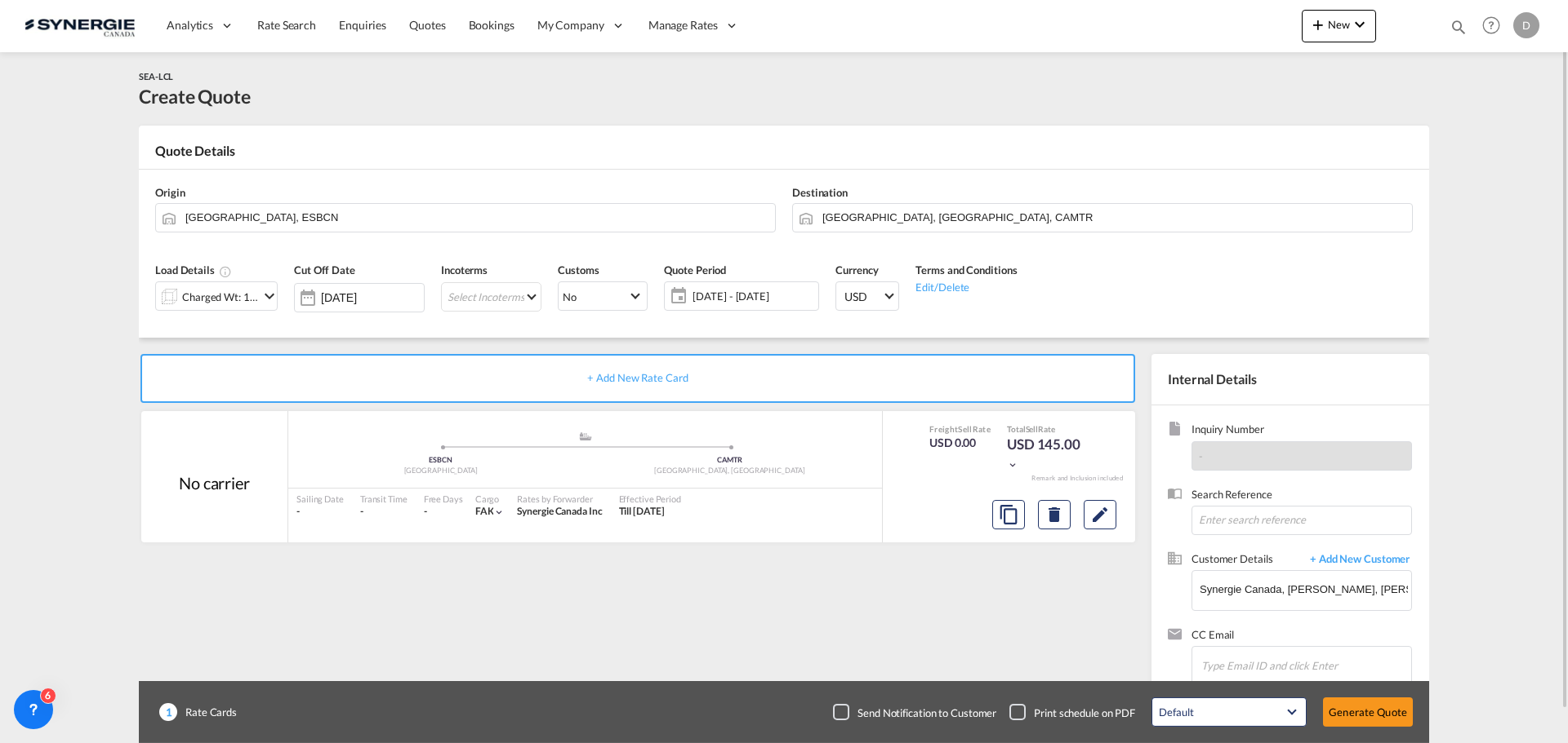
click at [722, 305] on span "[DATE] - [DATE]" at bounding box center [753, 297] width 130 height 23
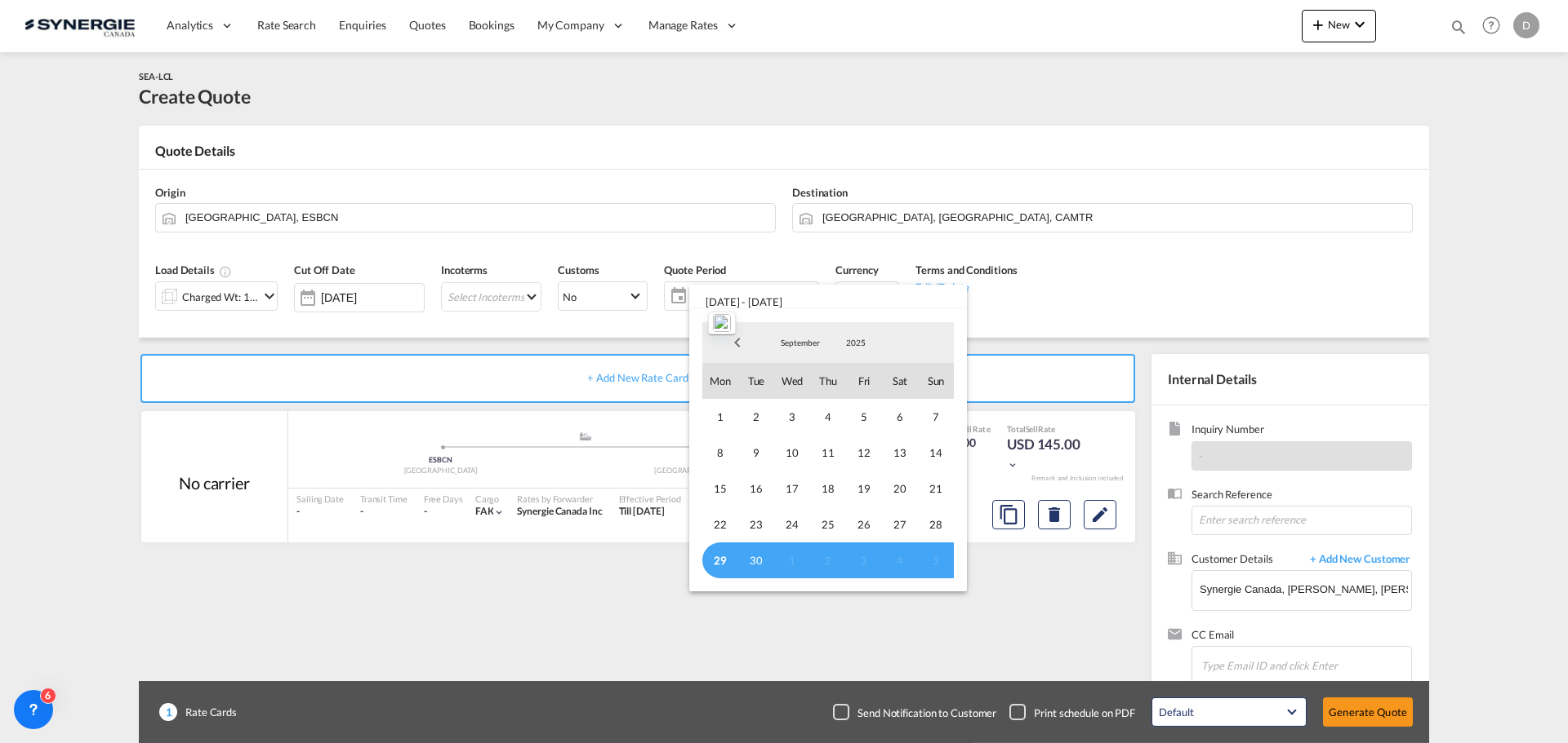
drag, startPoint x: 718, startPoint y: 563, endPoint x: 734, endPoint y: 540, distance: 28.0
click at [718, 563] on span "29" at bounding box center [719, 560] width 36 height 36
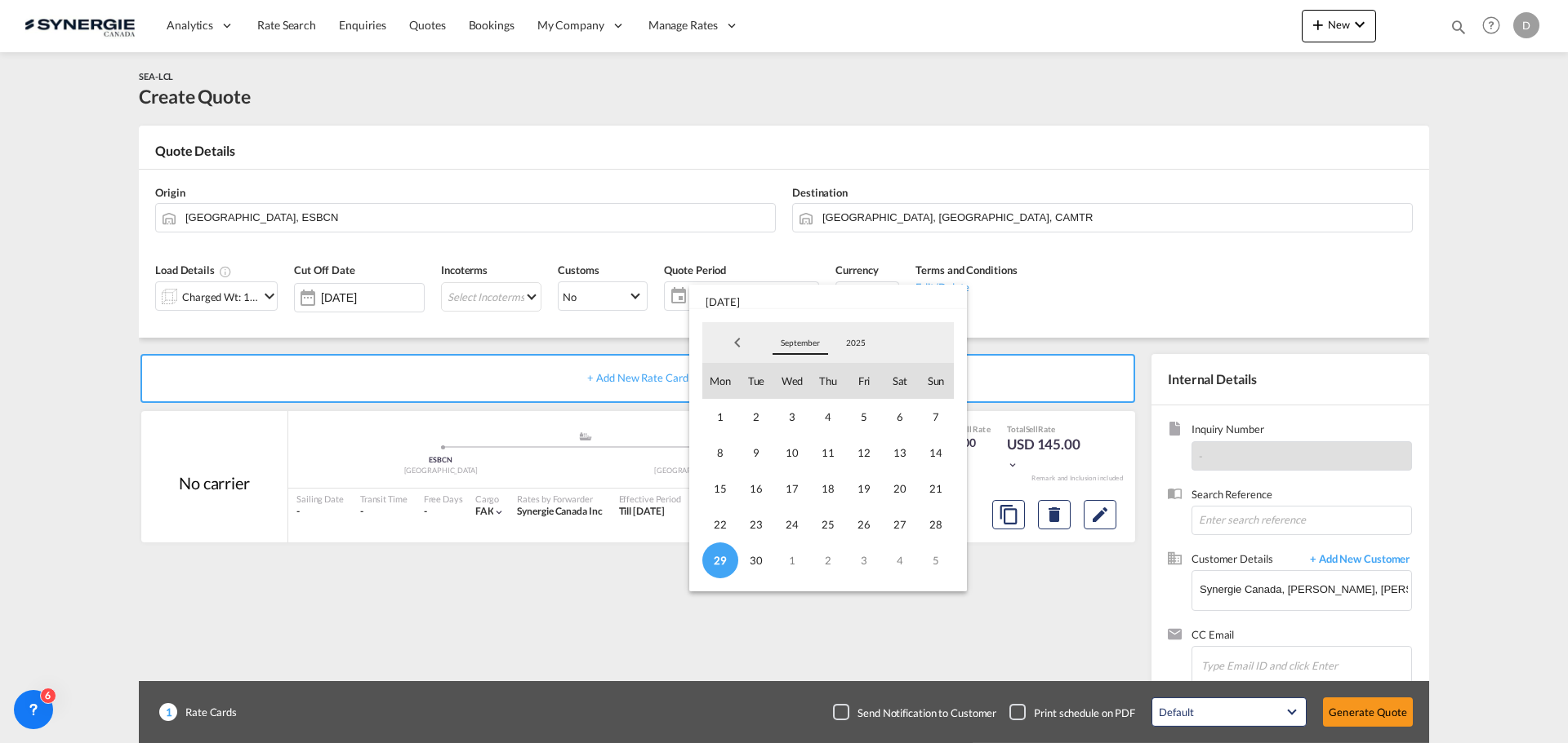
click at [811, 340] on span "September" at bounding box center [800, 343] width 52 height 12
click at [793, 391] on md-option "October" at bounding box center [816, 383] width 111 height 40
click at [747, 488] on span "14" at bounding box center [756, 488] width 36 height 36
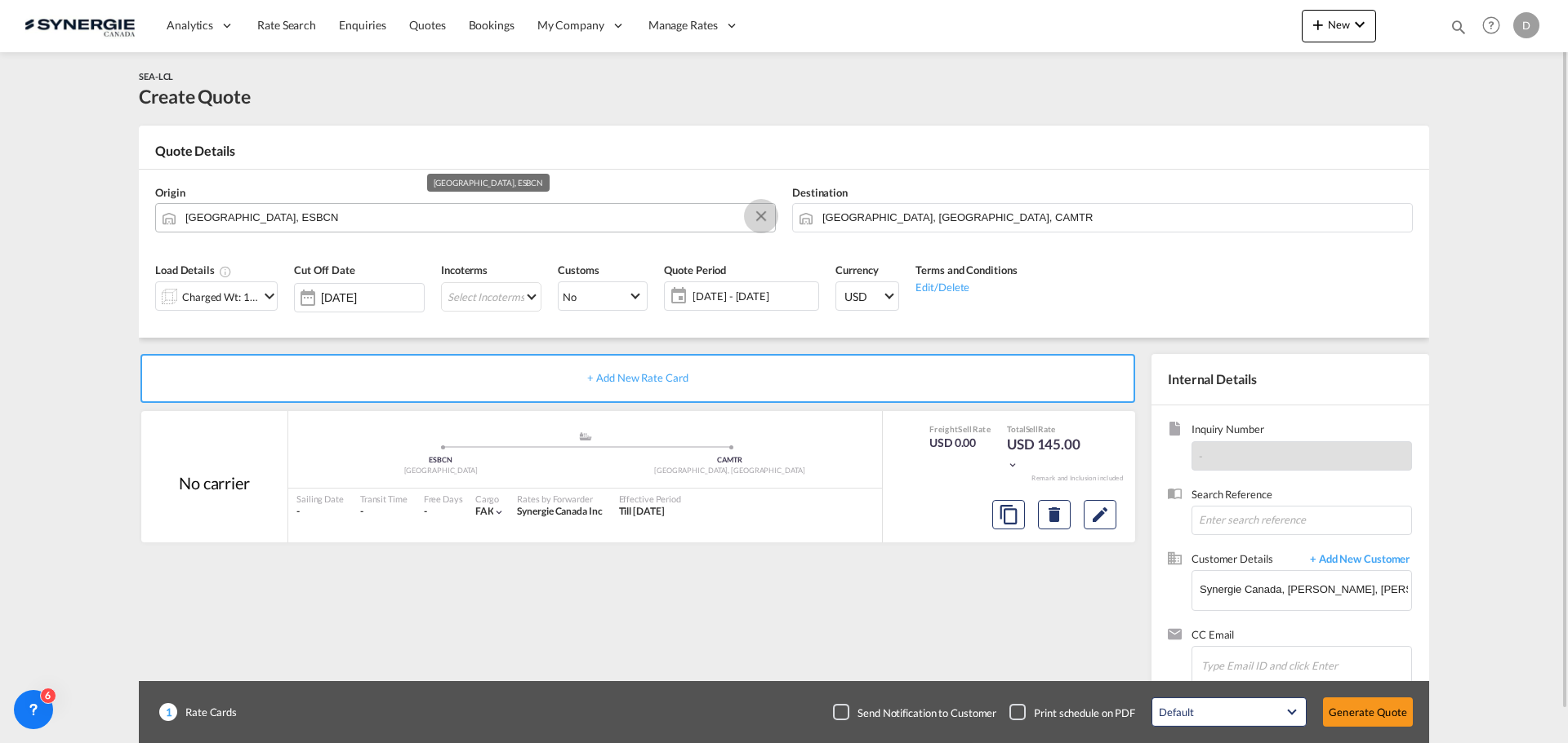
click at [759, 214] on button "Clear Input" at bounding box center [761, 215] width 24 height 24
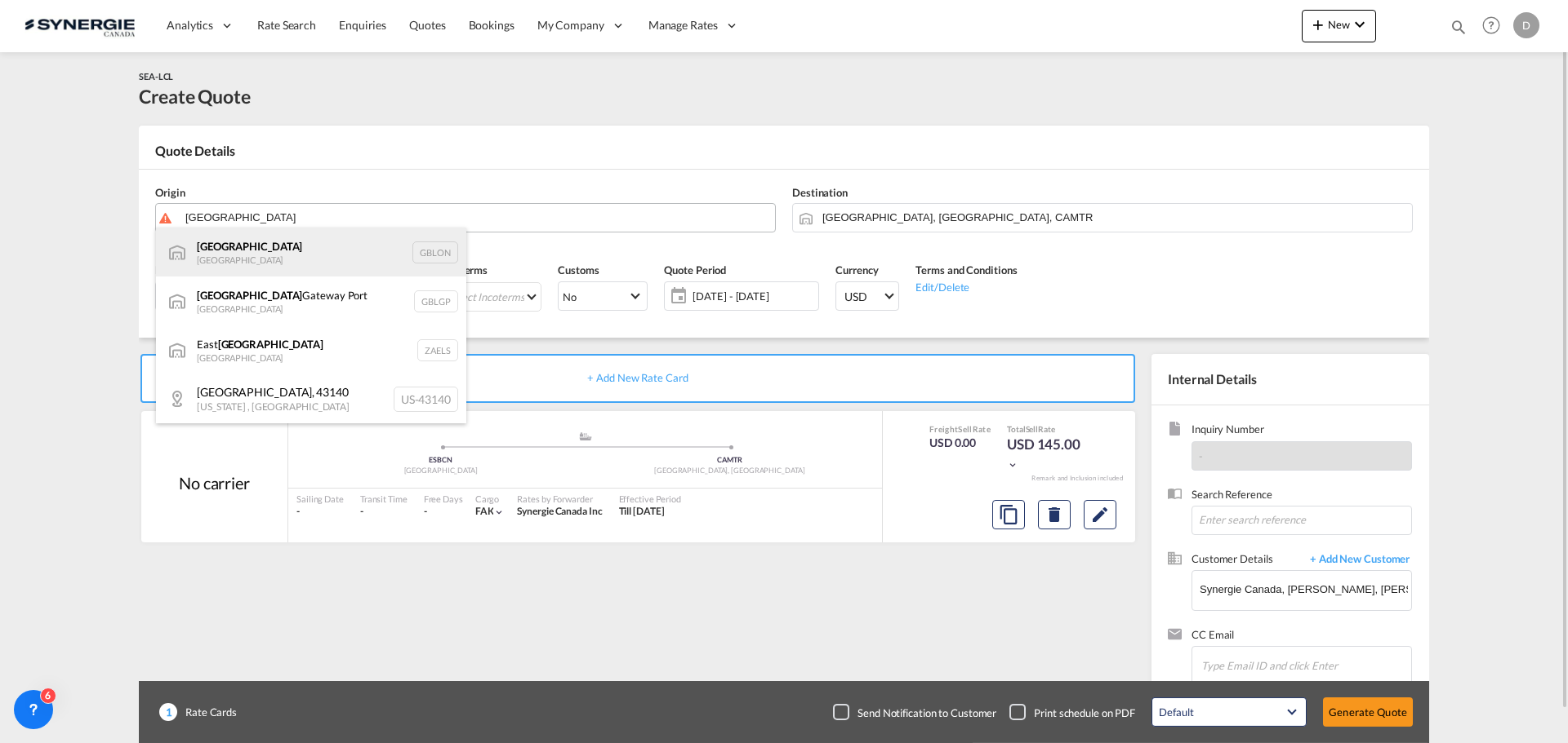
click at [239, 256] on div "[GEOGRAPHIC_DATA] [GEOGRAPHIC_DATA] GBLON" at bounding box center [310, 252] width 310 height 49
type input "[GEOGRAPHIC_DATA], [GEOGRAPHIC_DATA]"
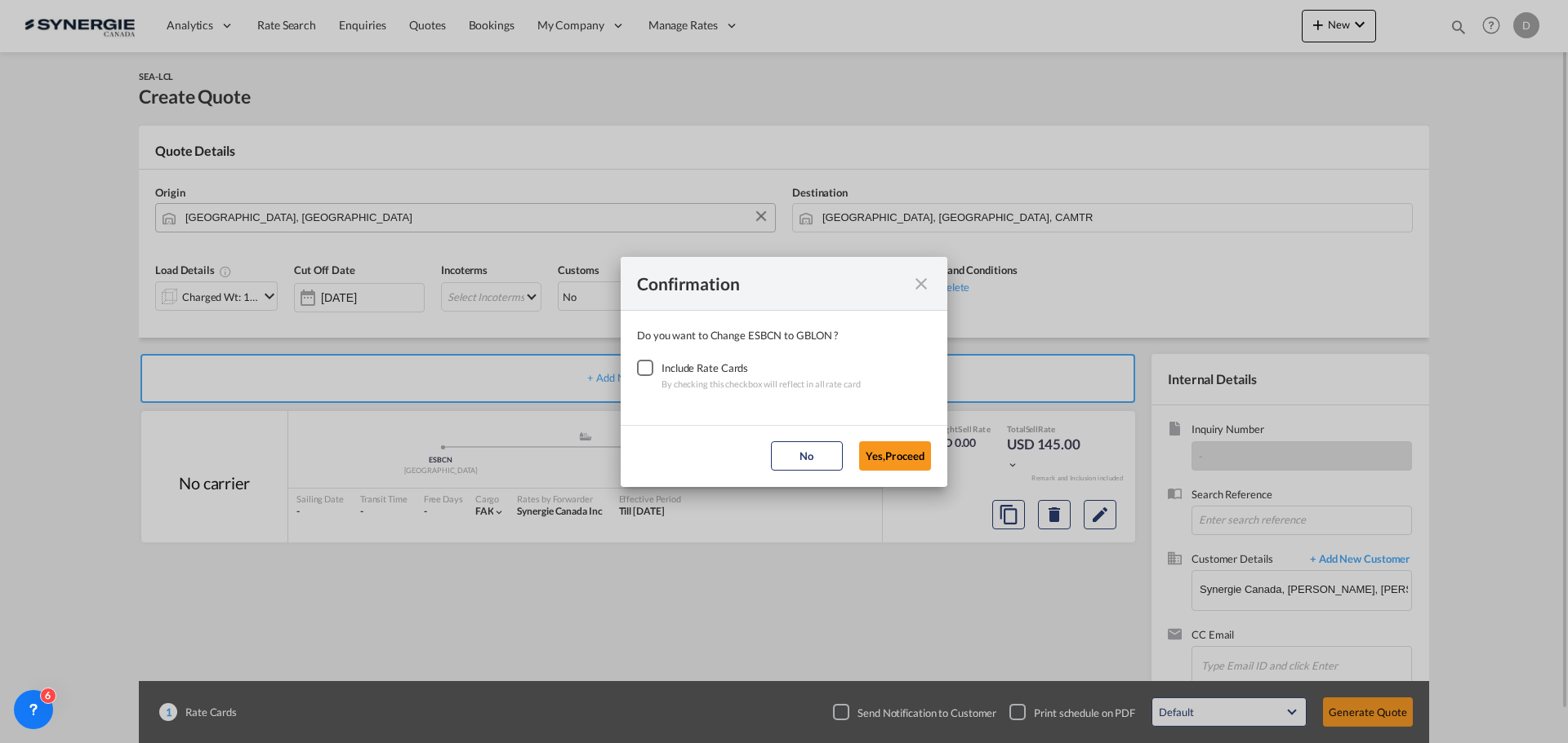
click at [648, 365] on div "Checkbox No Ink" at bounding box center [645, 367] width 16 height 16
click at [878, 459] on button "Yes,Proceed" at bounding box center [895, 456] width 72 height 29
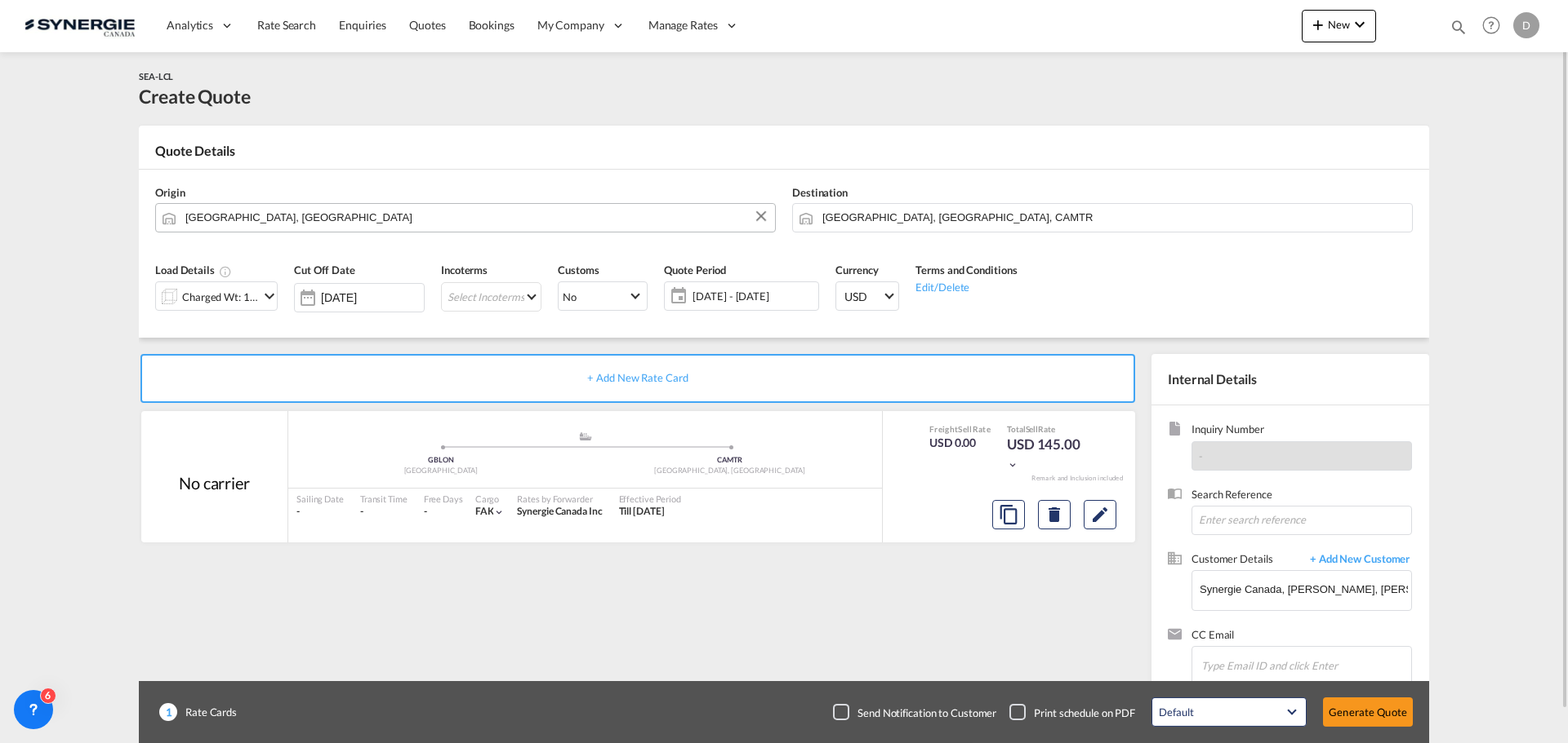
click at [268, 294] on md-icon "icon-chevron-down" at bounding box center [270, 296] width 19 height 19
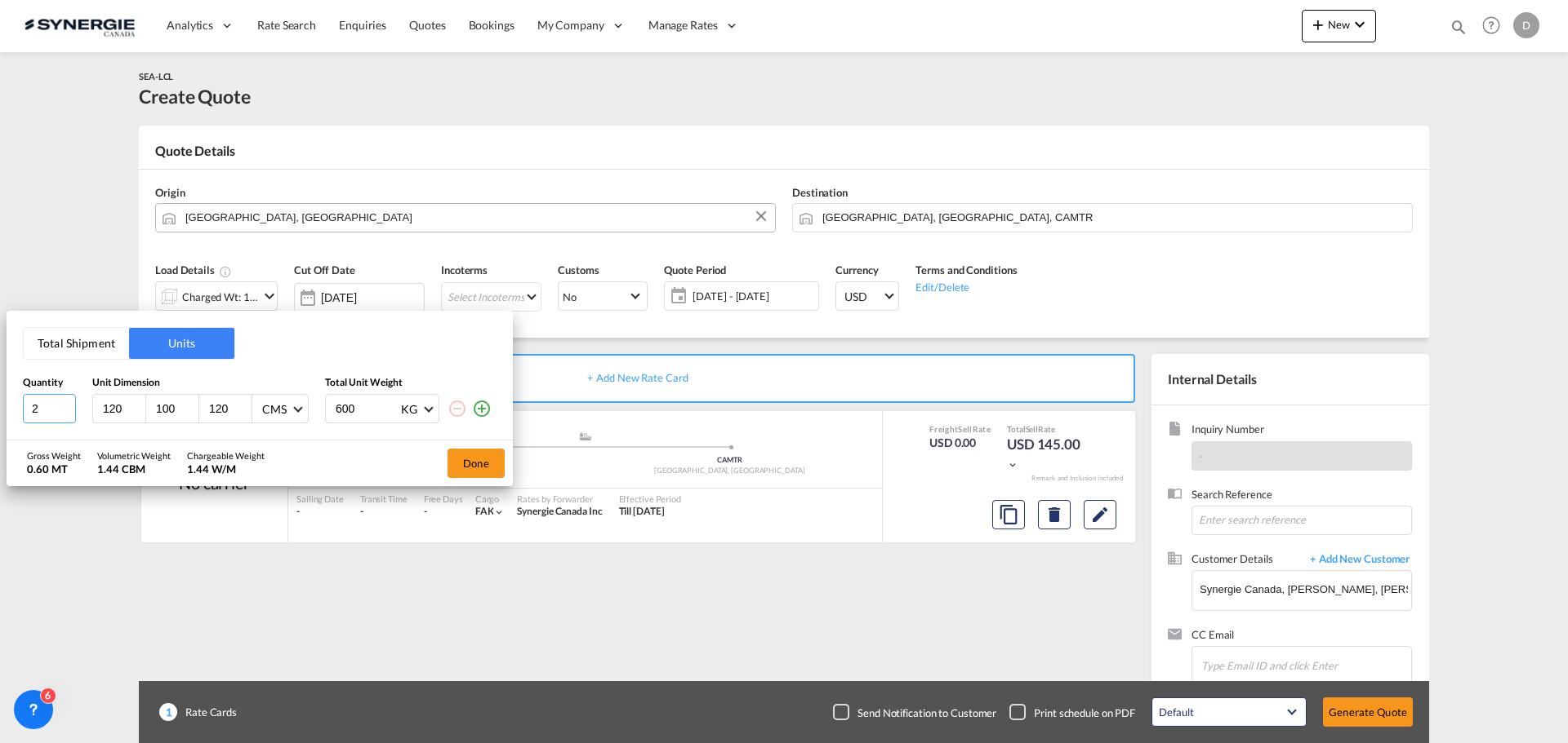
click at [67, 405] on input "2" at bounding box center [49, 409] width 53 height 29
type input "3"
click at [67, 404] on input "3" at bounding box center [49, 409] width 53 height 29
click at [218, 413] on input "120" at bounding box center [230, 409] width 44 height 14
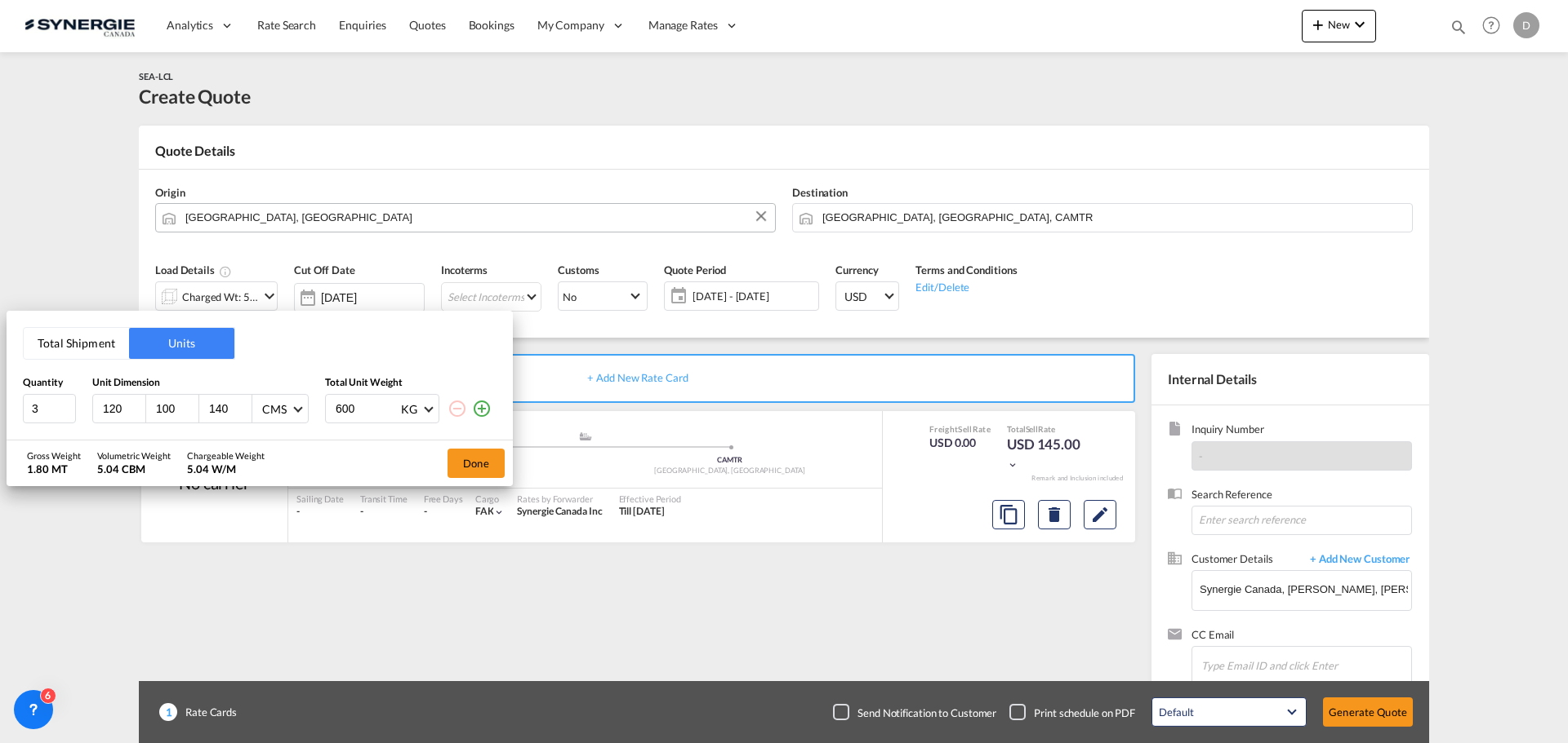
type input "140"
click at [341, 408] on input "600" at bounding box center [366, 409] width 66 height 28
type input "834"
click at [454, 457] on button "Done" at bounding box center [476, 464] width 57 height 29
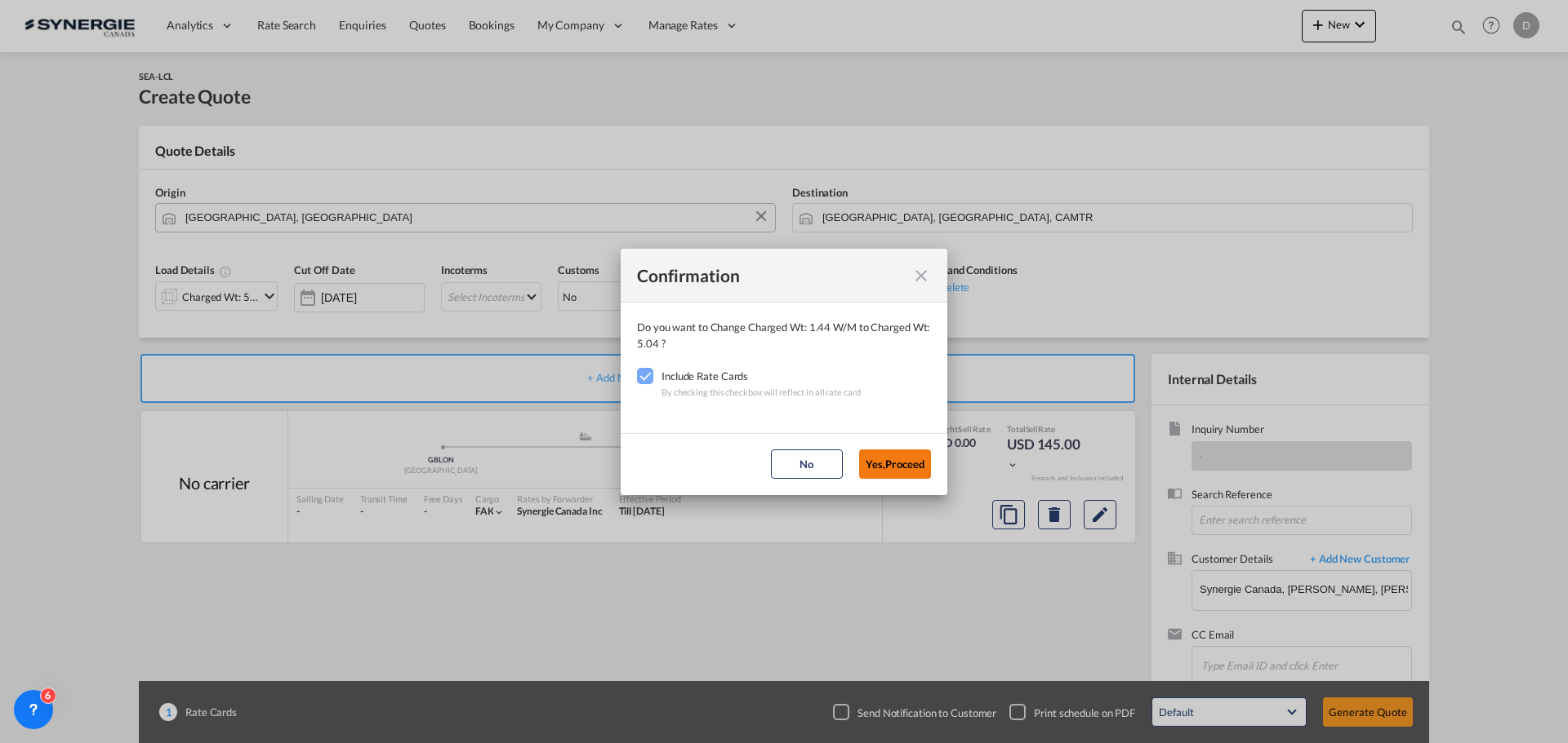
click at [890, 459] on button "Yes,Proceed" at bounding box center [895, 464] width 72 height 29
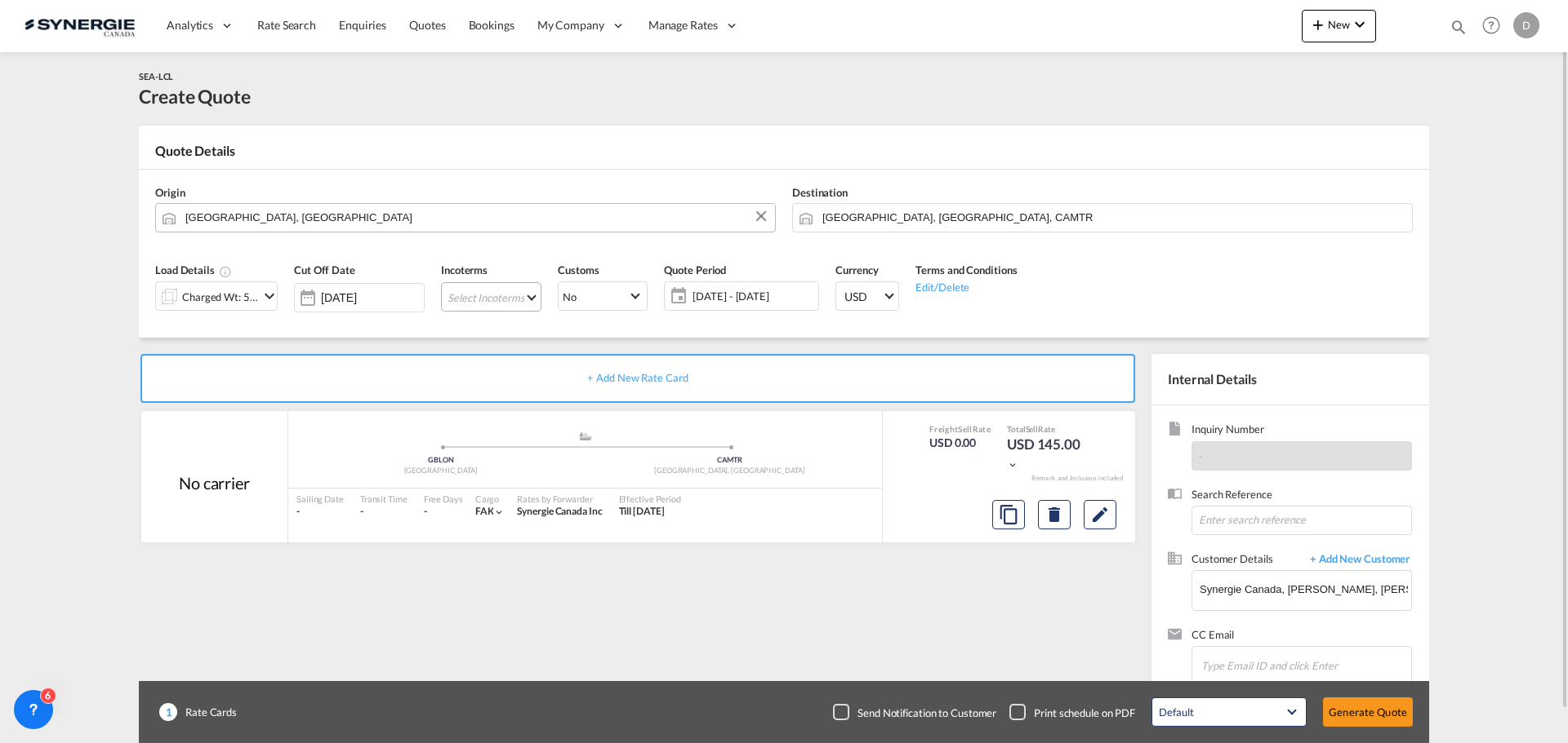
click at [522, 300] on md-select "Select Incoterms CPT - export Carrier Paid to DPU - import Delivery at Place Un…" at bounding box center [491, 297] width 101 height 29
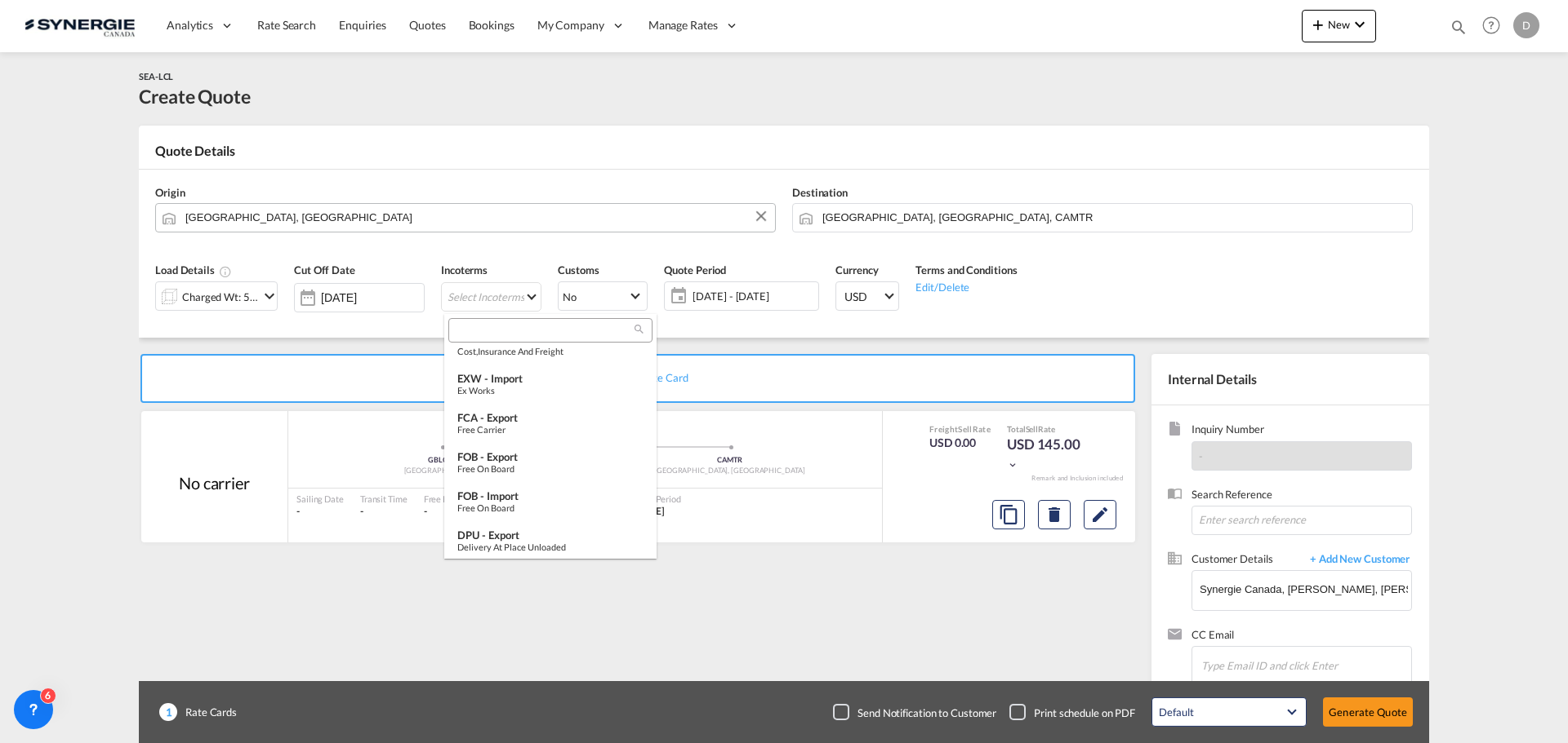
scroll to position [571, 0]
click at [537, 431] on div "Free on Board" at bounding box center [550, 426] width 187 height 11
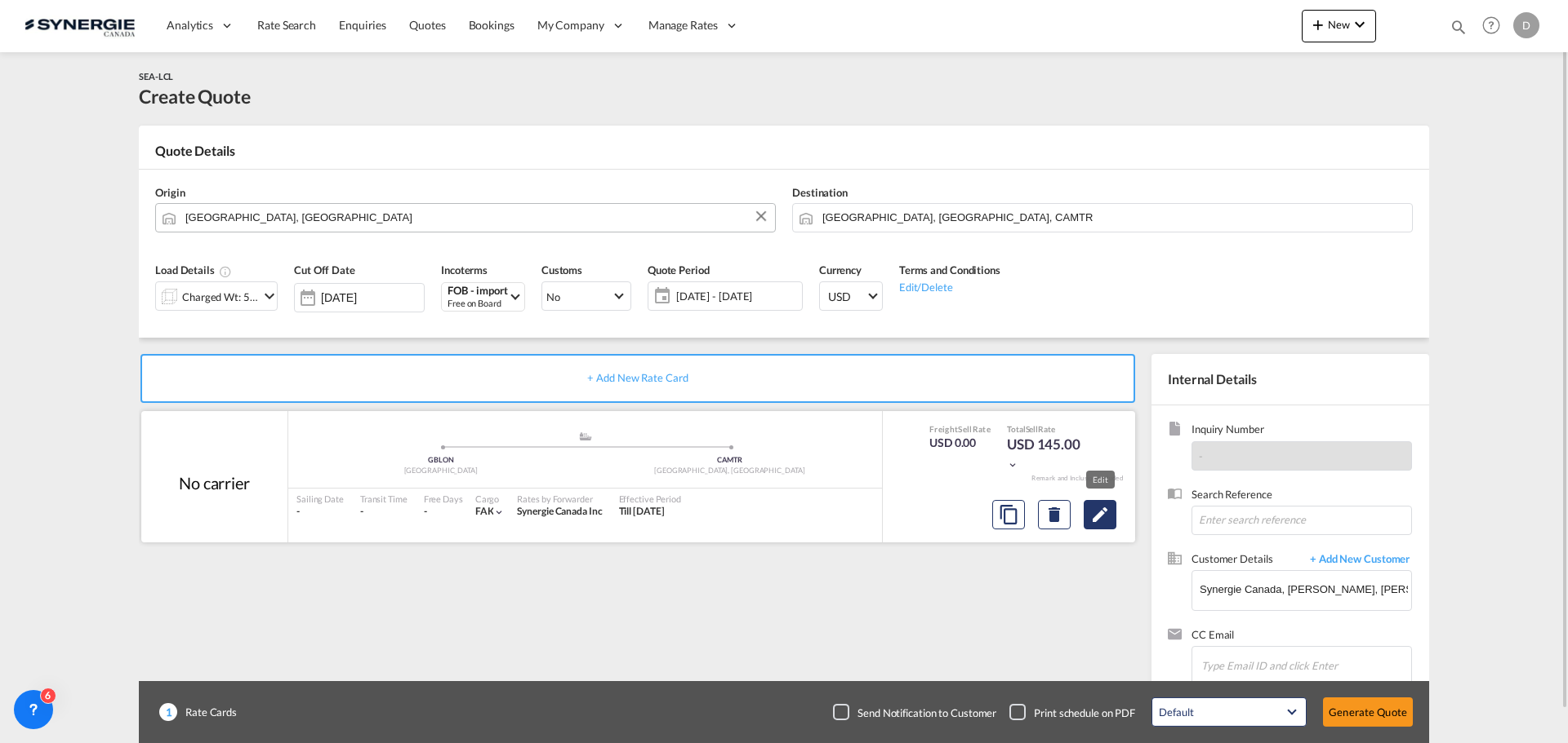
click at [1110, 518] on md-icon "Edit" at bounding box center [1100, 515] width 19 height 19
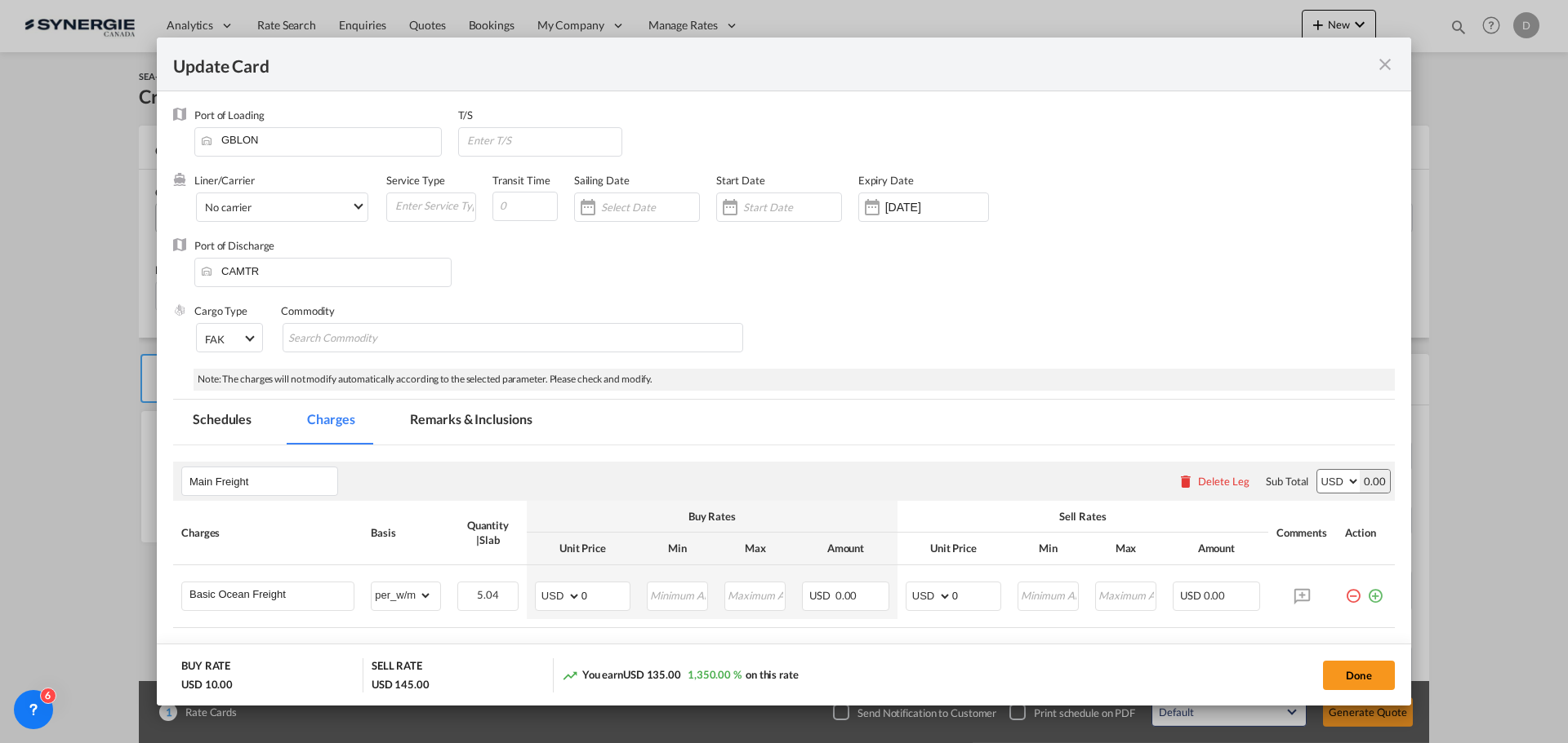
select select "per_w/m"
select select "flat"
select select "per_hbl"
select select "per_w/m"
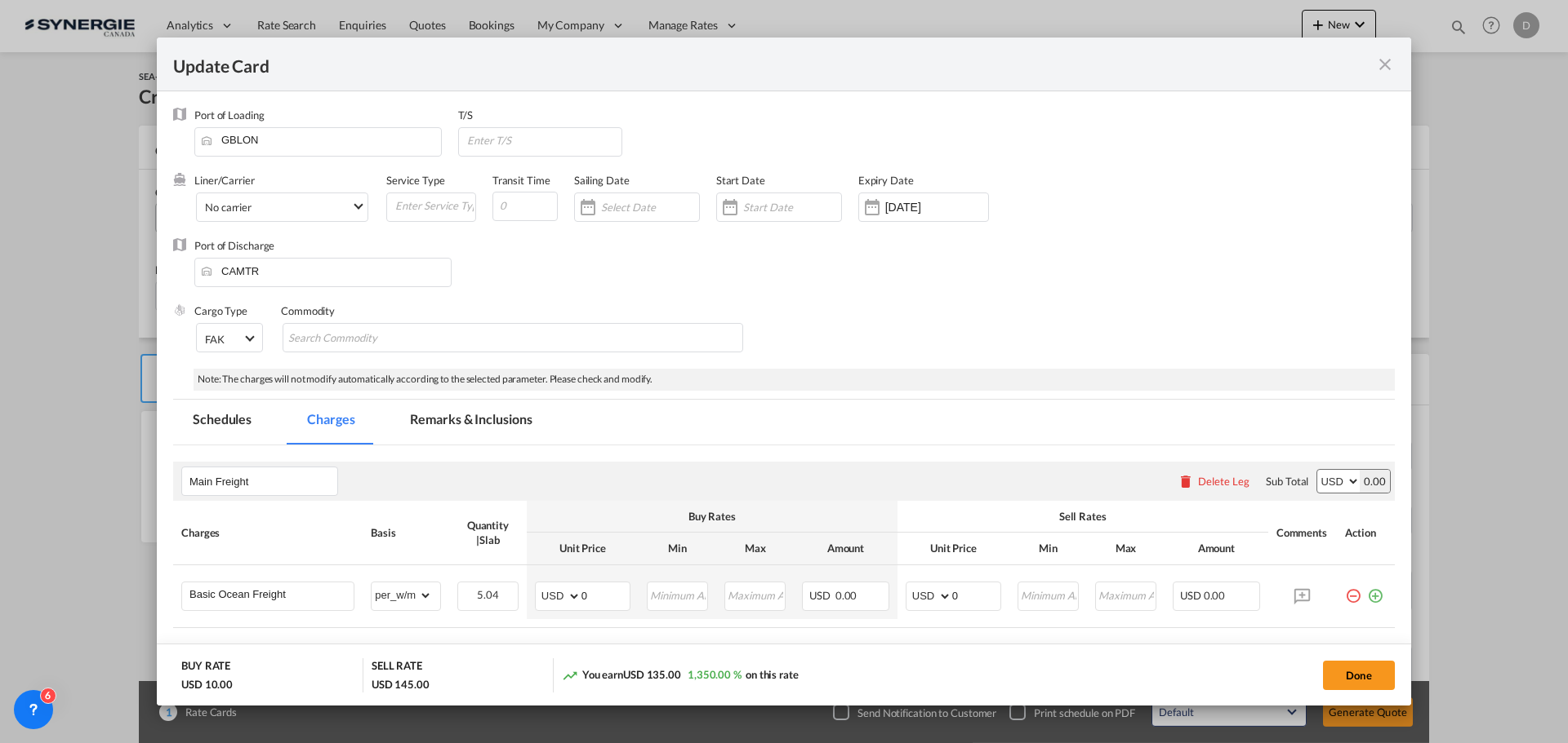
select select "per_bl"
select select "flat"
select select "per_bl"
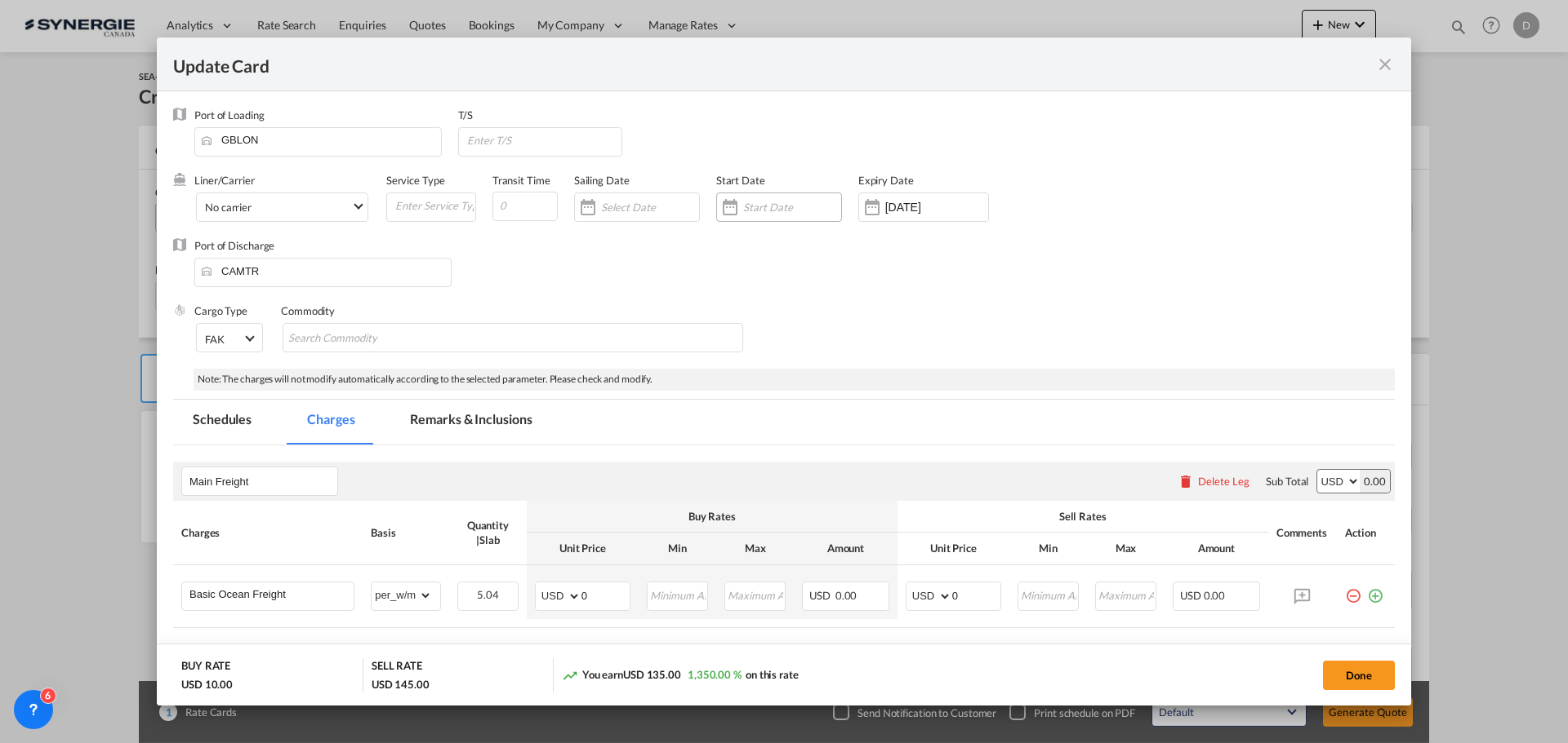
click at [737, 208] on div "Update Card Port ..." at bounding box center [730, 208] width 26 height 33
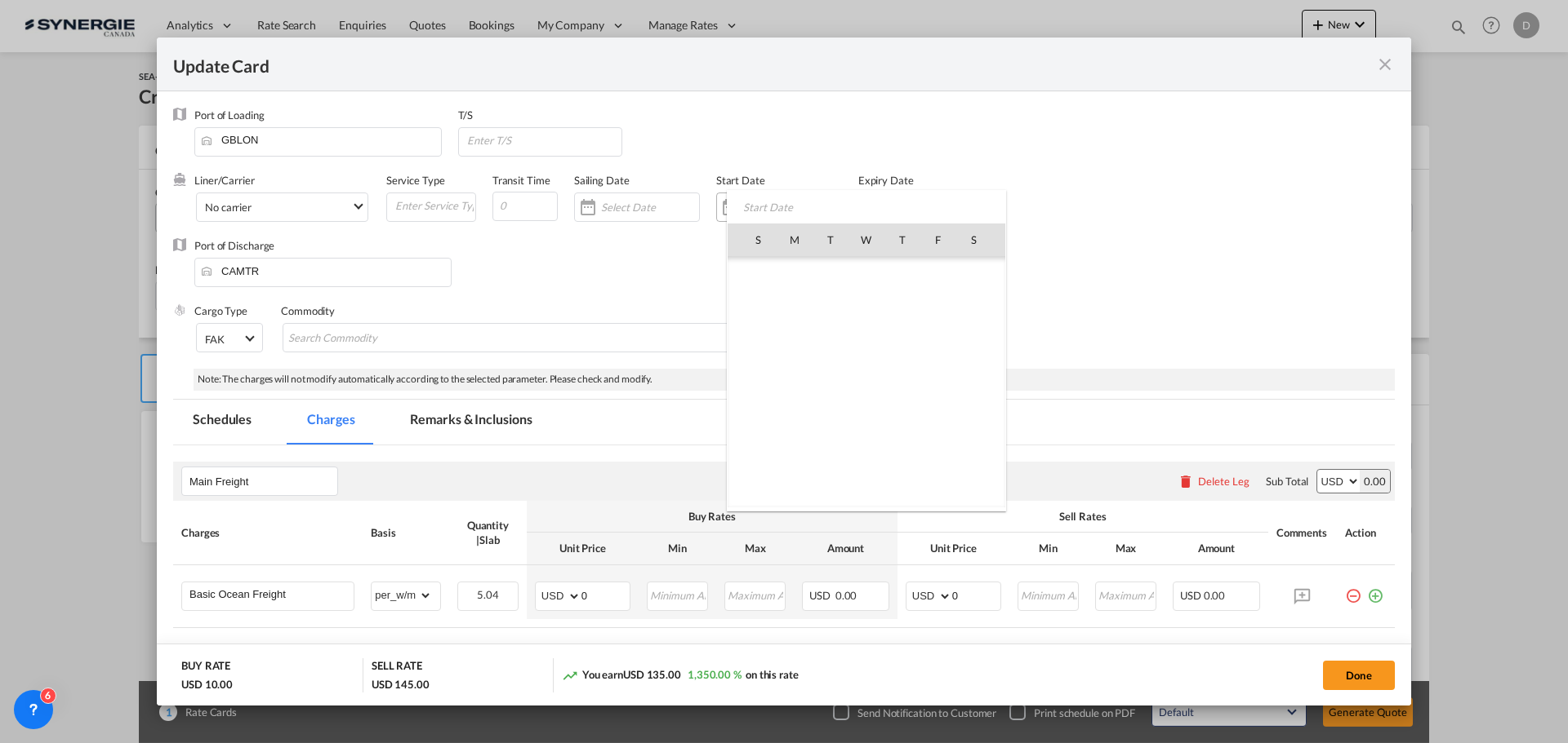
scroll to position [378016, 0]
click at [791, 454] on span "29" at bounding box center [794, 454] width 34 height 34
type input "[DATE]"
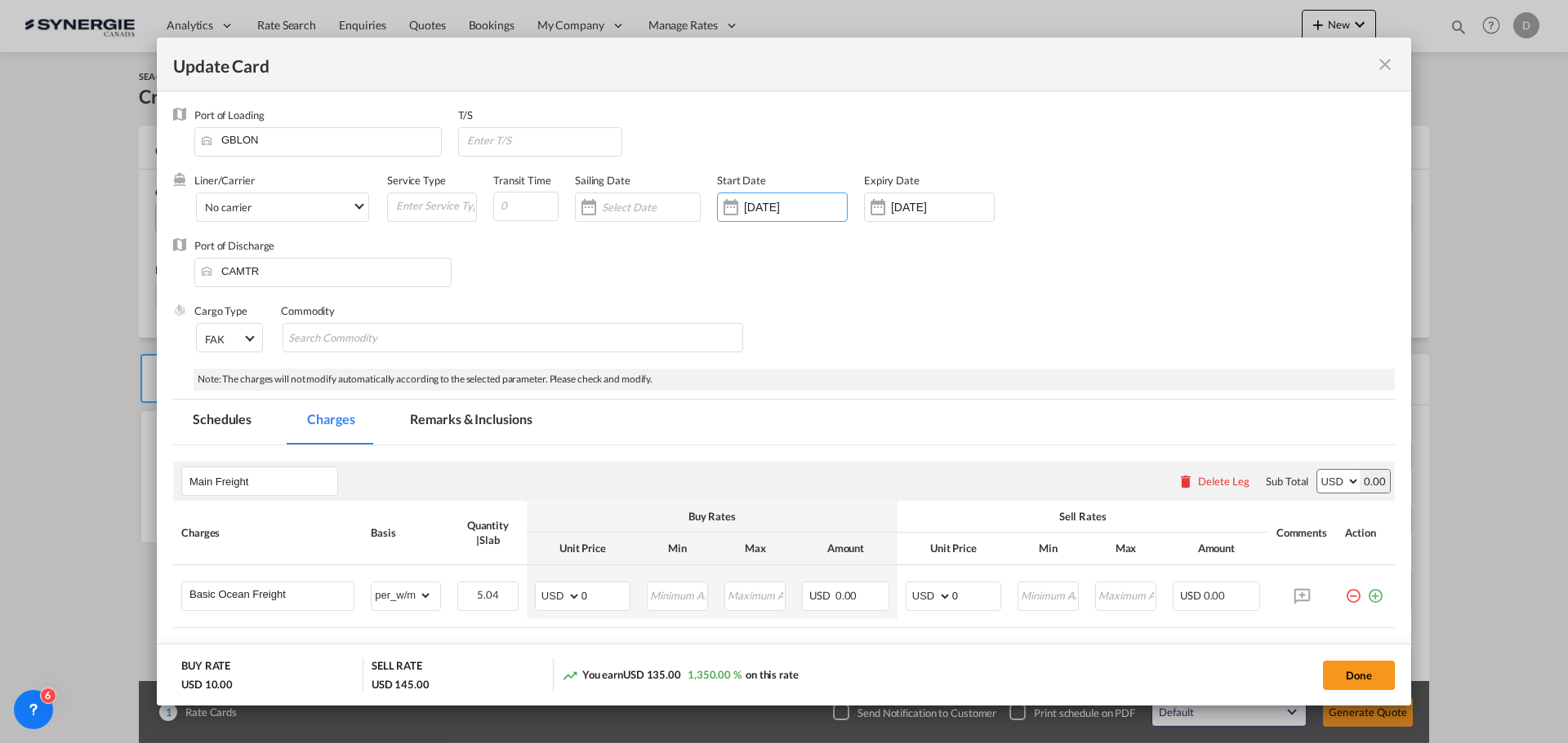
click at [879, 202] on div "Update Card Port ..." at bounding box center [877, 208] width 26 height 33
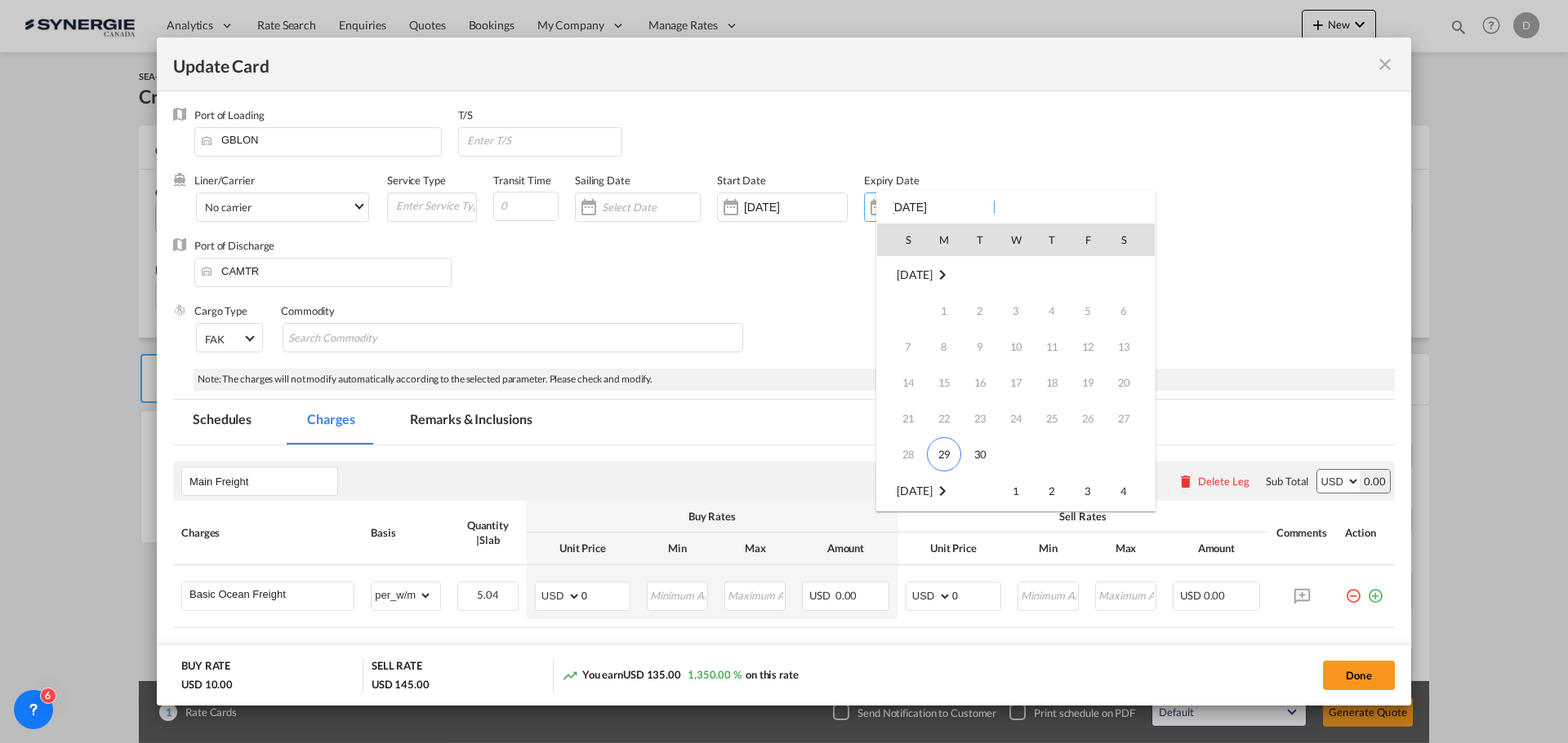
scroll to position [216, 0]
click at [987, 335] on span "14" at bounding box center [980, 347] width 33 height 33
type input "[DATE]"
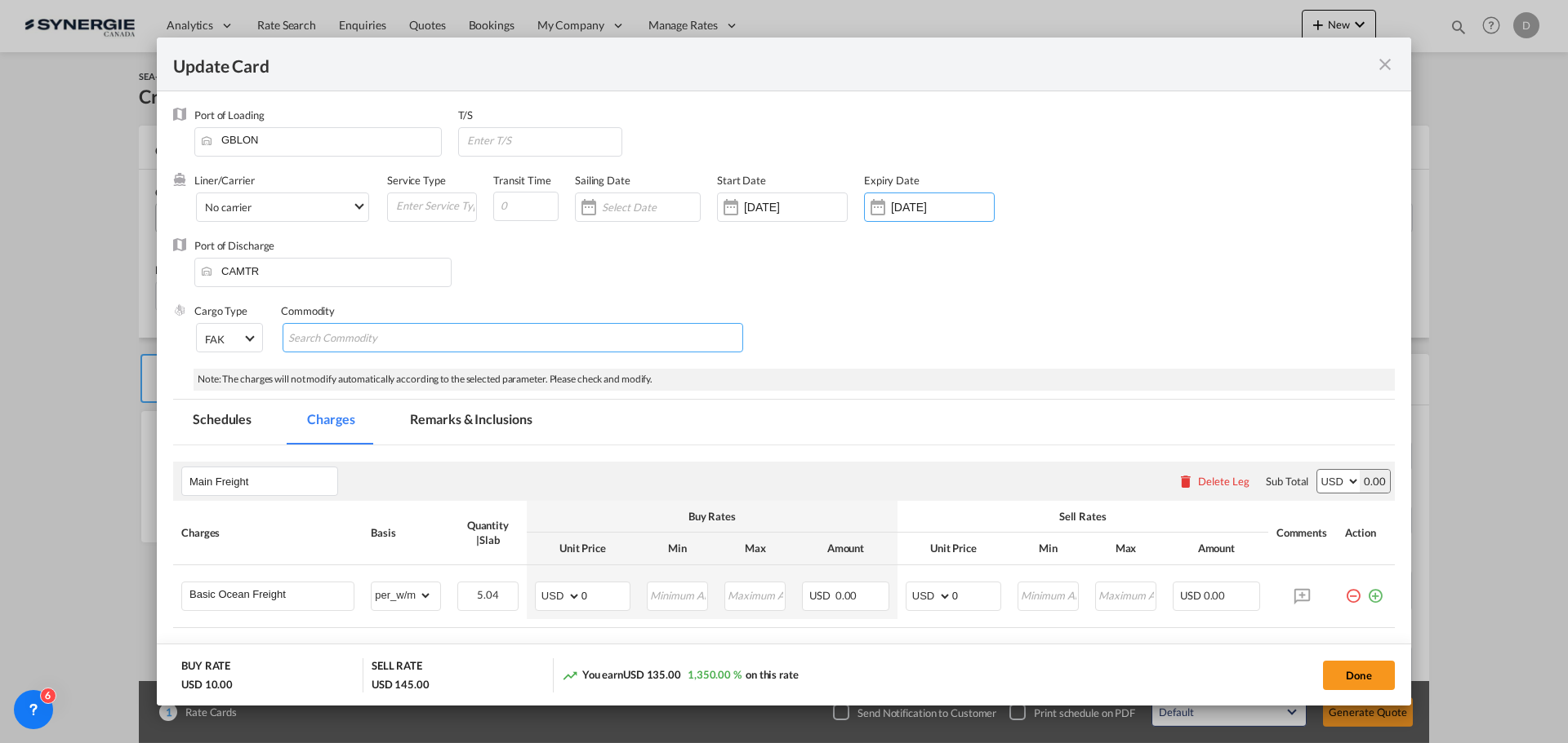
click at [379, 332] on input "Search Commodity" at bounding box center [363, 338] width 150 height 26
type input "General Cargo"
click at [1072, 343] on div "Cargo Type FAK FAK GCR GDSM General Cargo Hazardous Cargo Ambient Foodstuff Chi…" at bounding box center [795, 336] width 1201 height 66
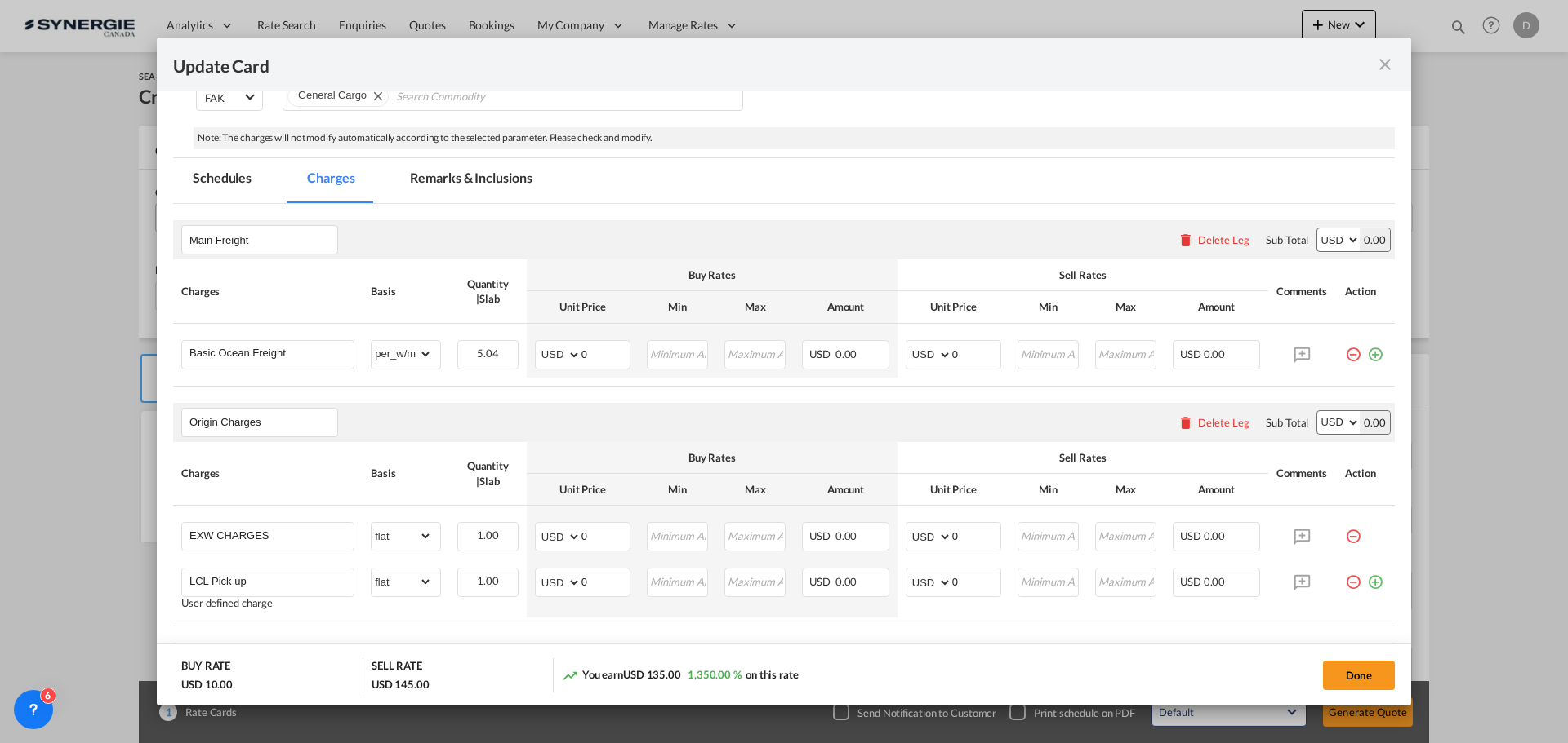
scroll to position [327, 0]
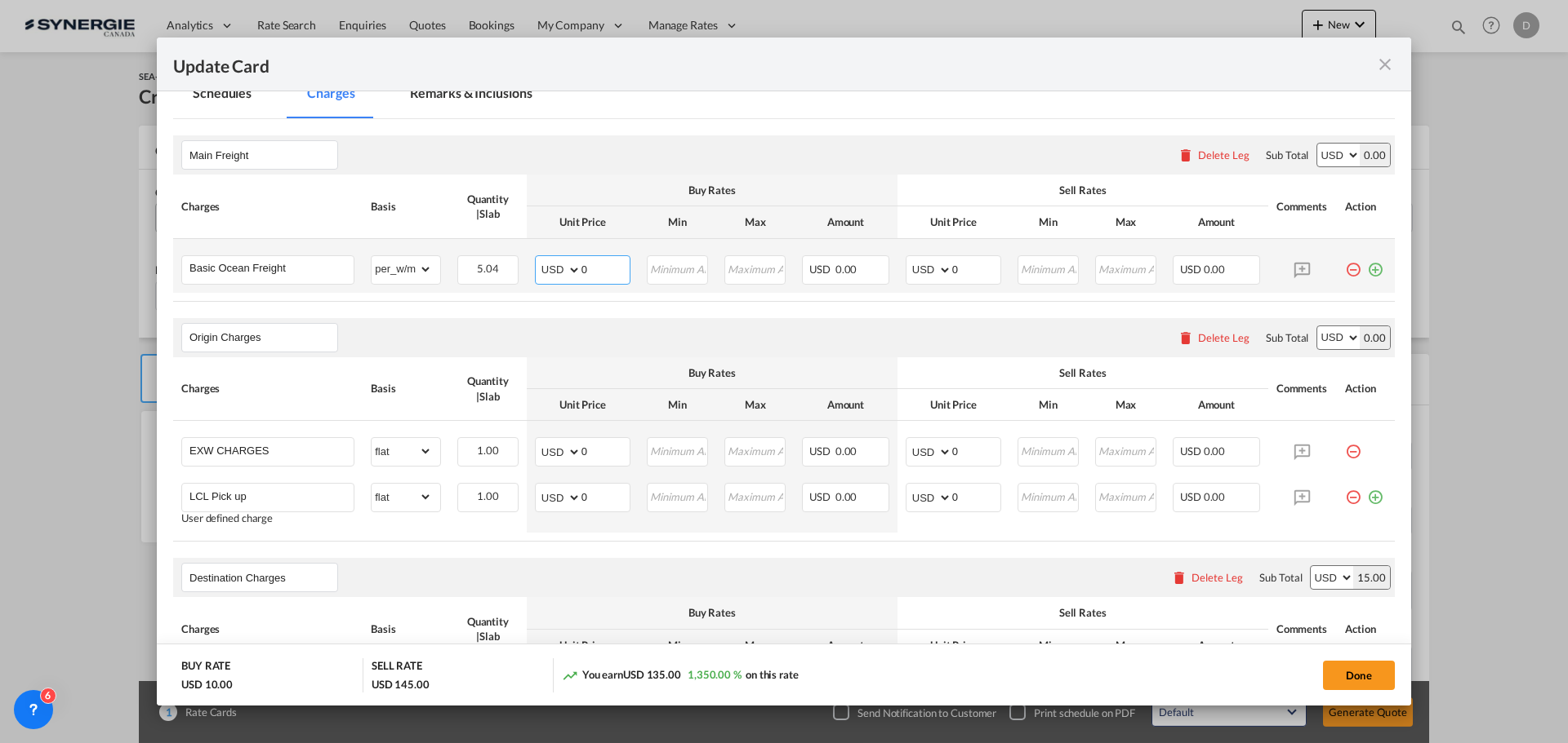
drag, startPoint x: 581, startPoint y: 274, endPoint x: 623, endPoint y: 274, distance: 42.0
click at [623, 274] on input "0" at bounding box center [605, 268] width 48 height 24
type input "69"
type input "85"
click at [649, 328] on div "Origin Charges Please enter leg name Leg Name Already Exists Delete Leg Sub Tot…" at bounding box center [784, 337] width 1222 height 40
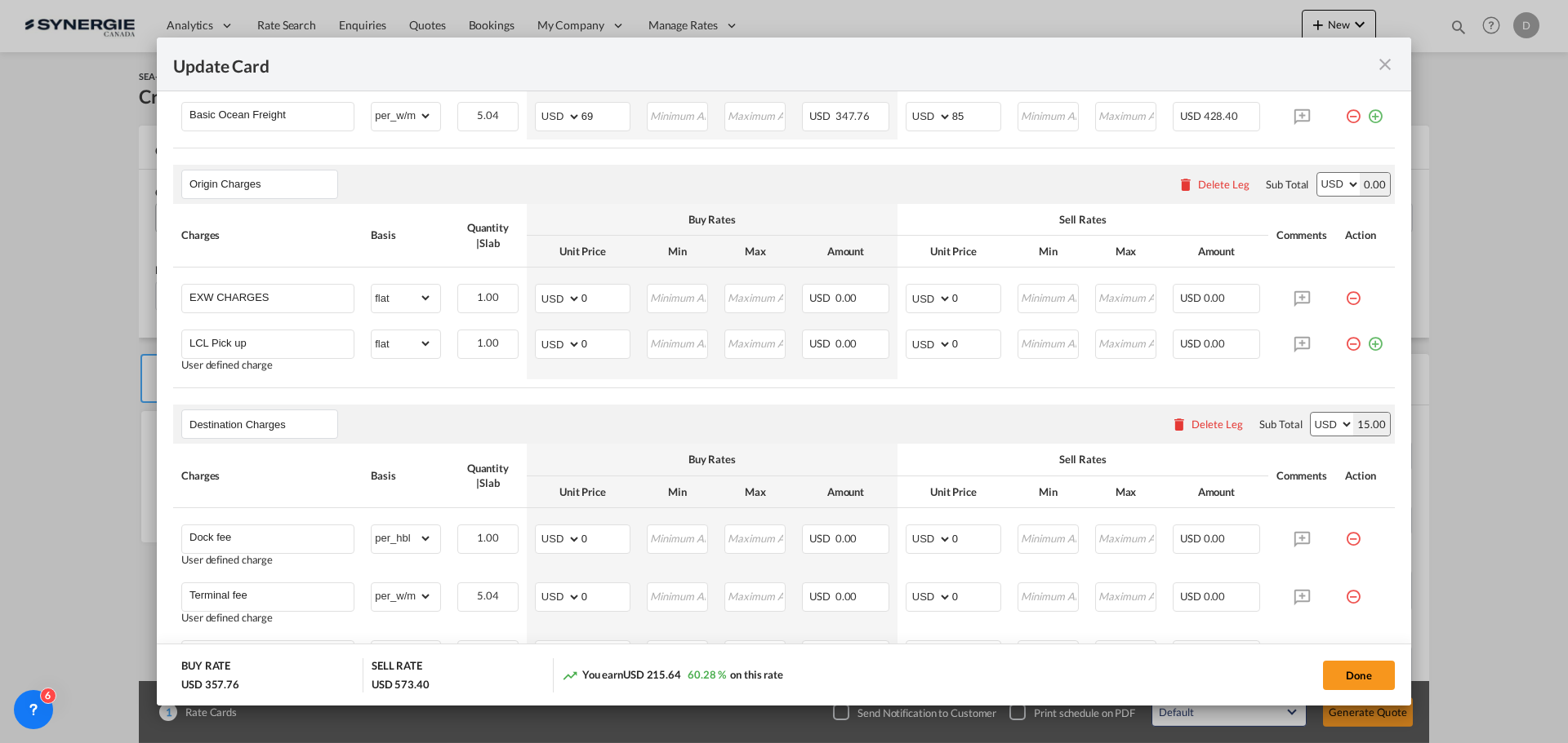
scroll to position [490, 0]
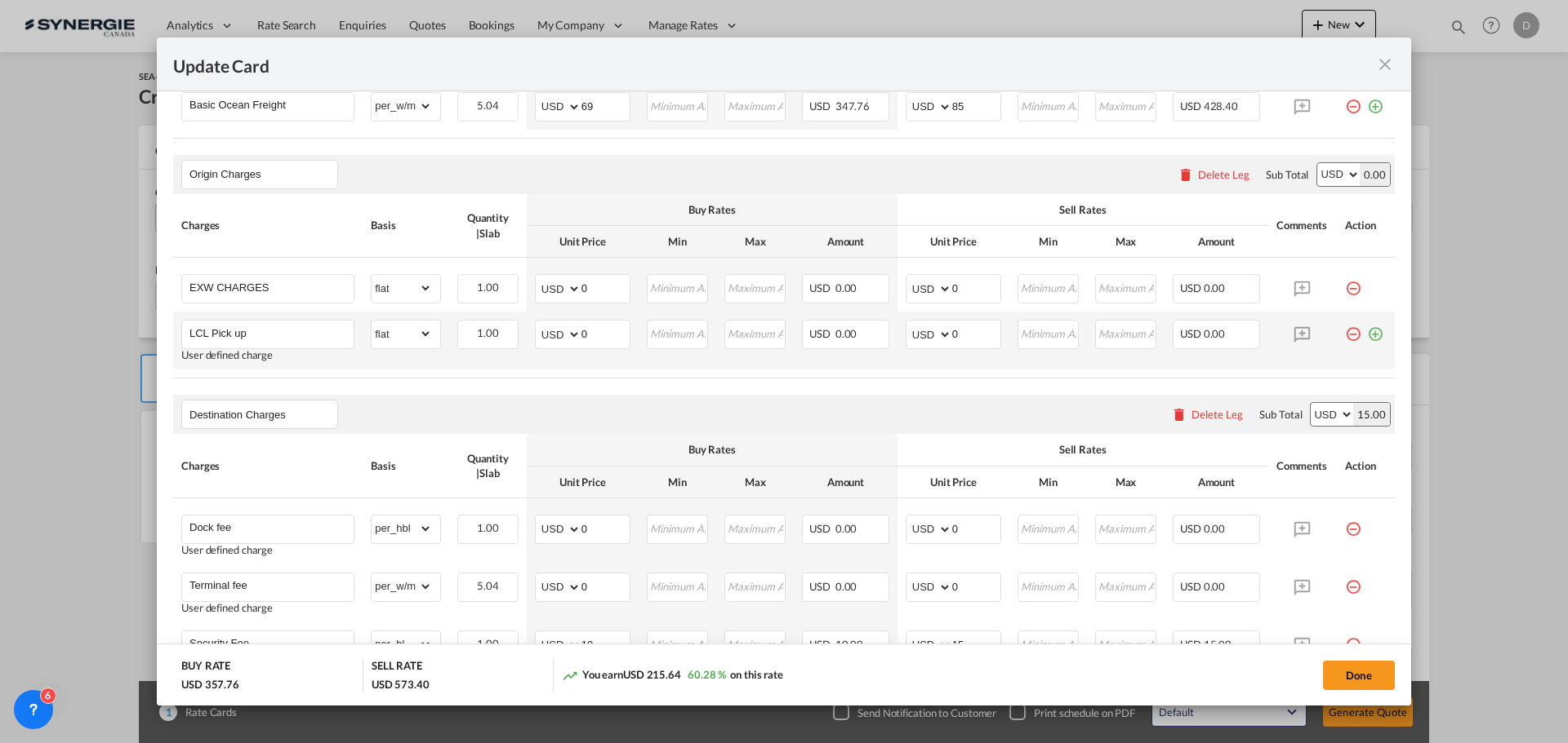
click at [1345, 333] on md-icon "icon-minus-circle-outline red-400-fg pt-7" at bounding box center [1352, 328] width 16 height 16
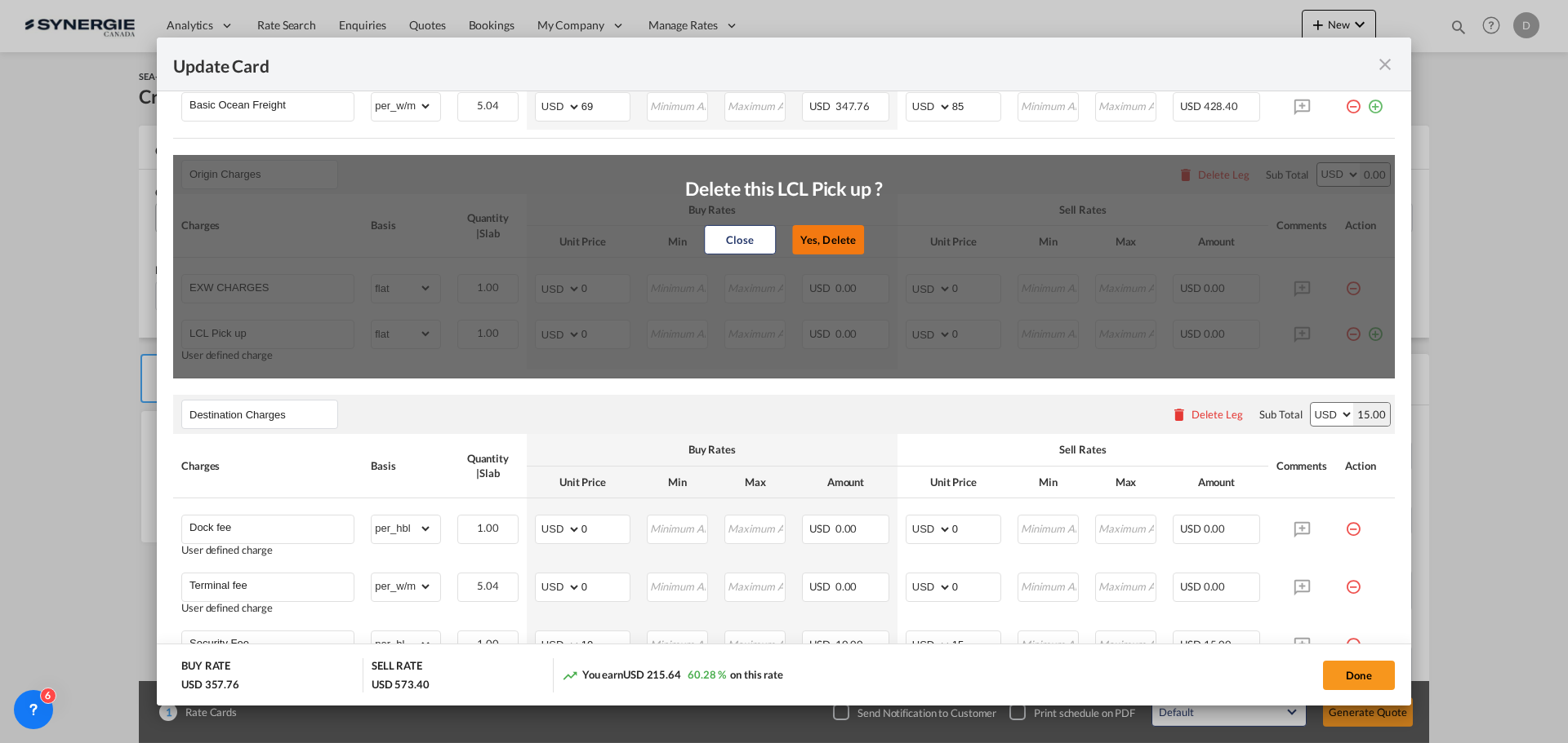
click at [838, 228] on button "Yes, Delete" at bounding box center [828, 240] width 72 height 29
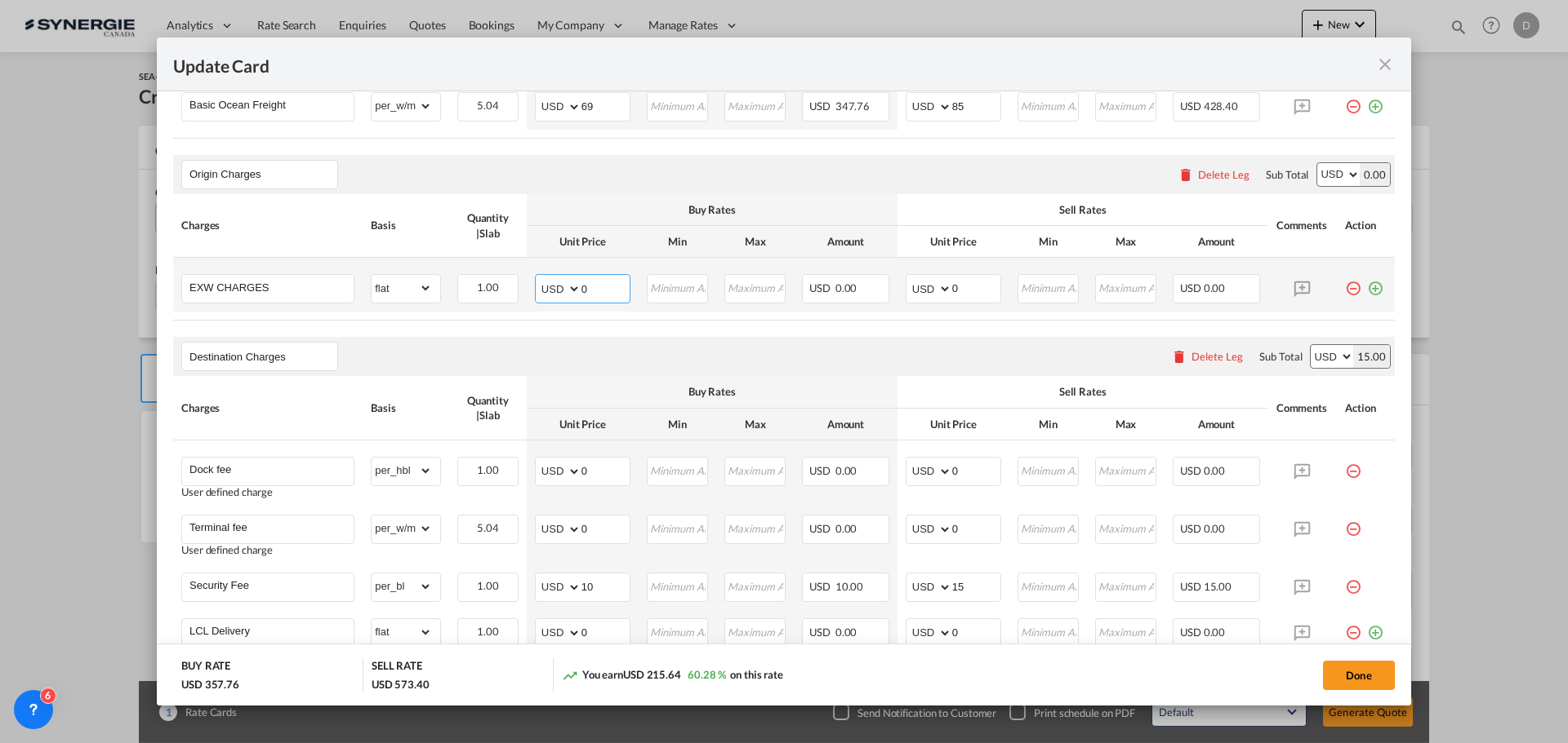
drag, startPoint x: 591, startPoint y: 281, endPoint x: 598, endPoint y: 279, distance: 7.3
click at [598, 279] on input "0" at bounding box center [605, 287] width 48 height 24
type input "12"
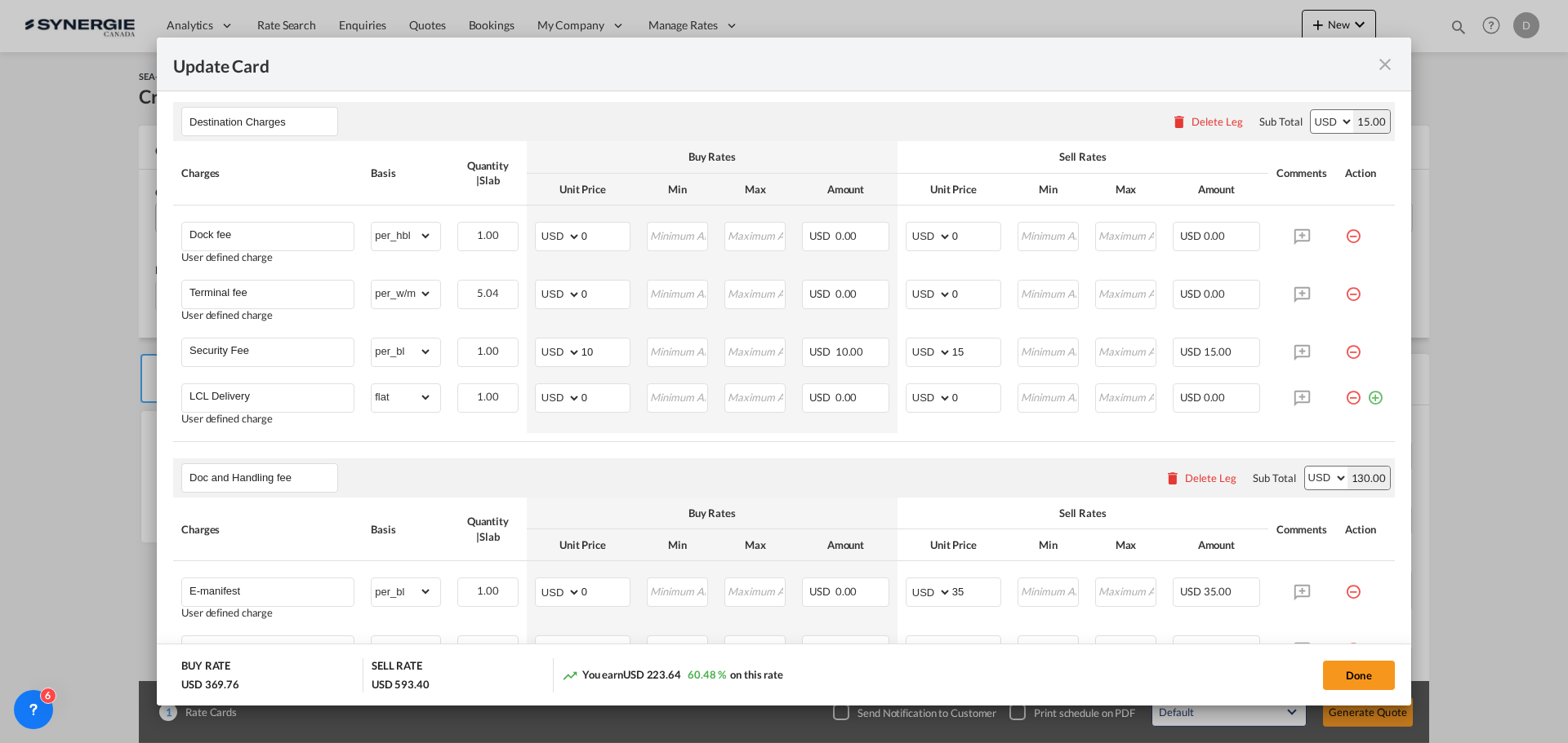
scroll to position [734, 0]
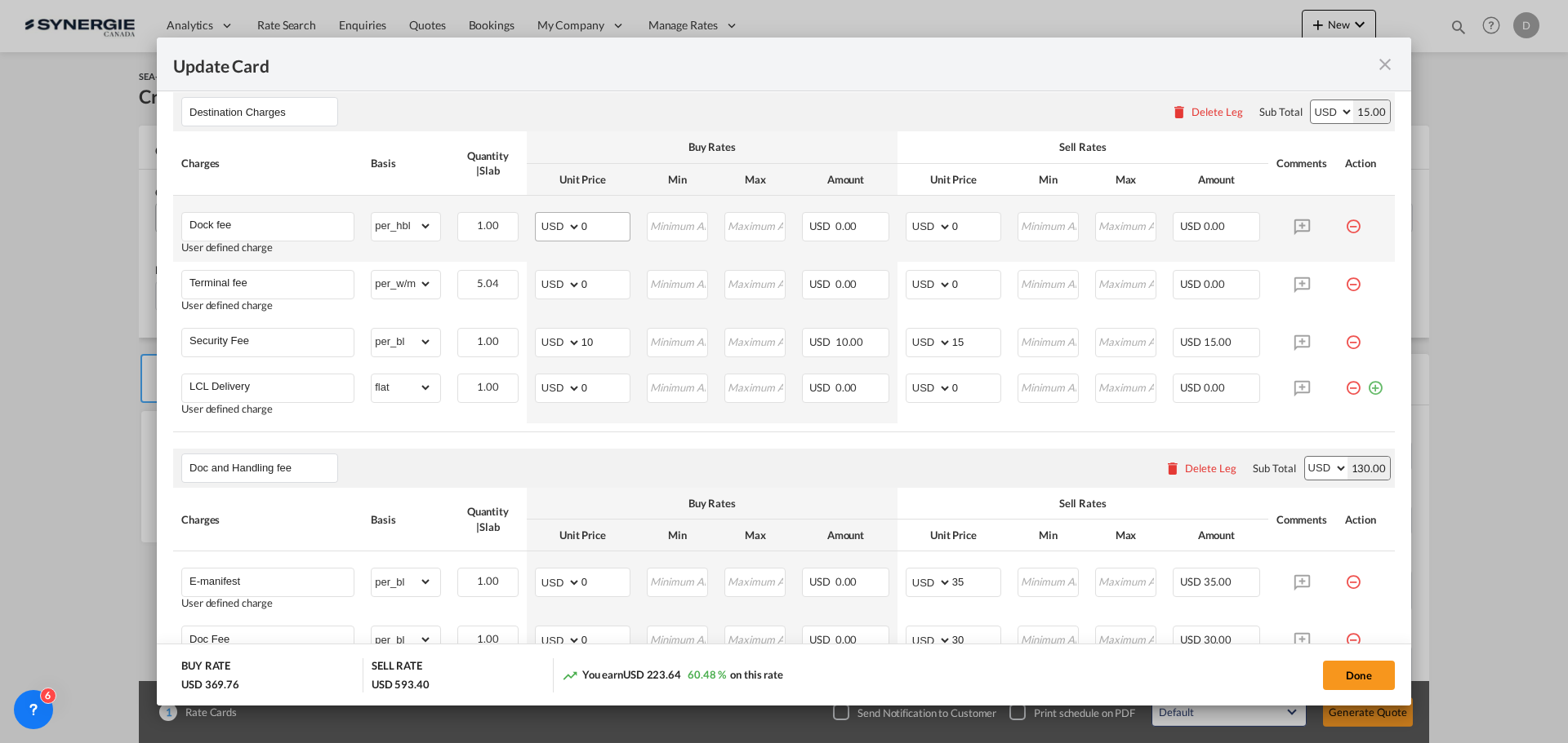
type input "20"
drag, startPoint x: 581, startPoint y: 226, endPoint x: 602, endPoint y: 225, distance: 21.0
click at [602, 225] on input "0" at bounding box center [605, 224] width 48 height 24
type input "47"
type input "7"
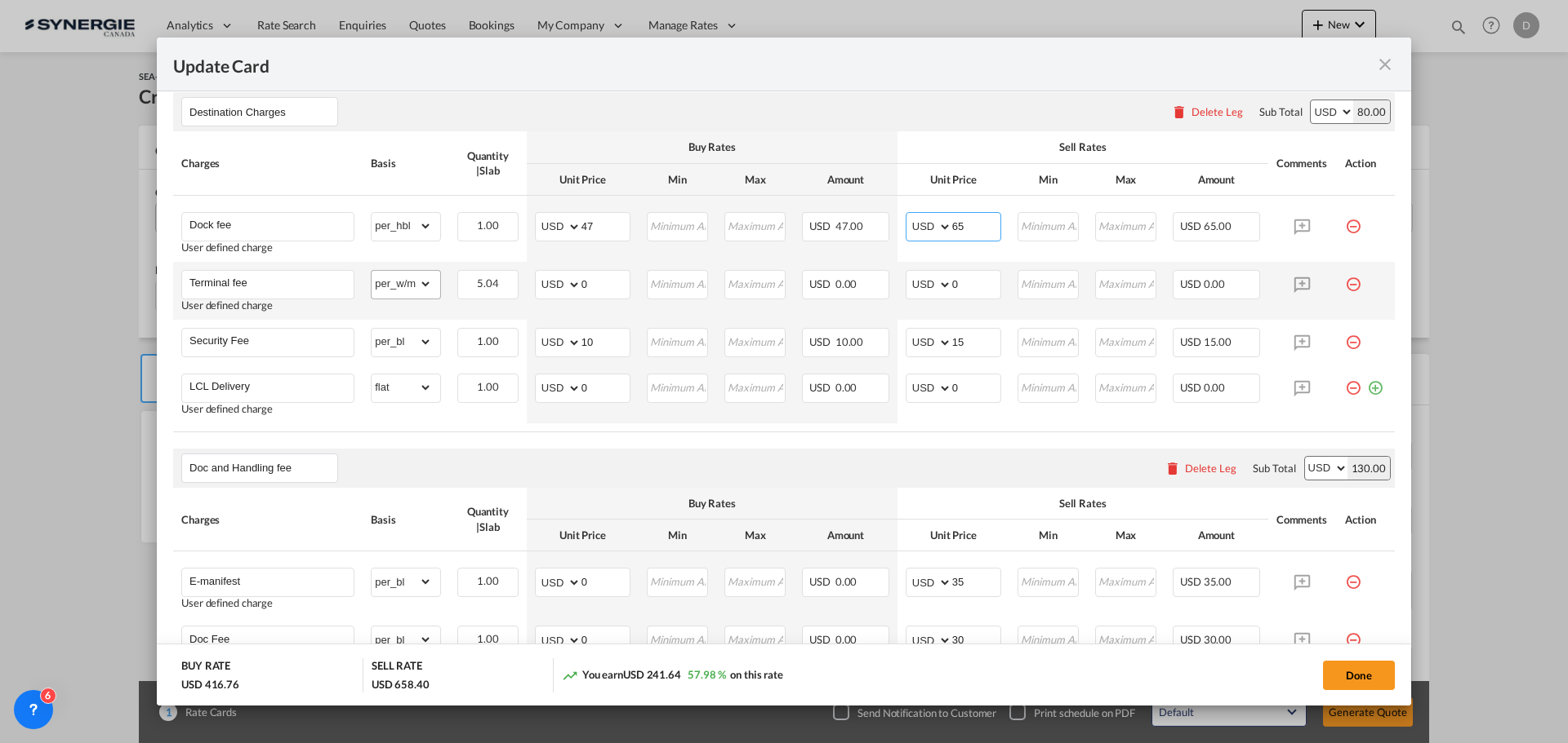
type input "65"
click at [423, 284] on select "gross_weight volumetric_weight per_shipment per_bl per_km per_hawb per_kg flat …" at bounding box center [401, 283] width 61 height 26
select select "per_shipment"
click at [371, 271] on select "gross_weight volumetric_weight per_shipment per_bl per_km per_hawb per_kg flat …" at bounding box center [401, 283] width 61 height 26
drag, startPoint x: 579, startPoint y: 285, endPoint x: 604, endPoint y: 307, distance: 33.3
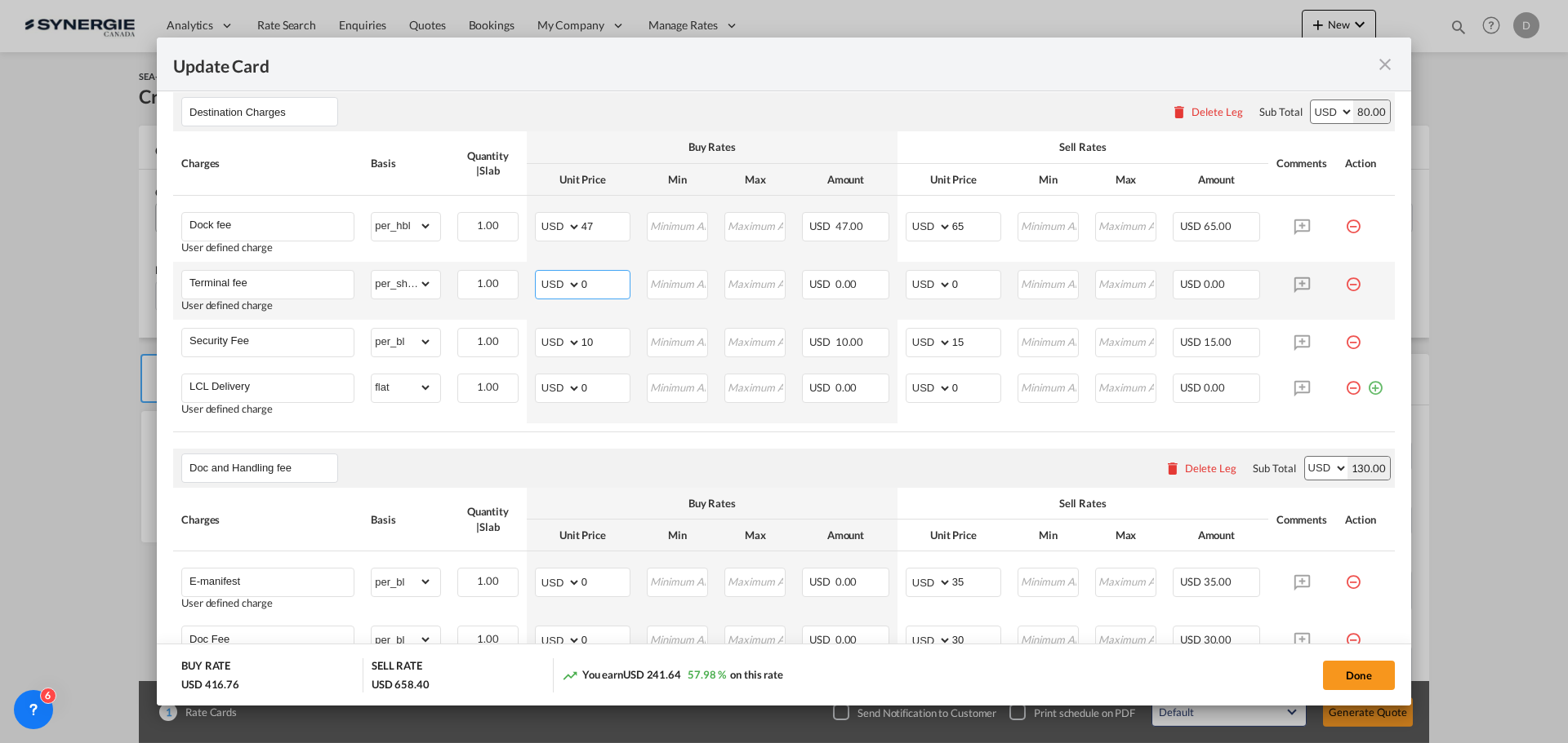
click at [604, 302] on td "AED AFN ALL AMD ANG AOA ARS AUD AWG AZN BAM BBD BDT BGN BHD BIF BMD BND BOB BRL…" at bounding box center [583, 291] width 112 height 58
type input "109"
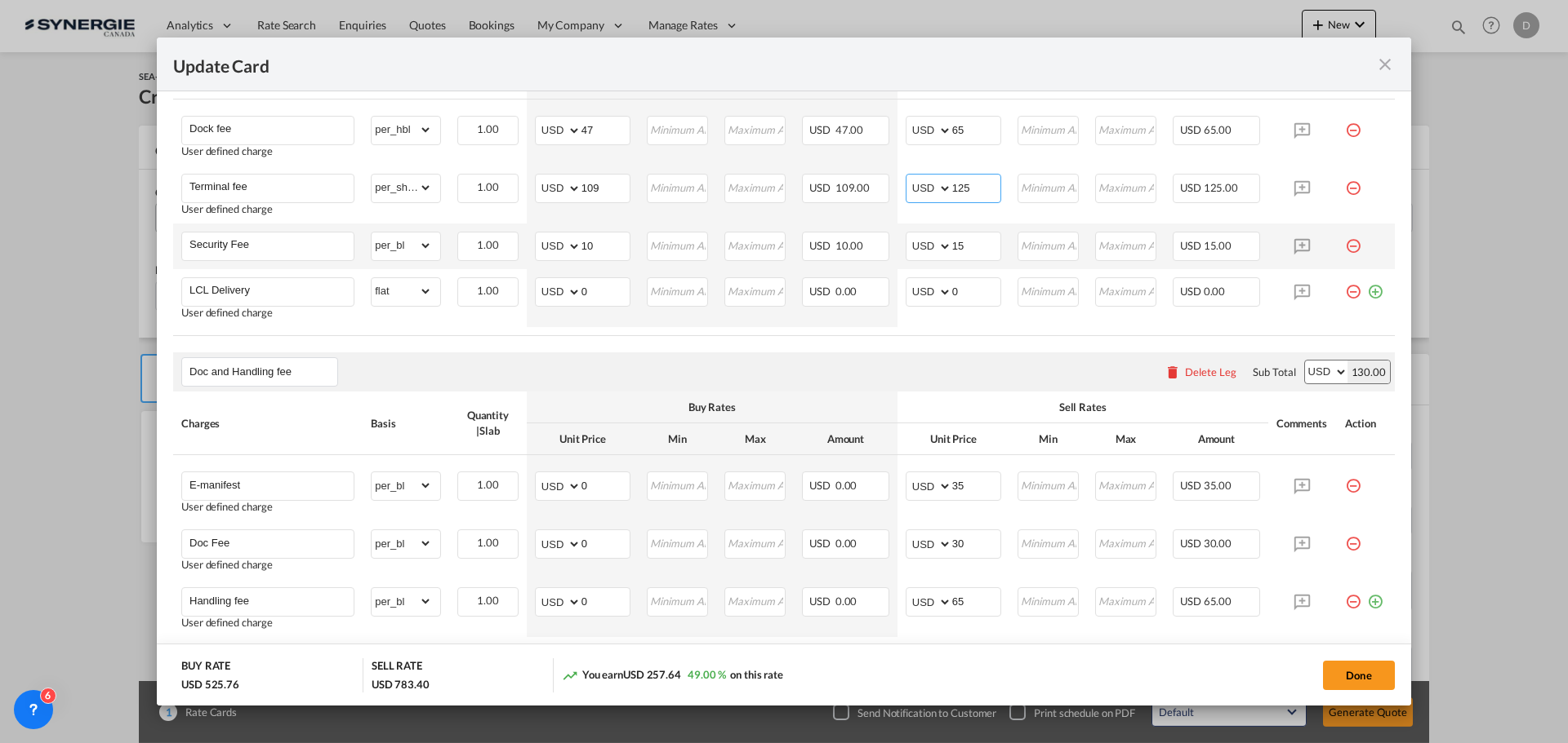
scroll to position [942, 0]
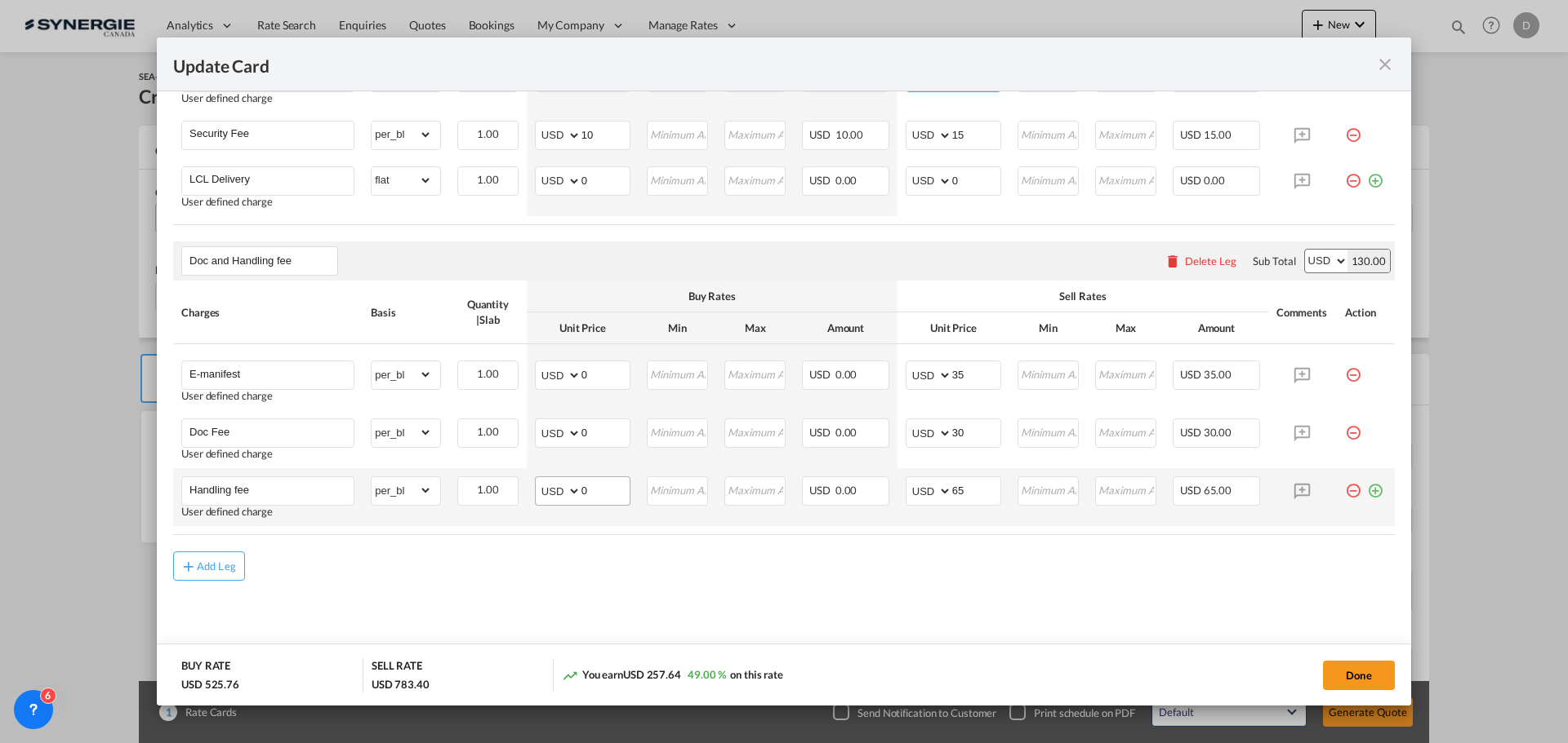
type input "125"
drag, startPoint x: 578, startPoint y: 492, endPoint x: 604, endPoint y: 491, distance: 26.0
click at [604, 491] on input "0" at bounding box center [605, 489] width 48 height 24
type input "53"
click at [669, 518] on td "Please Enter Invalid Input" at bounding box center [677, 498] width 77 height 58
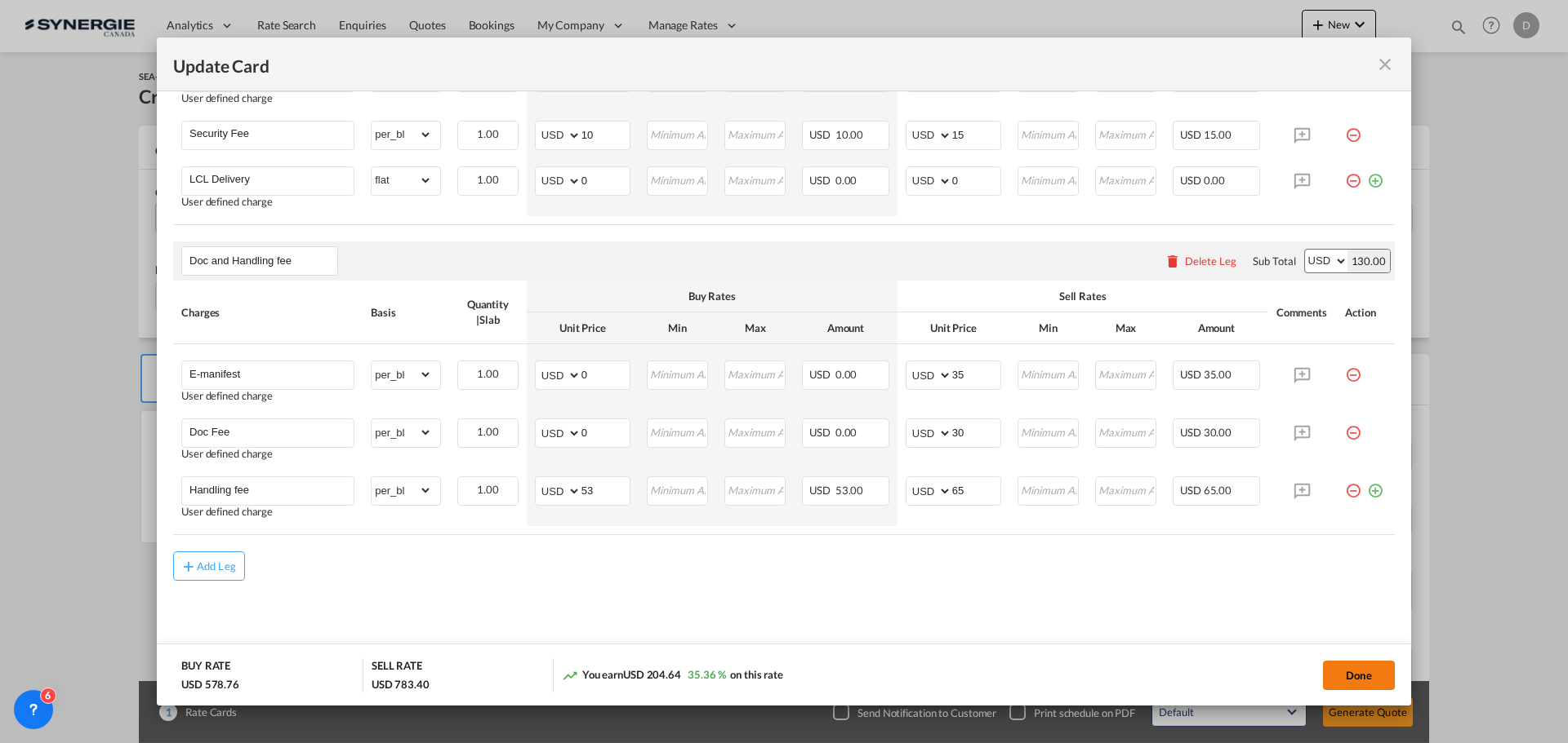
click at [1351, 674] on button "Done" at bounding box center [1358, 675] width 72 height 29
type input "[DATE]"
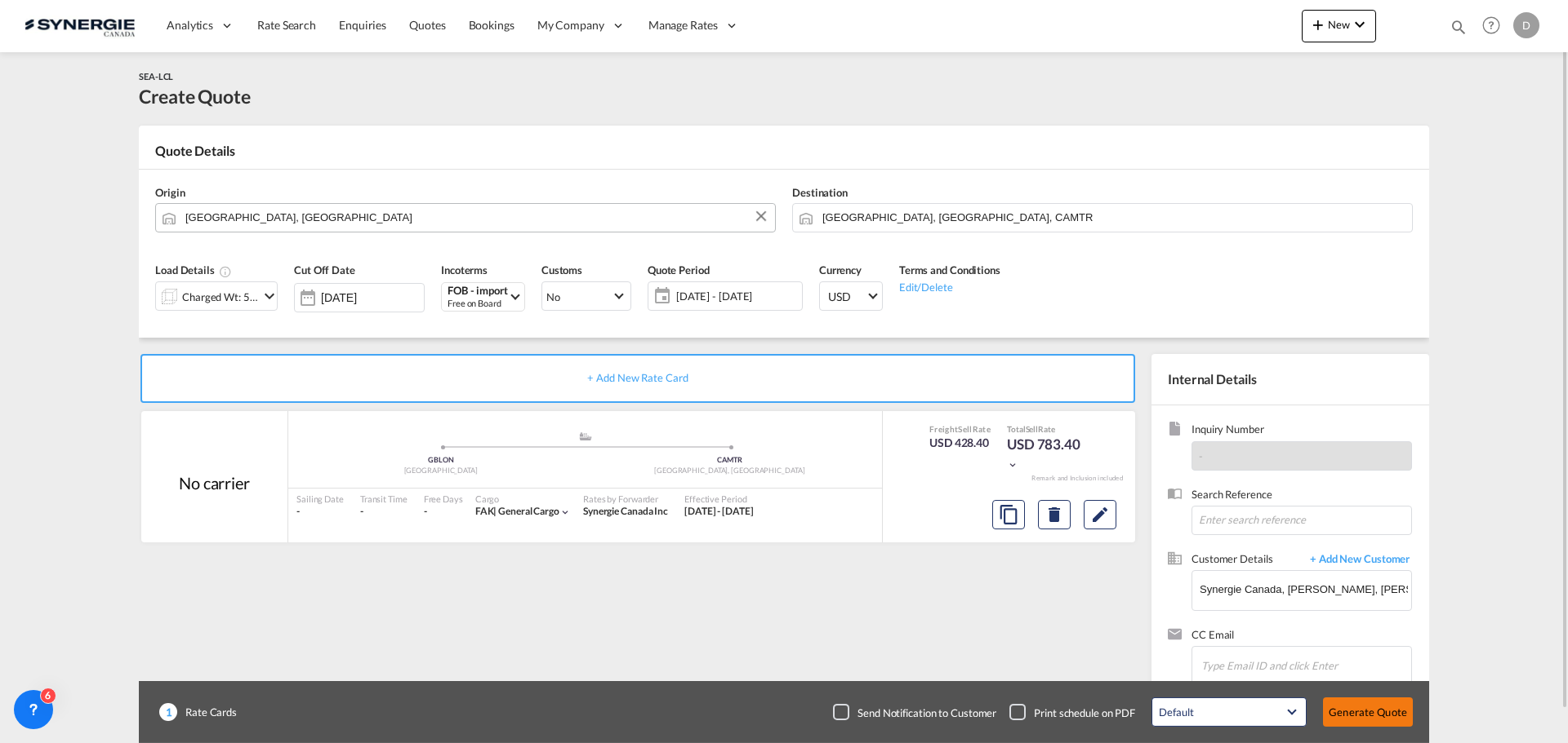
click at [1355, 700] on button "Generate Quote" at bounding box center [1367, 712] width 90 height 29
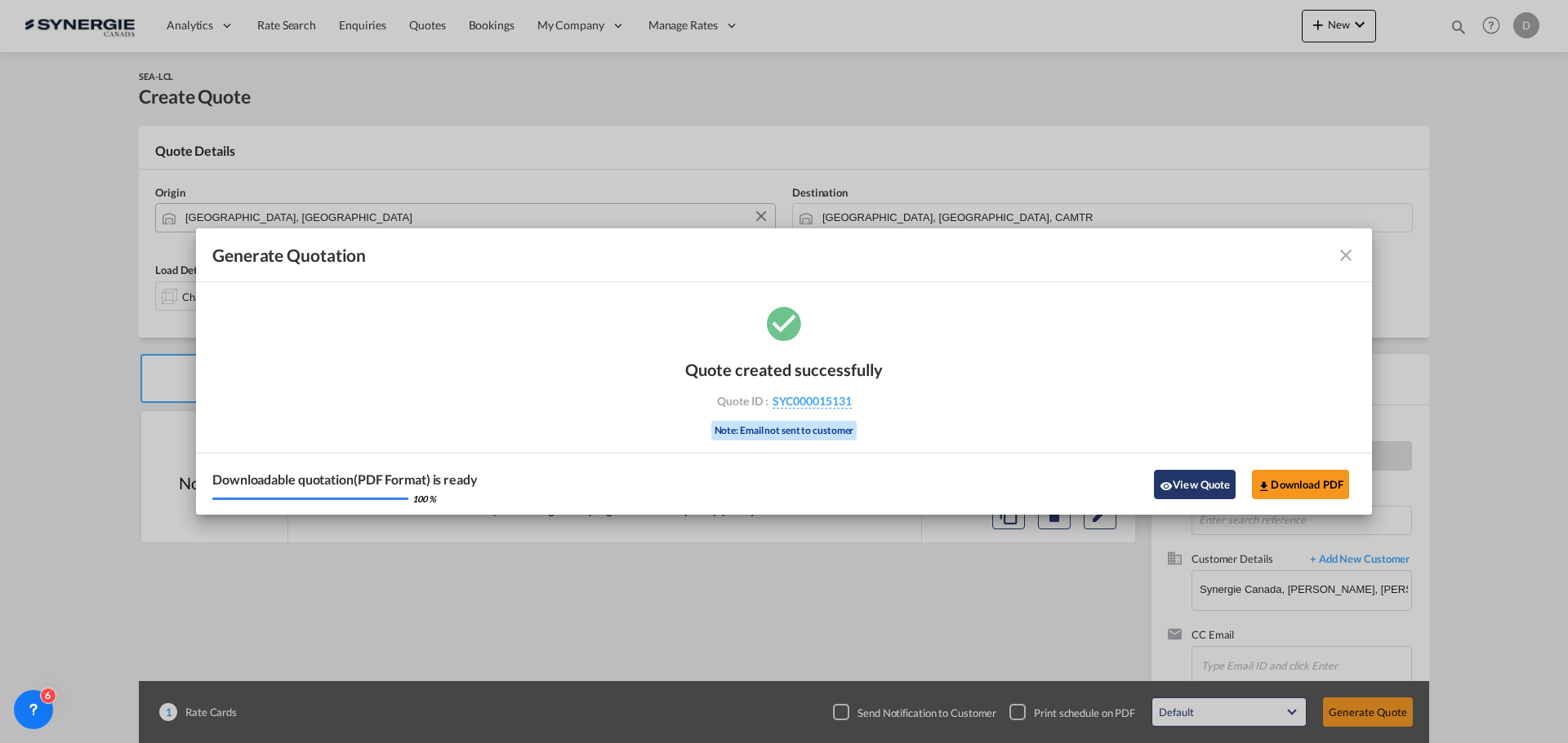
click at [1165, 484] on md-icon "icon-eye" at bounding box center [1166, 487] width 14 height 14
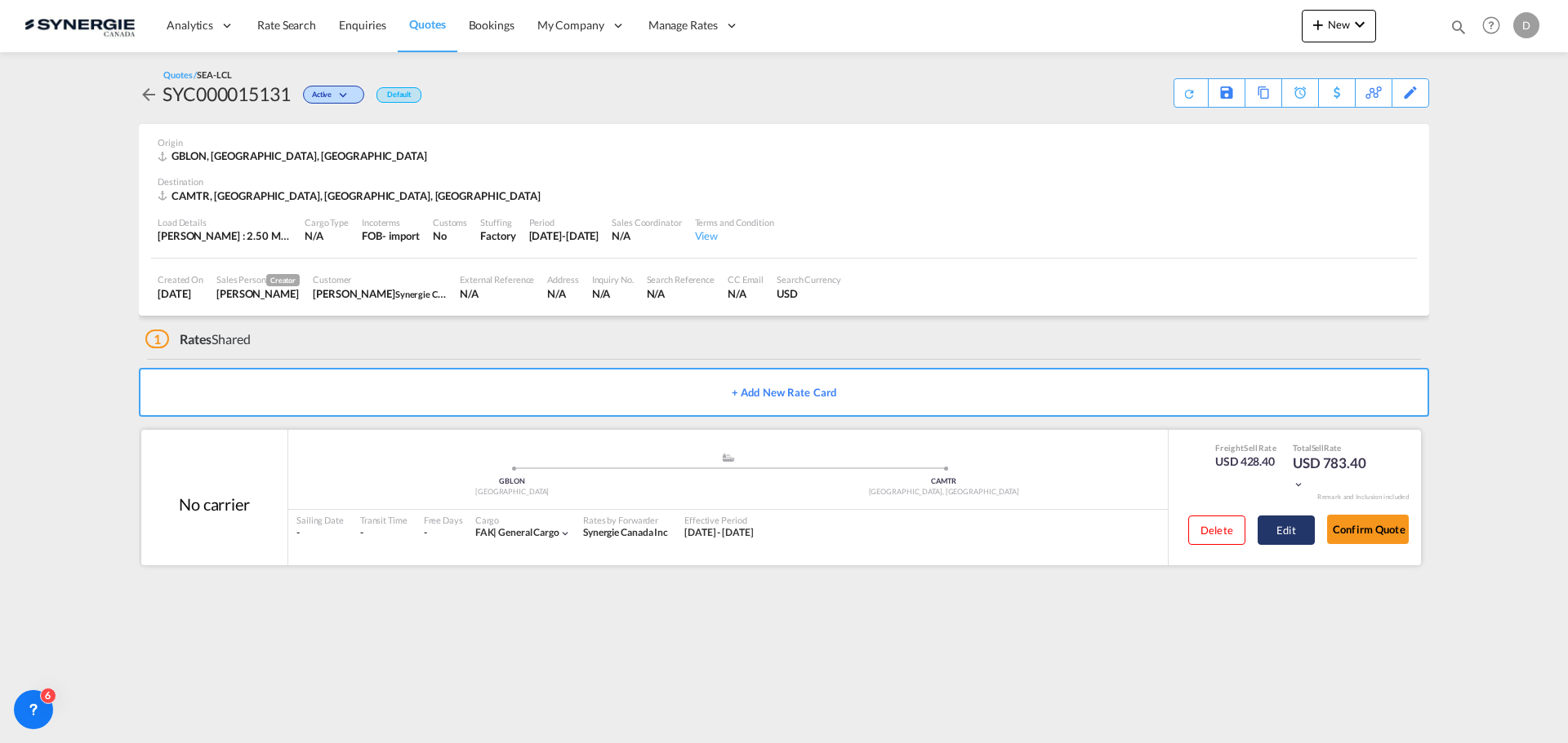
click at [1280, 528] on button "Edit" at bounding box center [1286, 530] width 57 height 29
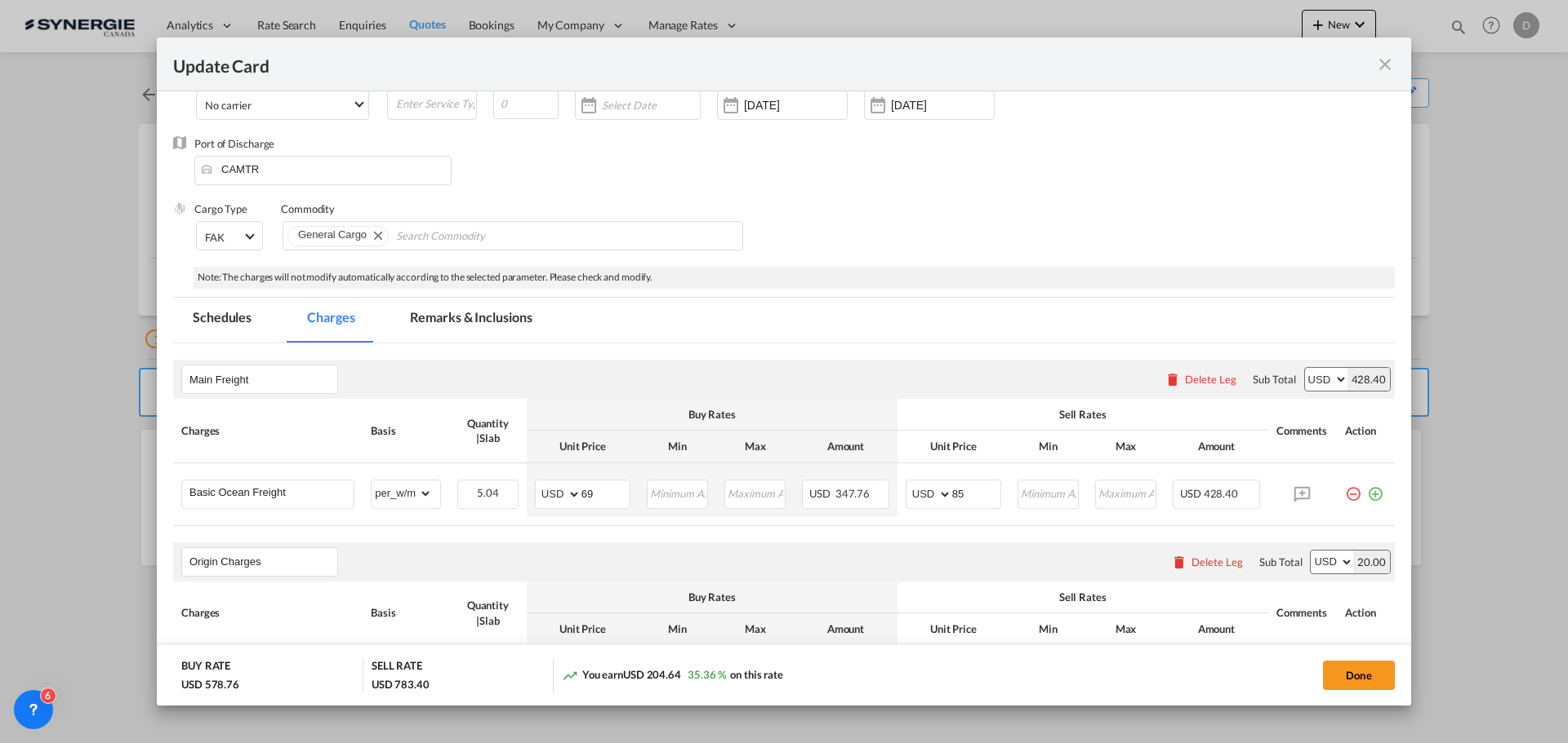
scroll to position [327, 0]
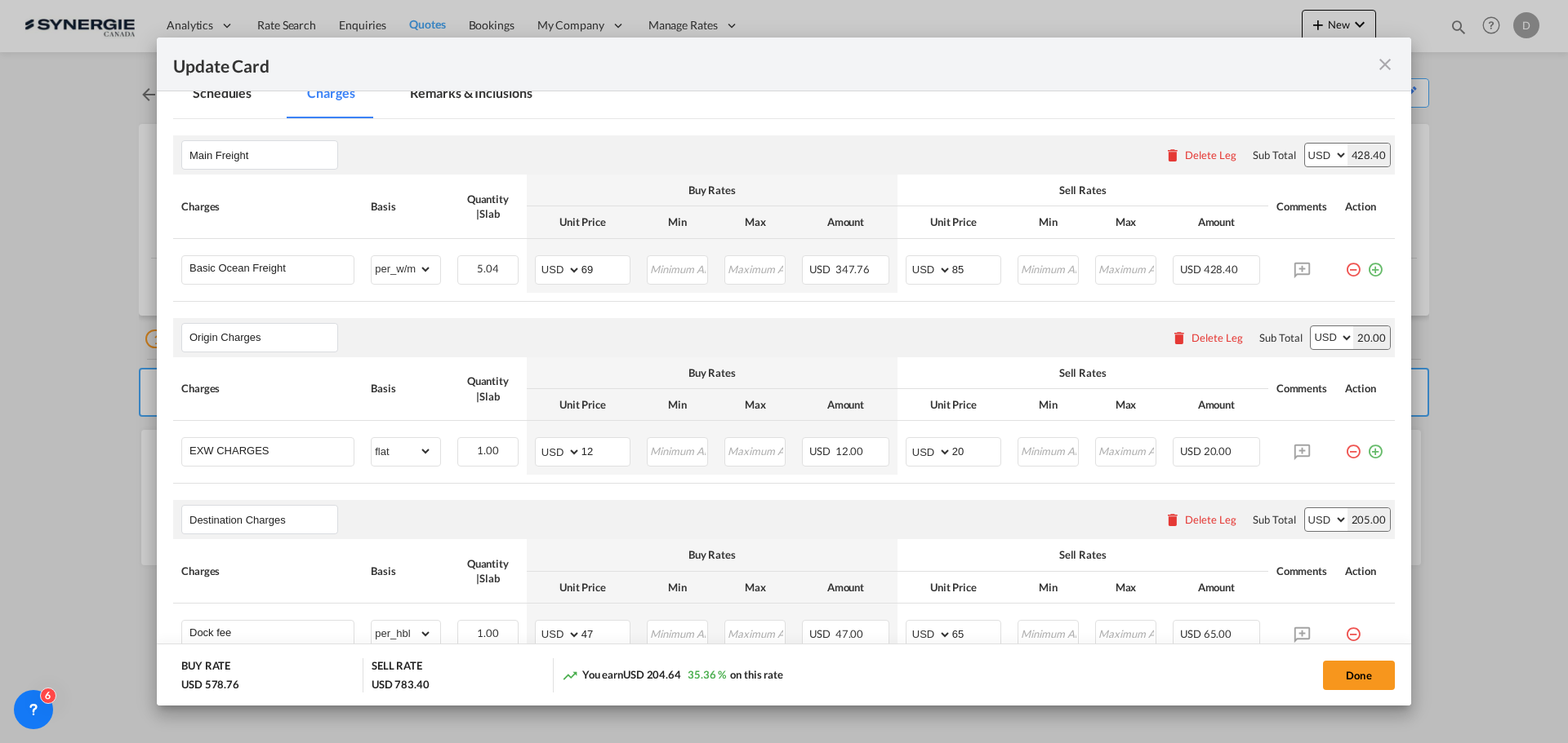
click at [471, 93] on md-tab-item "Remarks & Inclusions" at bounding box center [471, 96] width 160 height 44
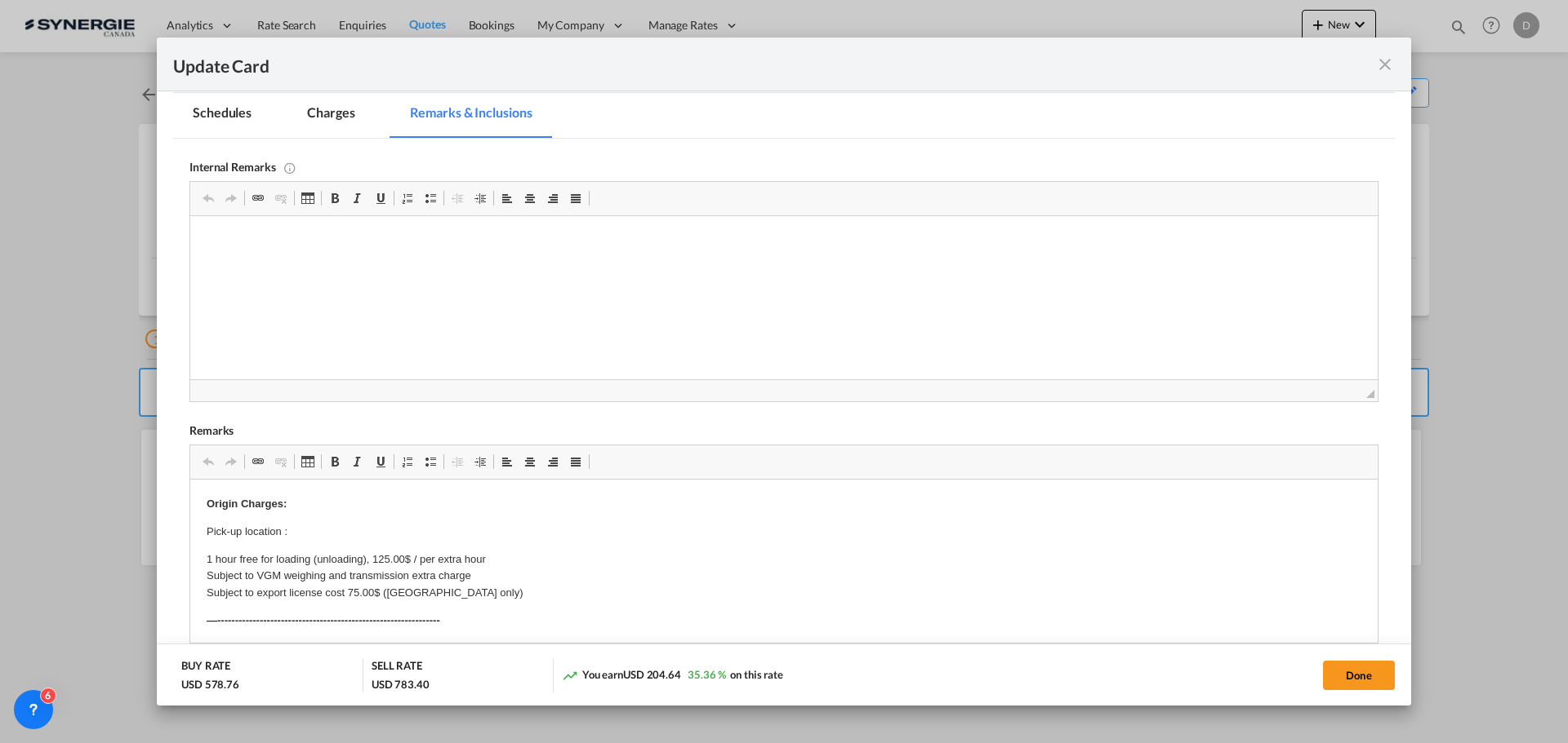
scroll to position [0, 0]
click at [187, 227] on div "Internal Remarks Rich Text Editor, editor34 Editor toolbars Clipboard/Undo Undo…" at bounding box center [784, 569] width 1222 height 860
drag, startPoint x: 392, startPoint y: 281, endPoint x: 127, endPoint y: 271, distance: 265.2
click at [190, 271] on html "ECU Line / Quotation Number: MTR-3941407 Quotation Number: MTR-3941407" at bounding box center [784, 255] width 1187 height 77
click at [270, 294] on html "ECU Line / Quotation Number: MTR-3941407 [URL][DOMAIN_NAME]" at bounding box center [784, 255] width 1187 height 77
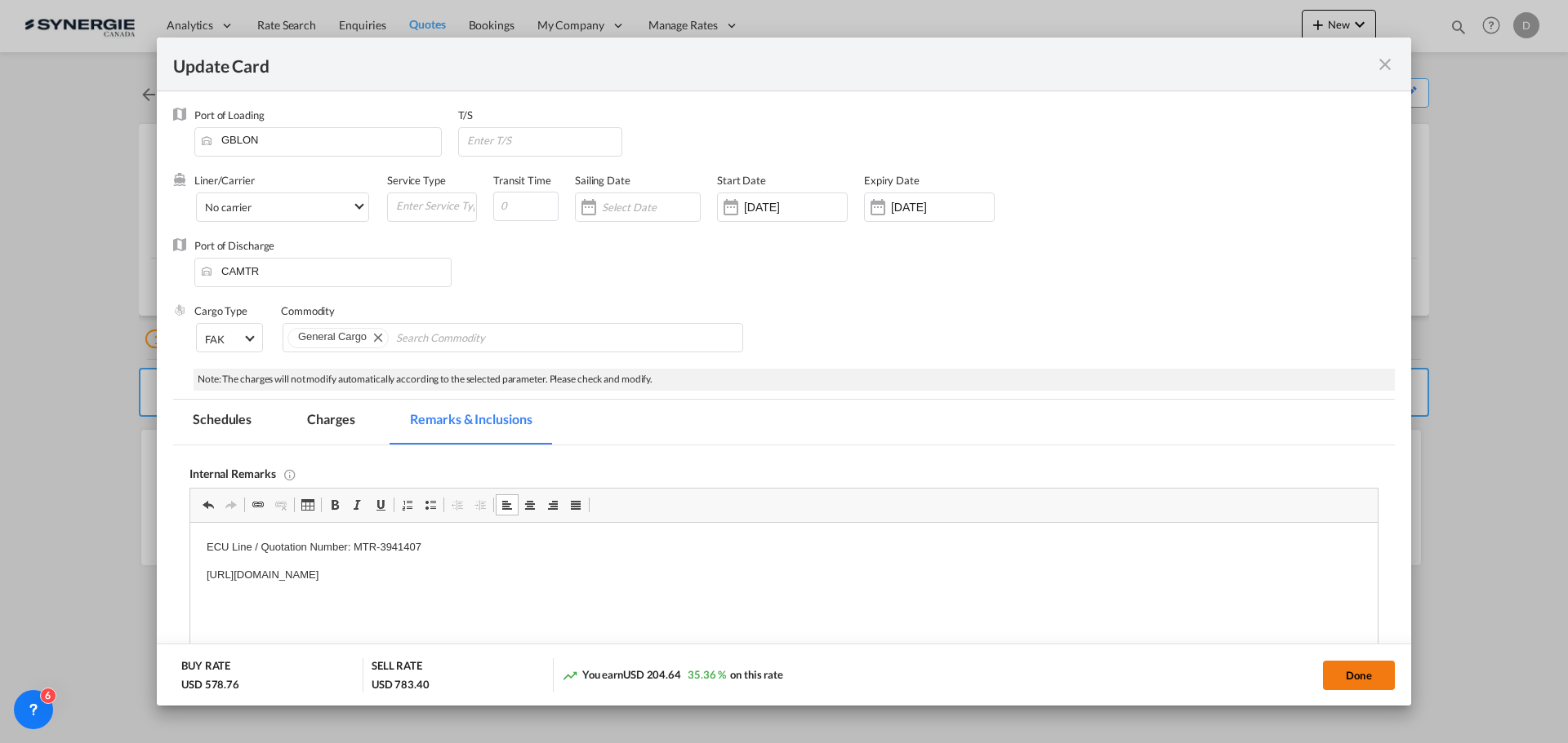
click at [1342, 673] on button "Done" at bounding box center [1358, 675] width 72 height 29
type input "[DATE]"
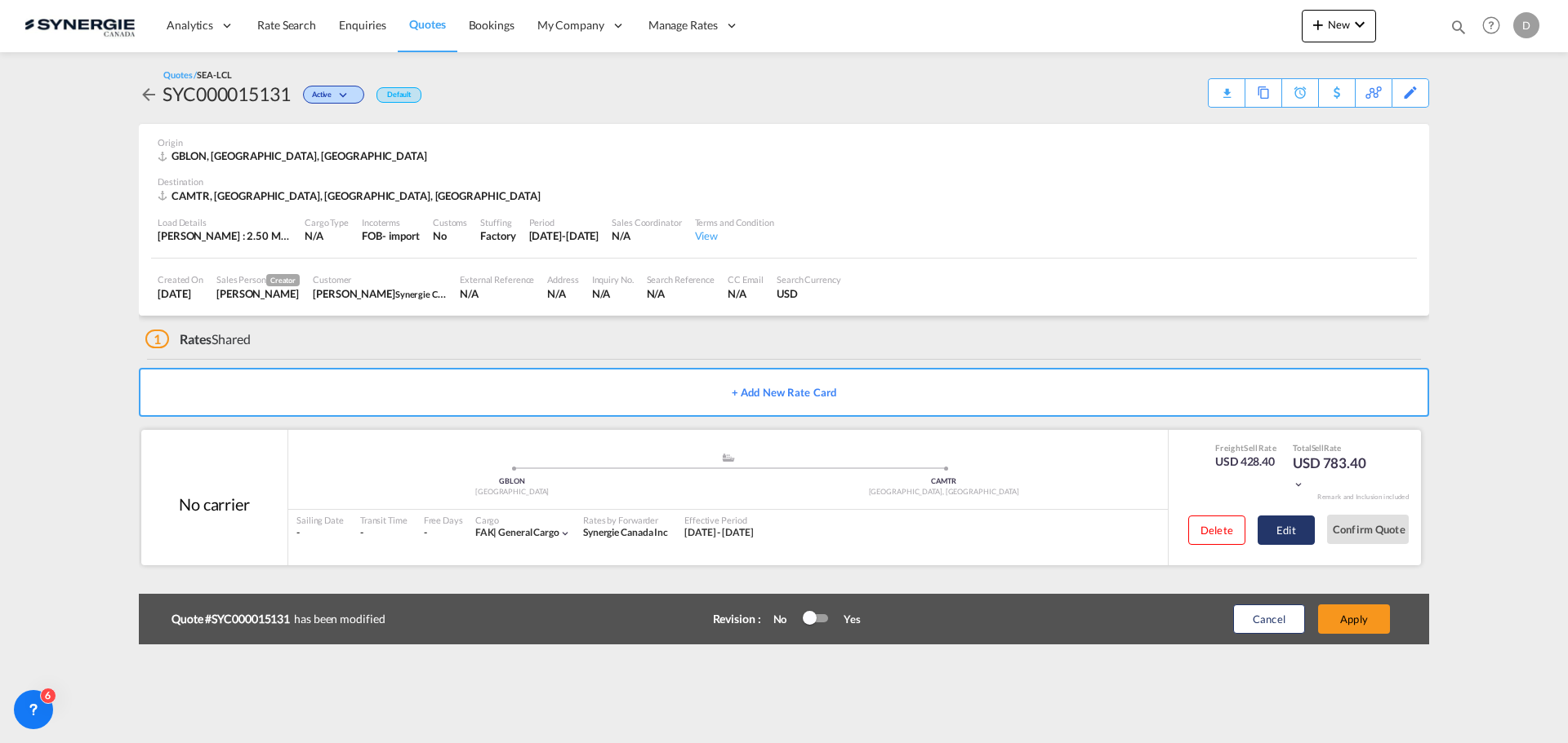
click at [1285, 538] on button "Edit" at bounding box center [1286, 530] width 57 height 29
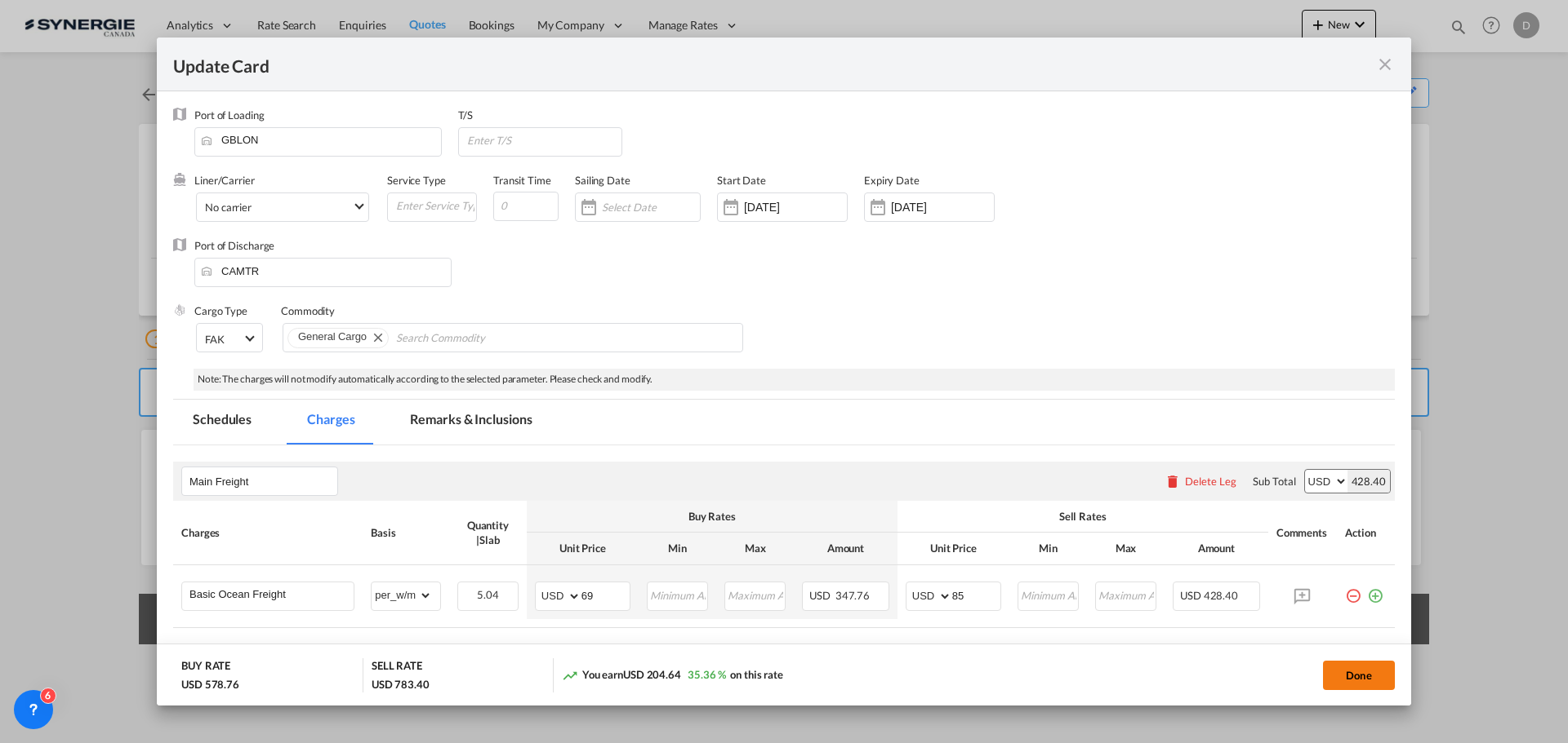
click at [1350, 685] on button "Done" at bounding box center [1358, 675] width 72 height 29
type input "[DATE]"
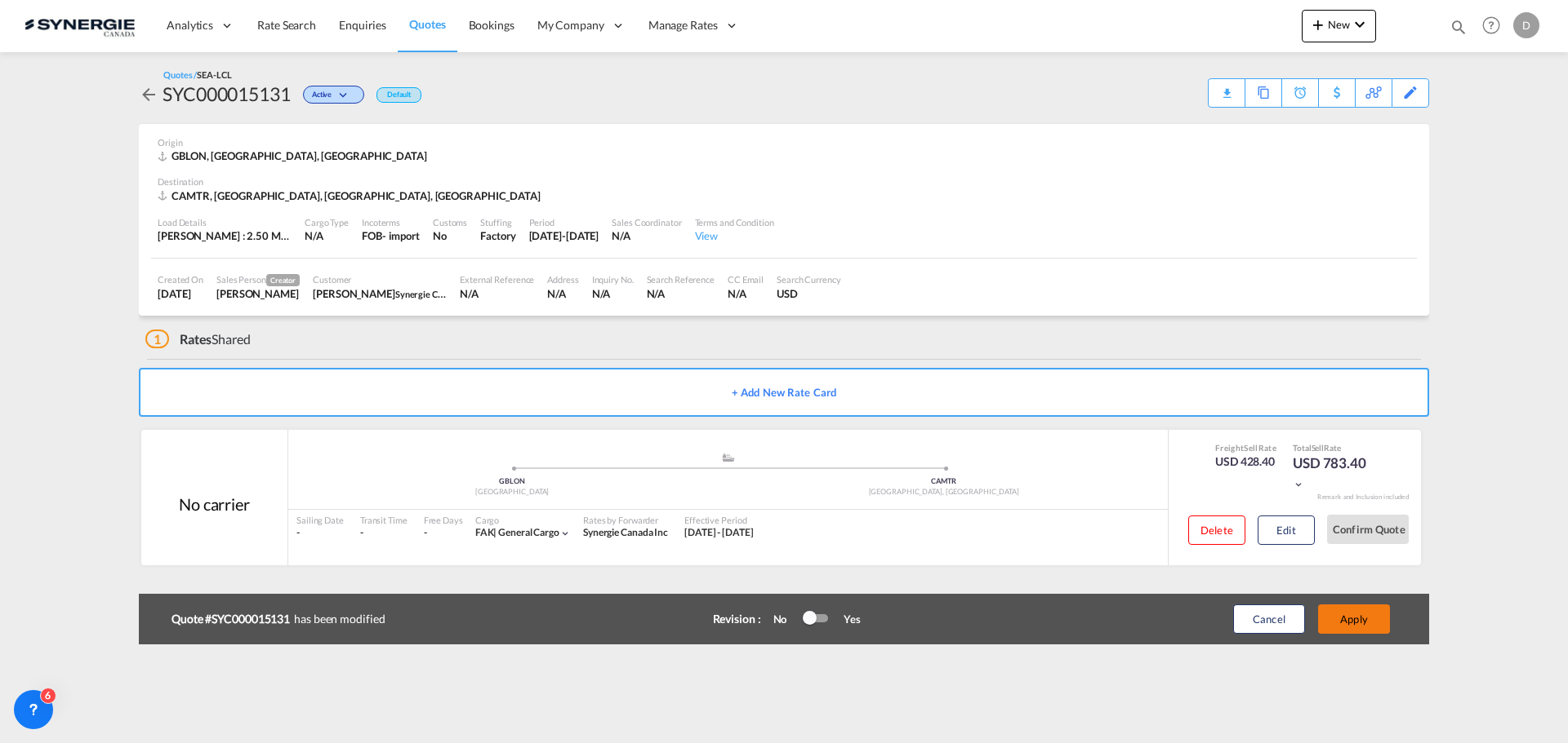
click at [1344, 625] on button "Apply" at bounding box center [1353, 619] width 72 height 29
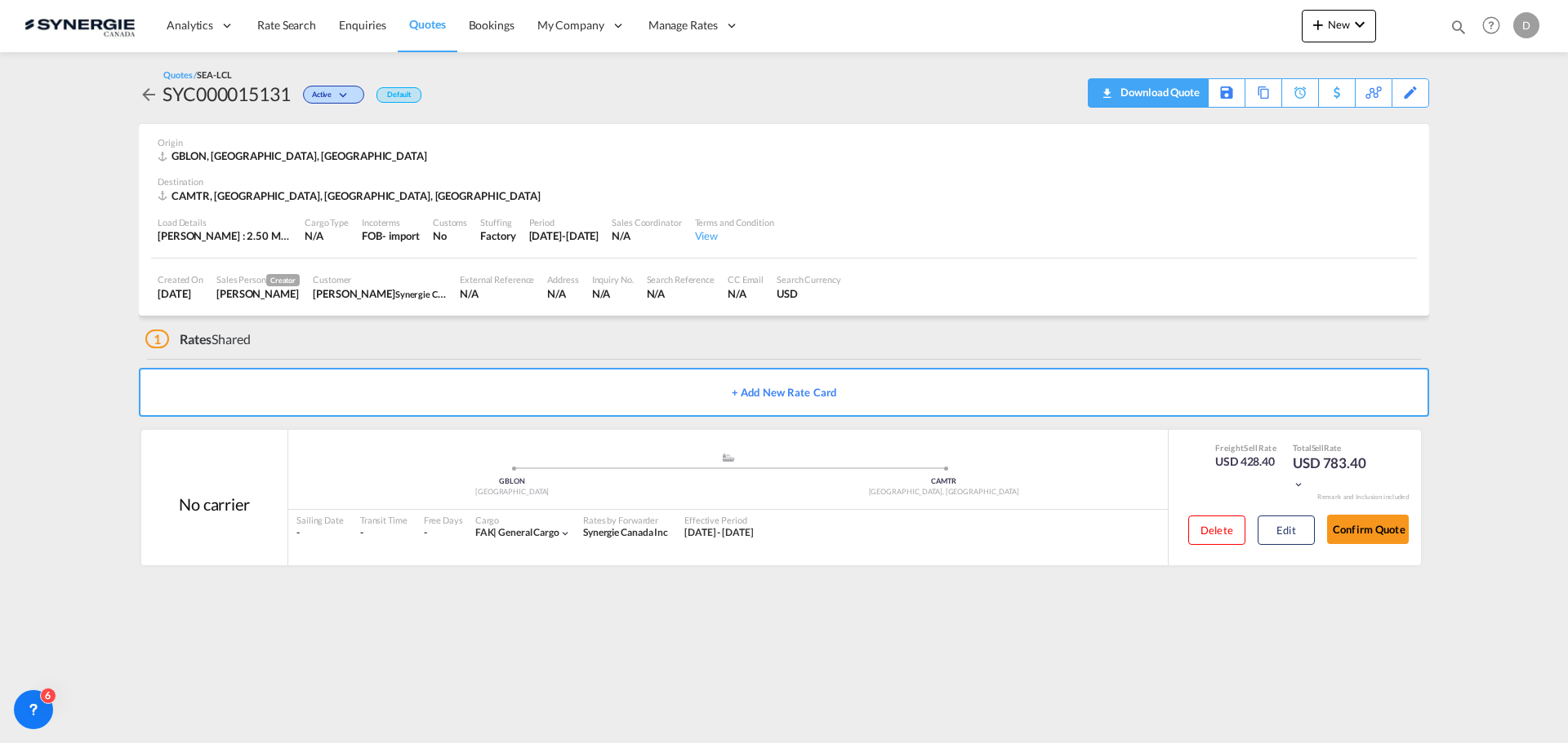
click at [1187, 94] on div "Download Quote" at bounding box center [1158, 92] width 83 height 26
click at [1148, 228] on div "Load Details [PERSON_NAME] : 2.50 MT | Volumetric Wt : 5.04 CBM | Chargeable Wt…" at bounding box center [783, 230] width 1265 height 55
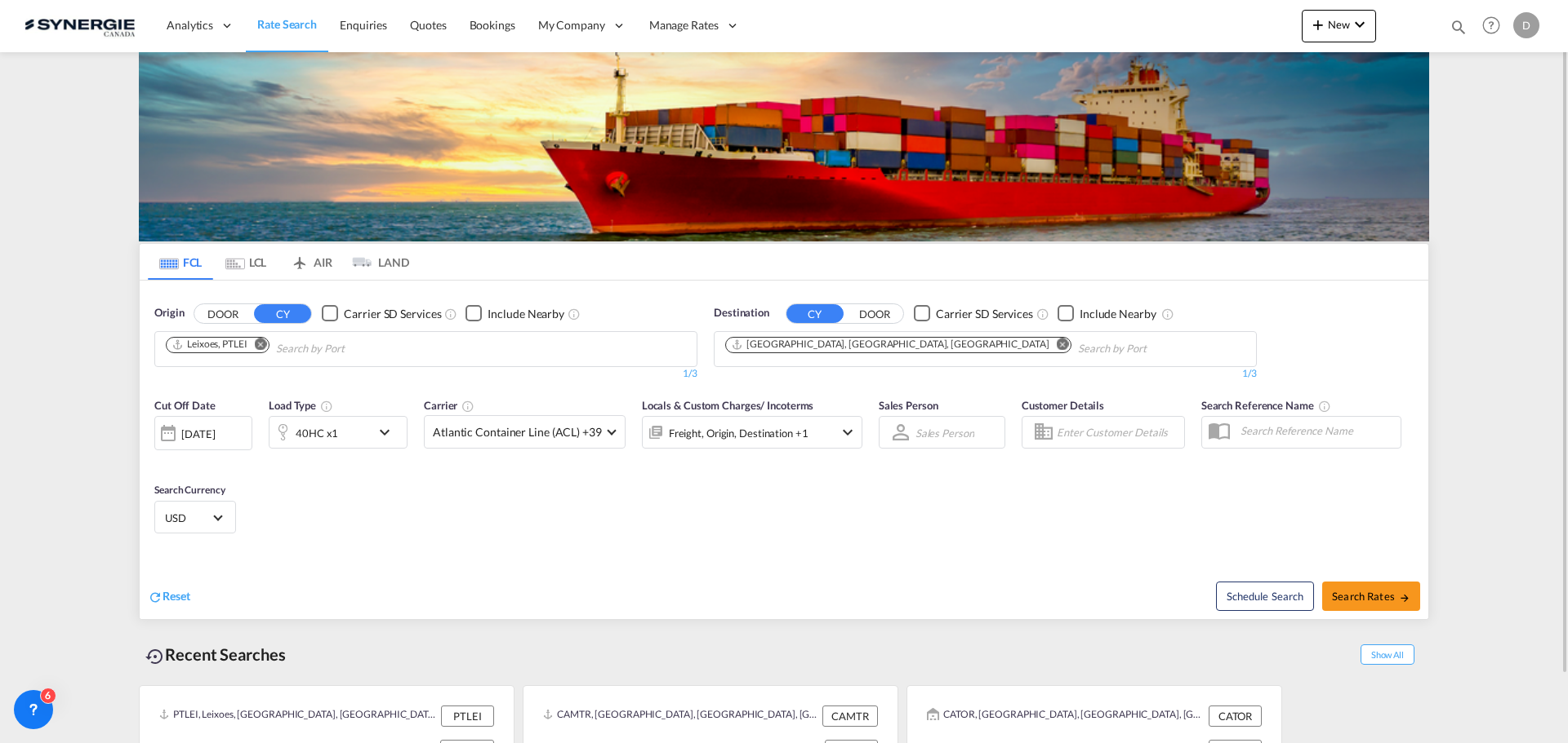
click at [1458, 27] on md-icon "icon-magnify" at bounding box center [1458, 27] width 18 height 18
click at [1191, 26] on select "Bookings Quotes Enquiries" at bounding box center [1198, 27] width 77 height 29
select select "Quotes"
click at [1159, 13] on select "Bookings Quotes Enquiries" at bounding box center [1198, 27] width 77 height 29
click at [1281, 36] on input at bounding box center [1335, 27] width 203 height 29
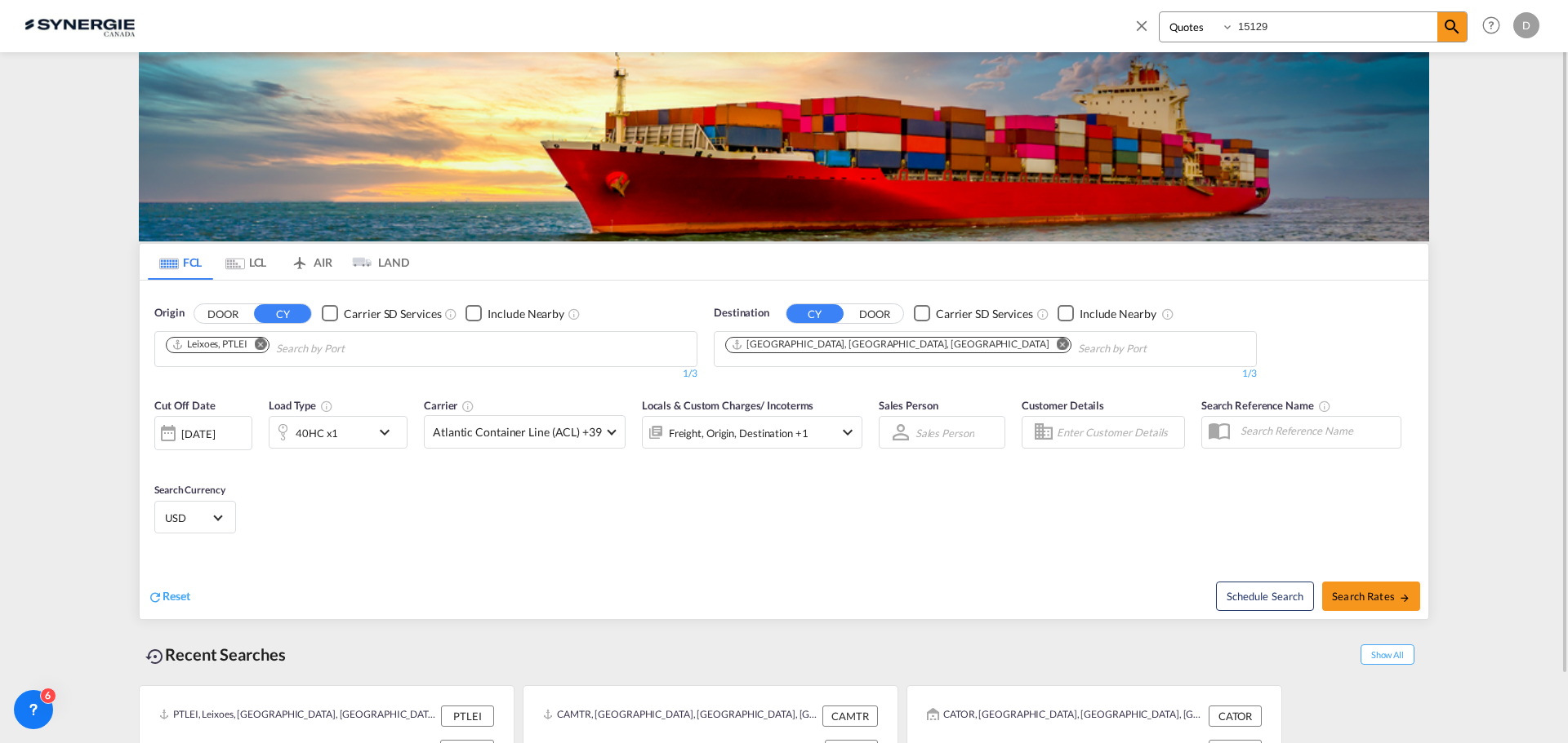
type input "15129"
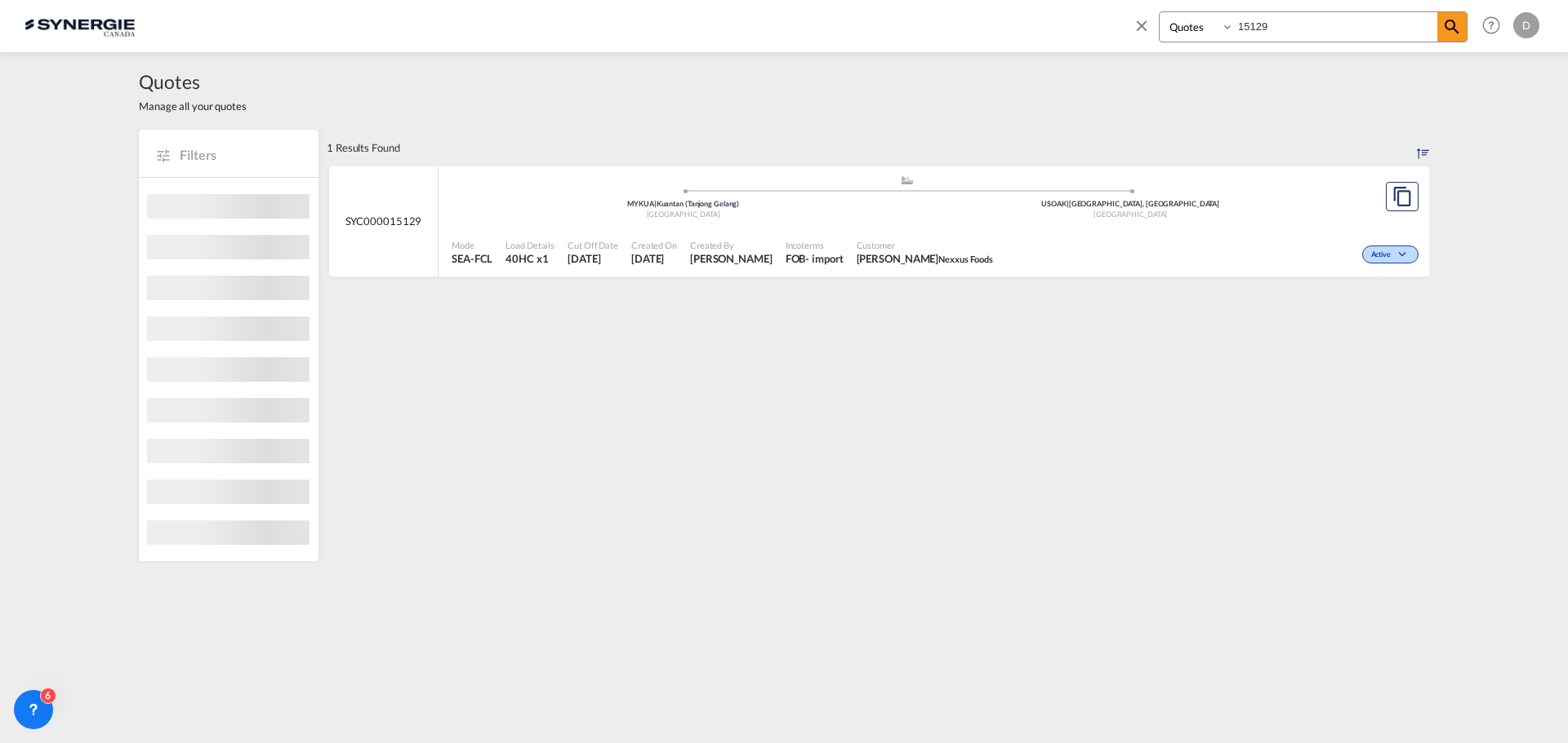
click at [677, 252] on span "[DATE]" at bounding box center [653, 258] width 45 height 14
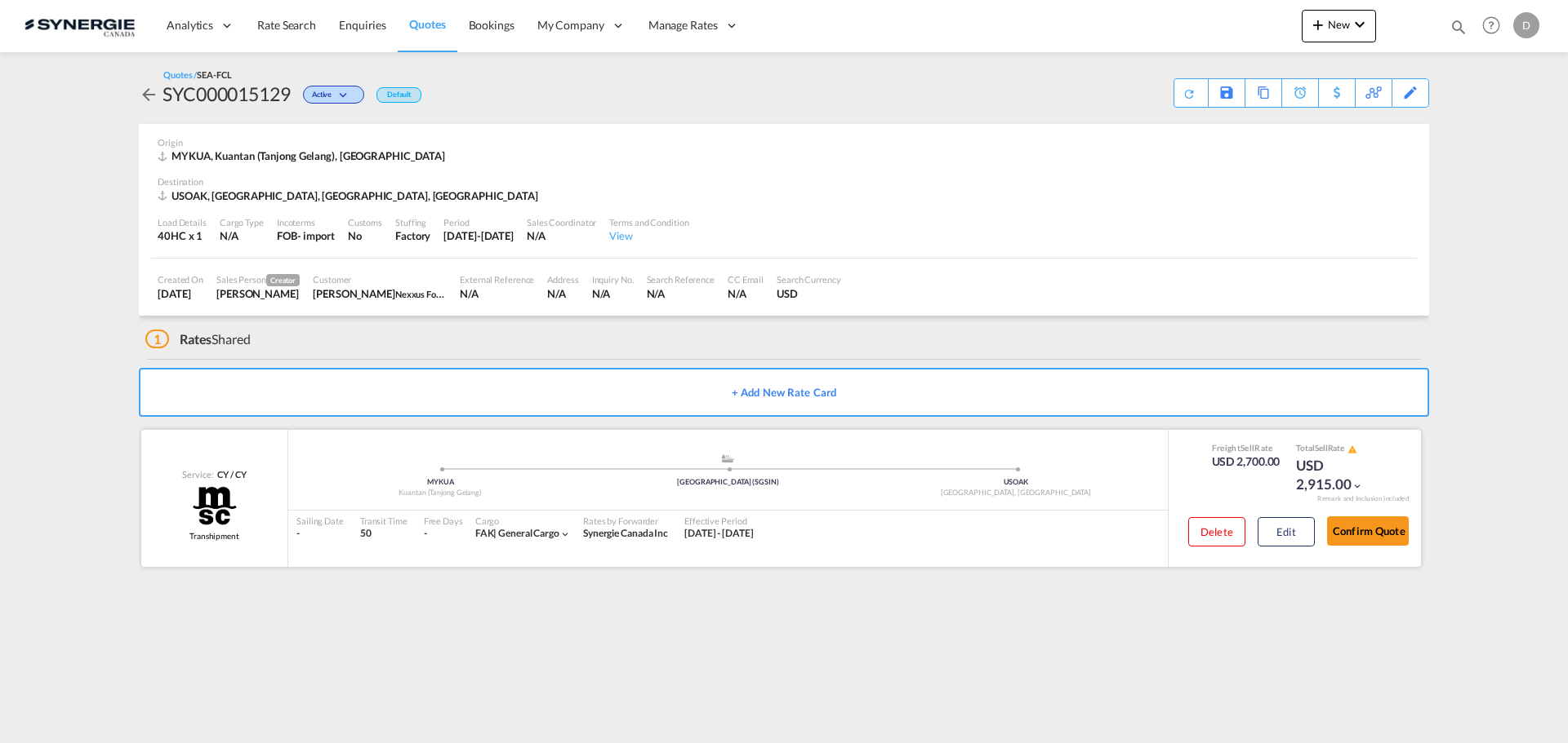
click at [1291, 549] on div "Delete Edit" at bounding box center [1245, 537] width 139 height 43
click at [1275, 527] on button "Edit" at bounding box center [1286, 531] width 57 height 29
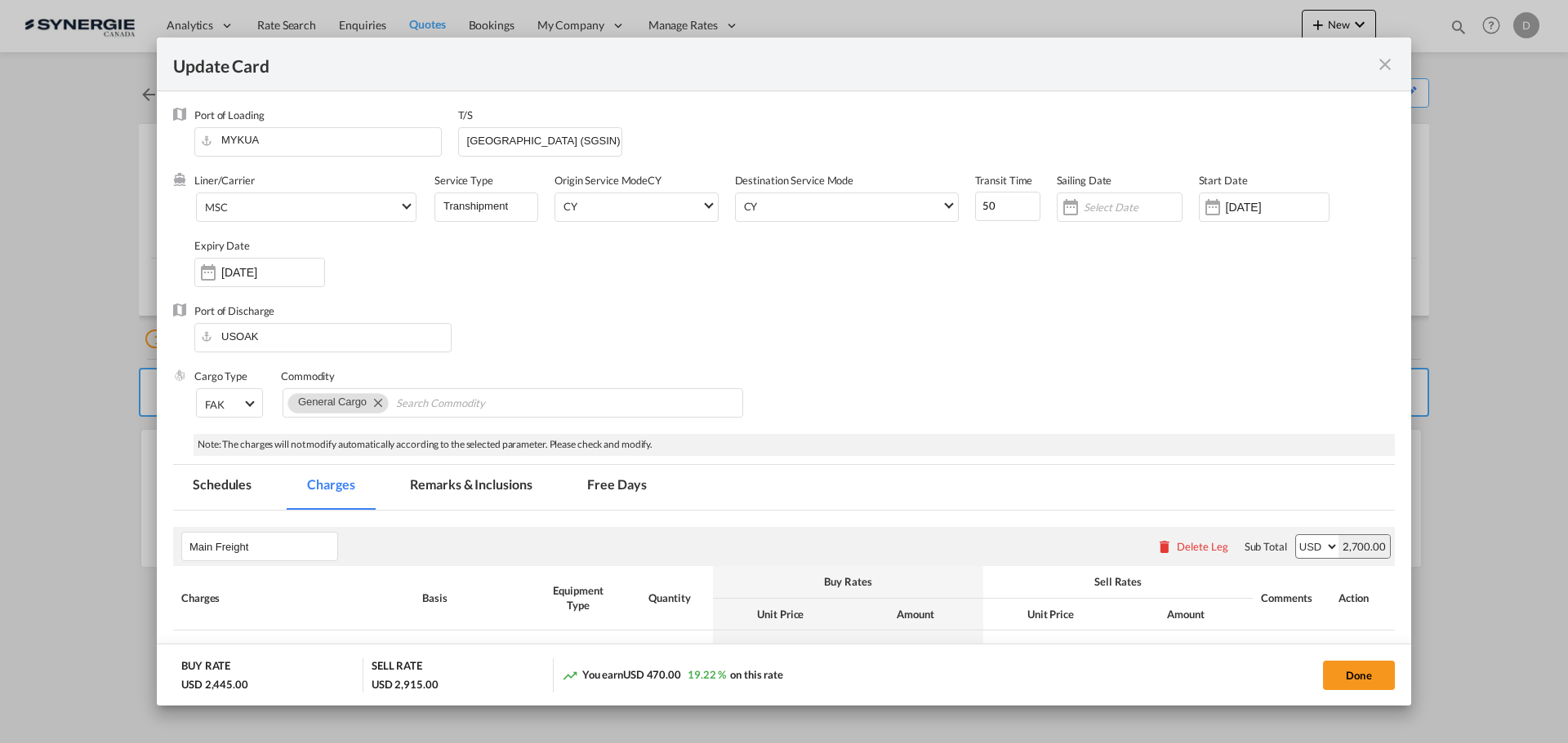
select select "per container"
select select "per B/L"
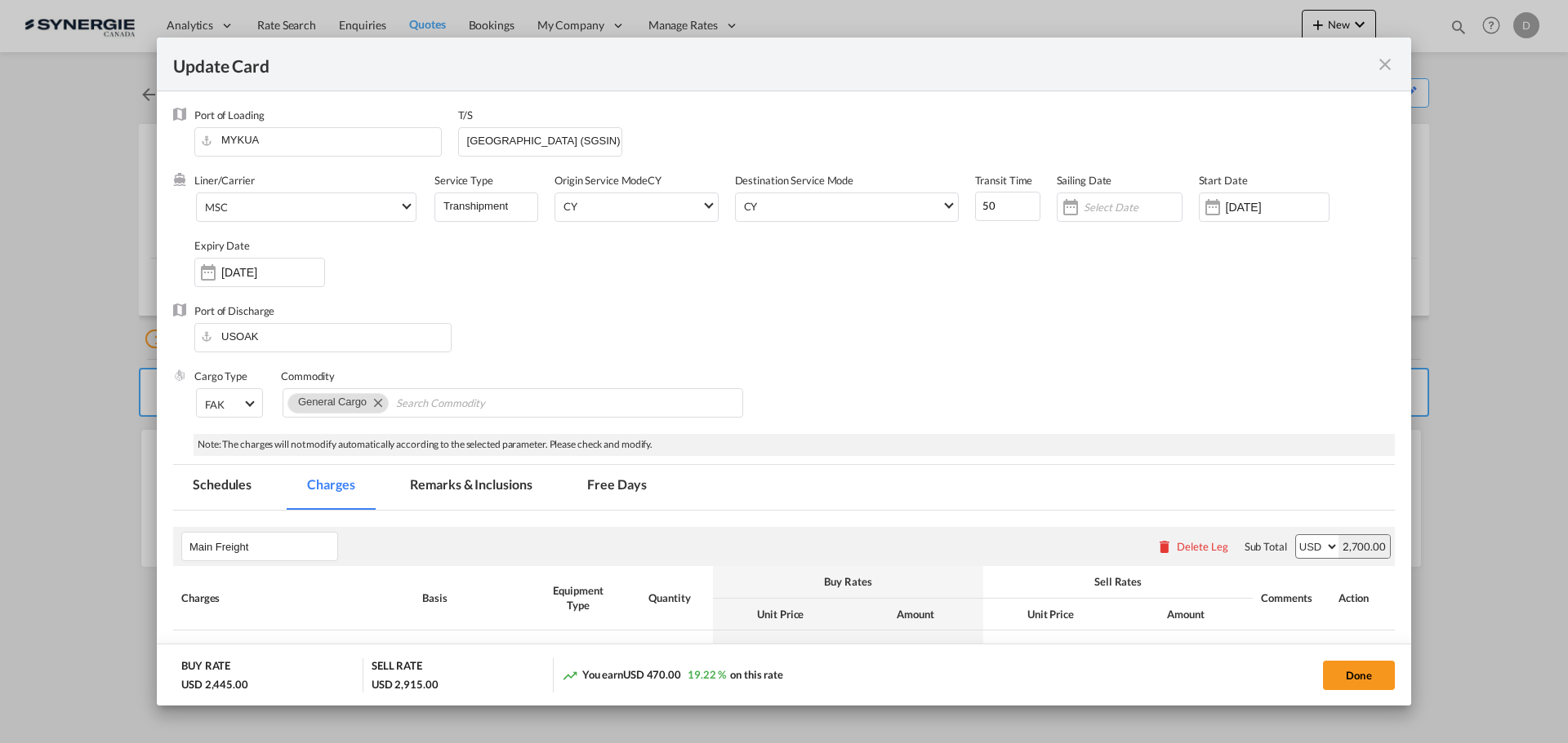
select select "per shipment"
click at [402, 206] on span "Select Liner: MSC" at bounding box center [406, 205] width 9 height 9
click at [301, 131] on input "search" at bounding box center [343, 122] width 285 height 40
type input "one"
click at [215, 206] on div "ONE" at bounding box center [217, 199] width 23 height 14
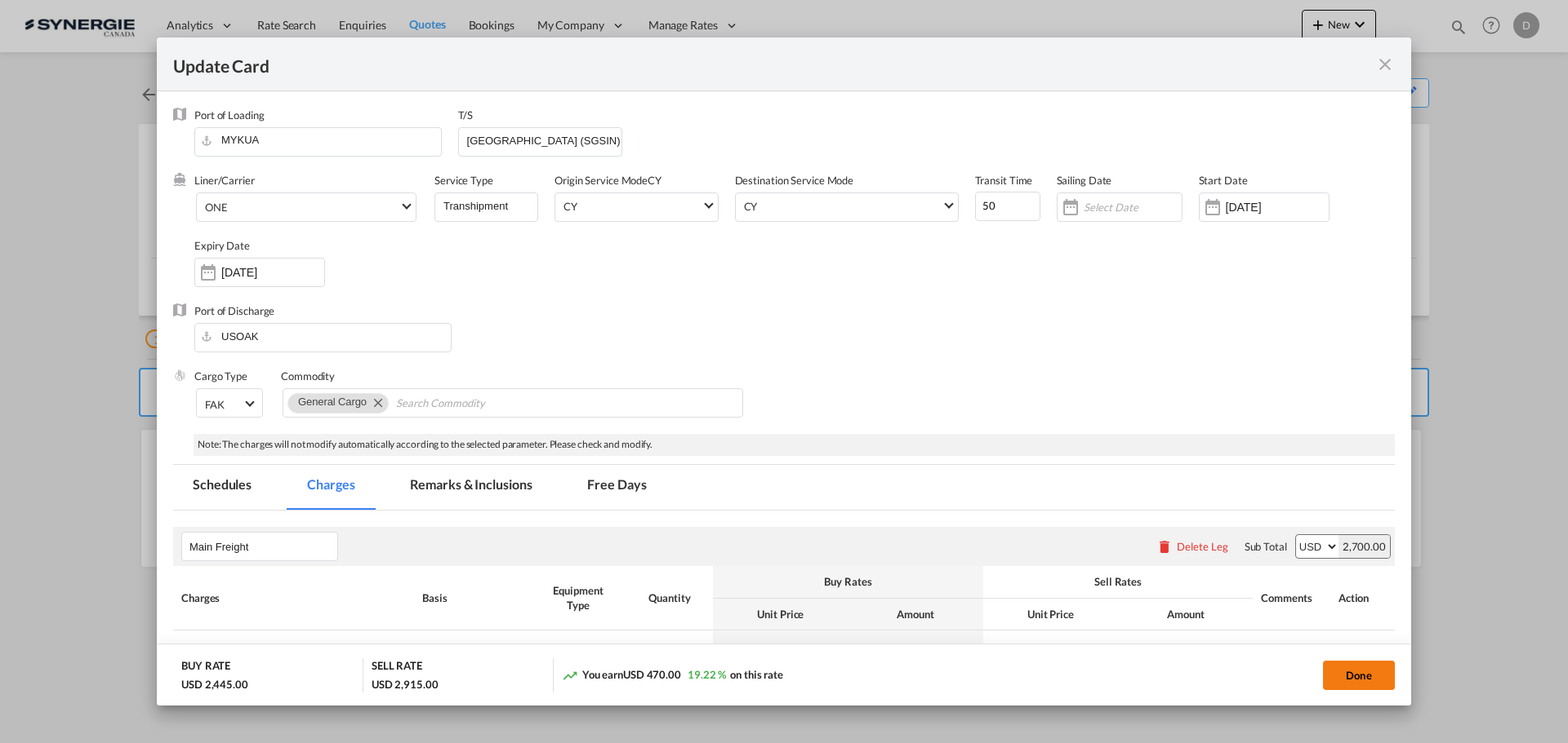
click at [1358, 682] on button "Done" at bounding box center [1358, 675] width 72 height 29
type input "[DATE]"
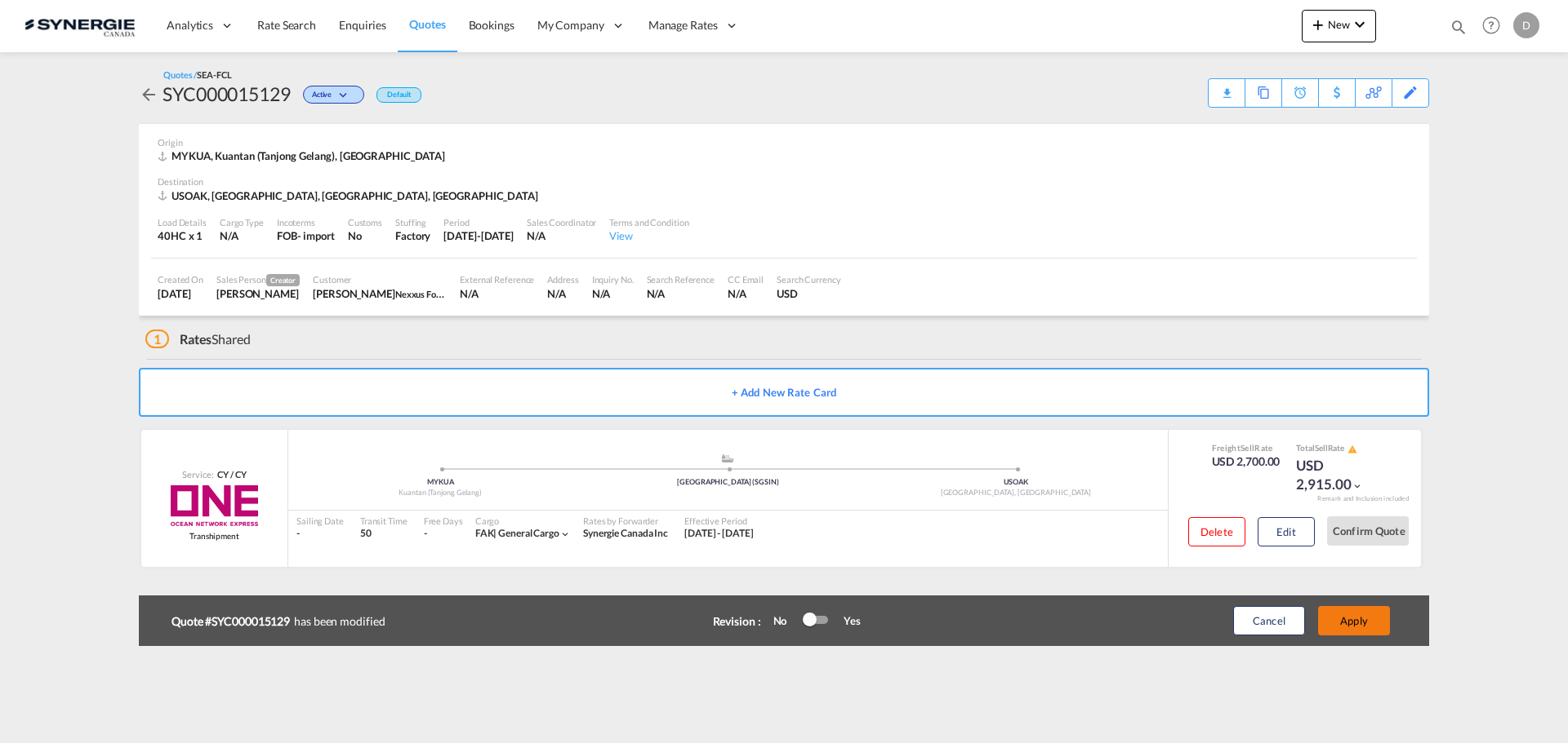
click at [1356, 628] on button "Apply" at bounding box center [1353, 621] width 72 height 29
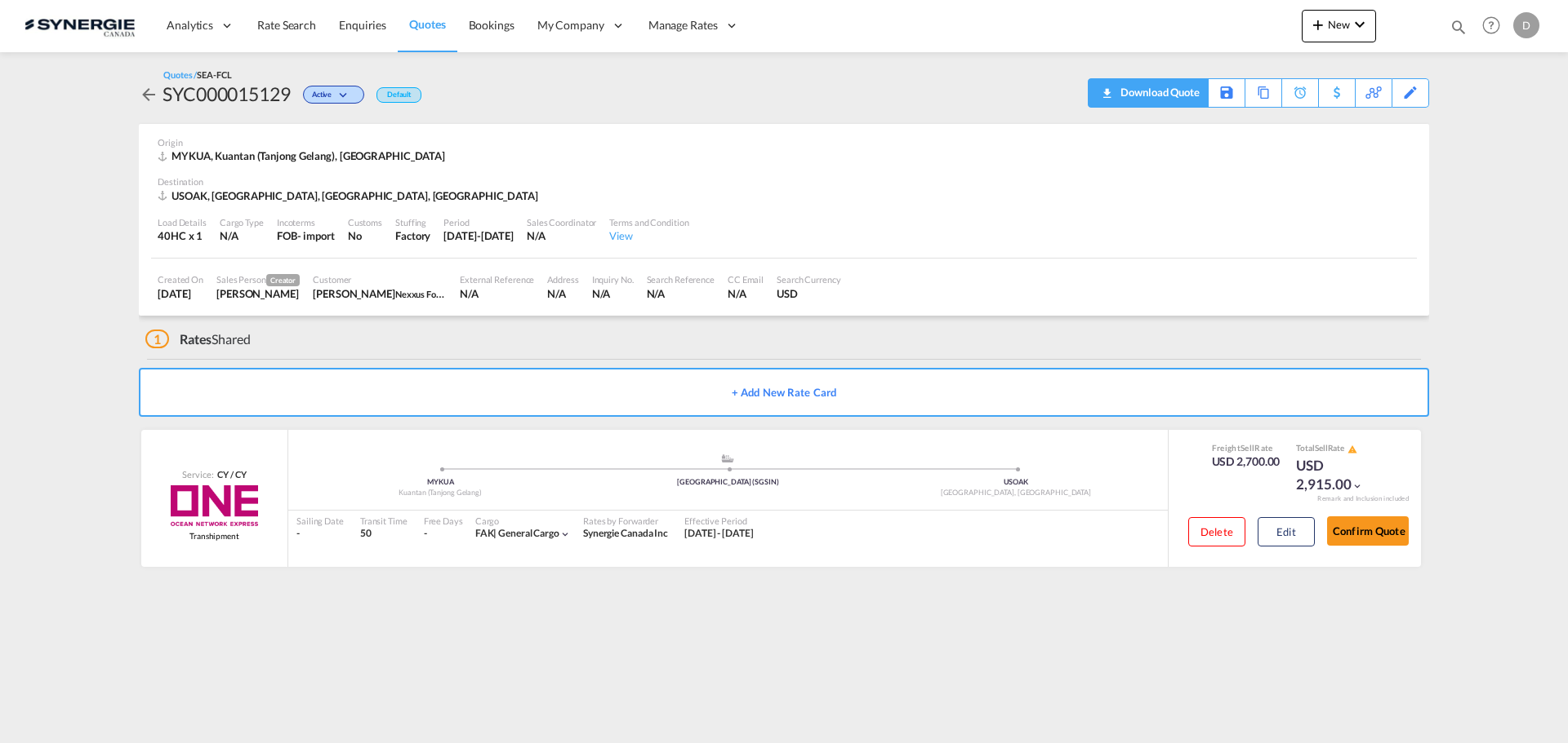
click at [1190, 96] on div "Download Quote" at bounding box center [1158, 92] width 83 height 26
